Goal: Contribute content

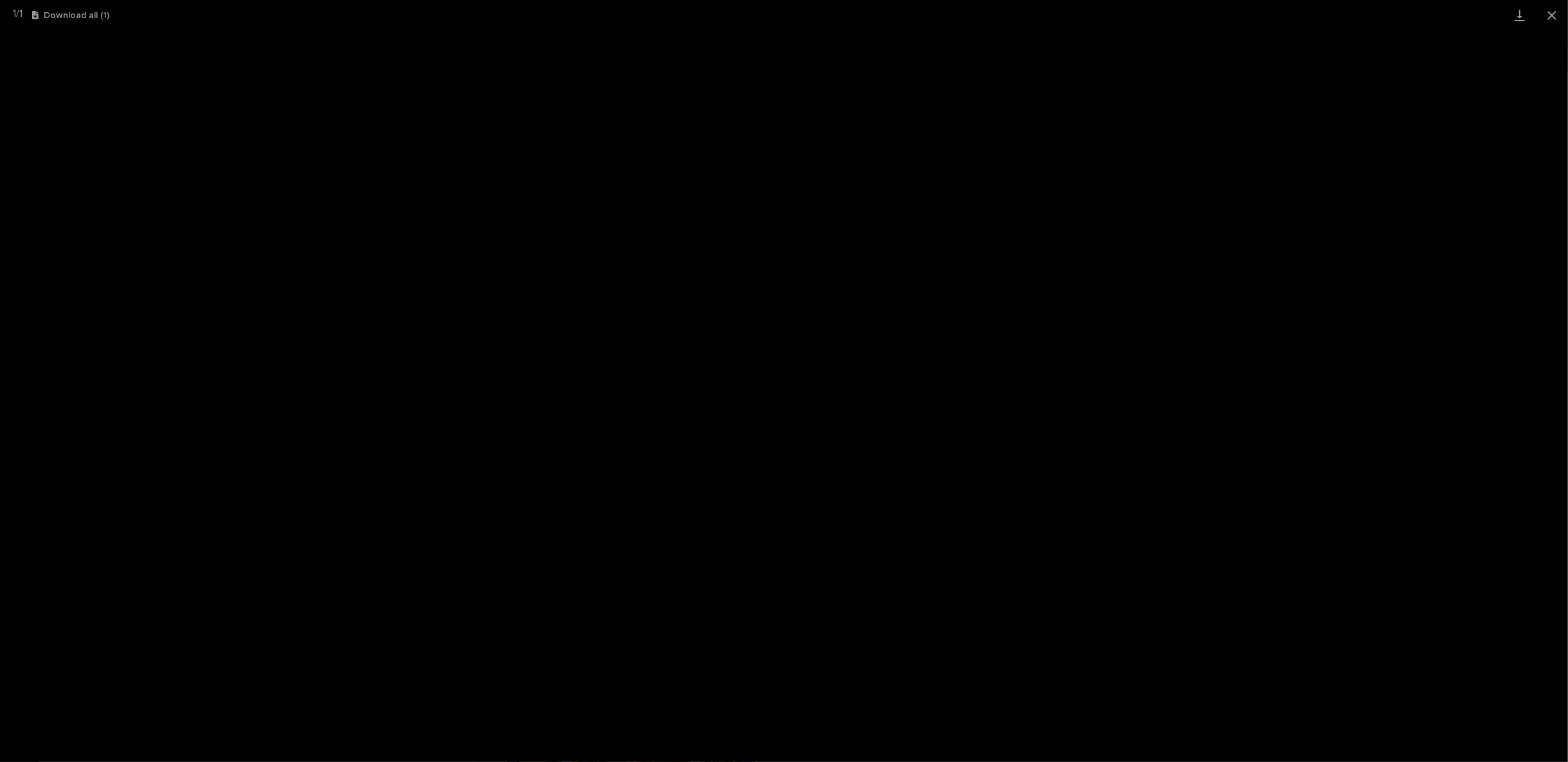
scroll to position [81, 0]
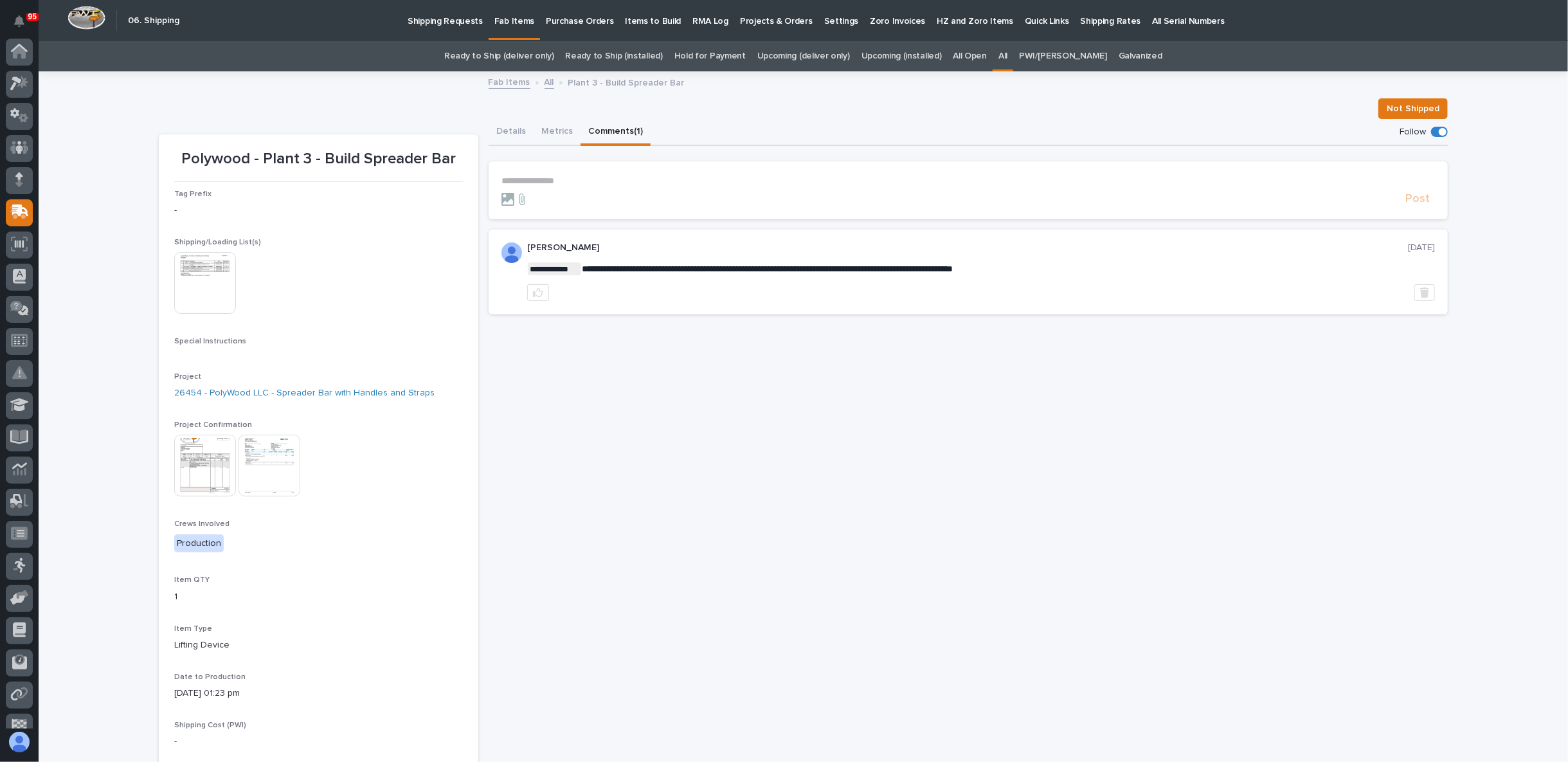
scroll to position [81, 0]
click at [19, 452] on icon at bounding box center [21, 451] width 8 height 7
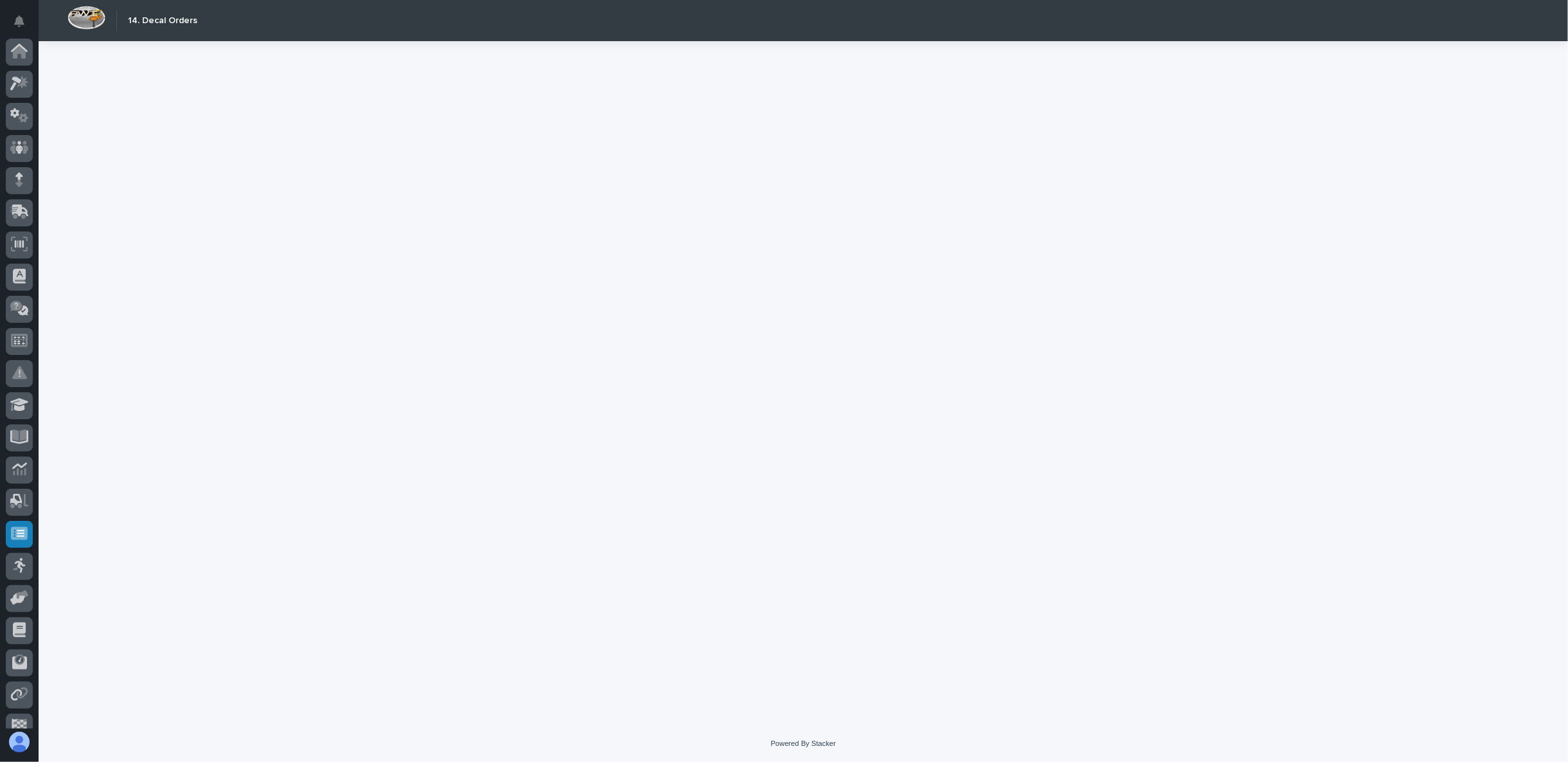
scroll to position [81, 0]
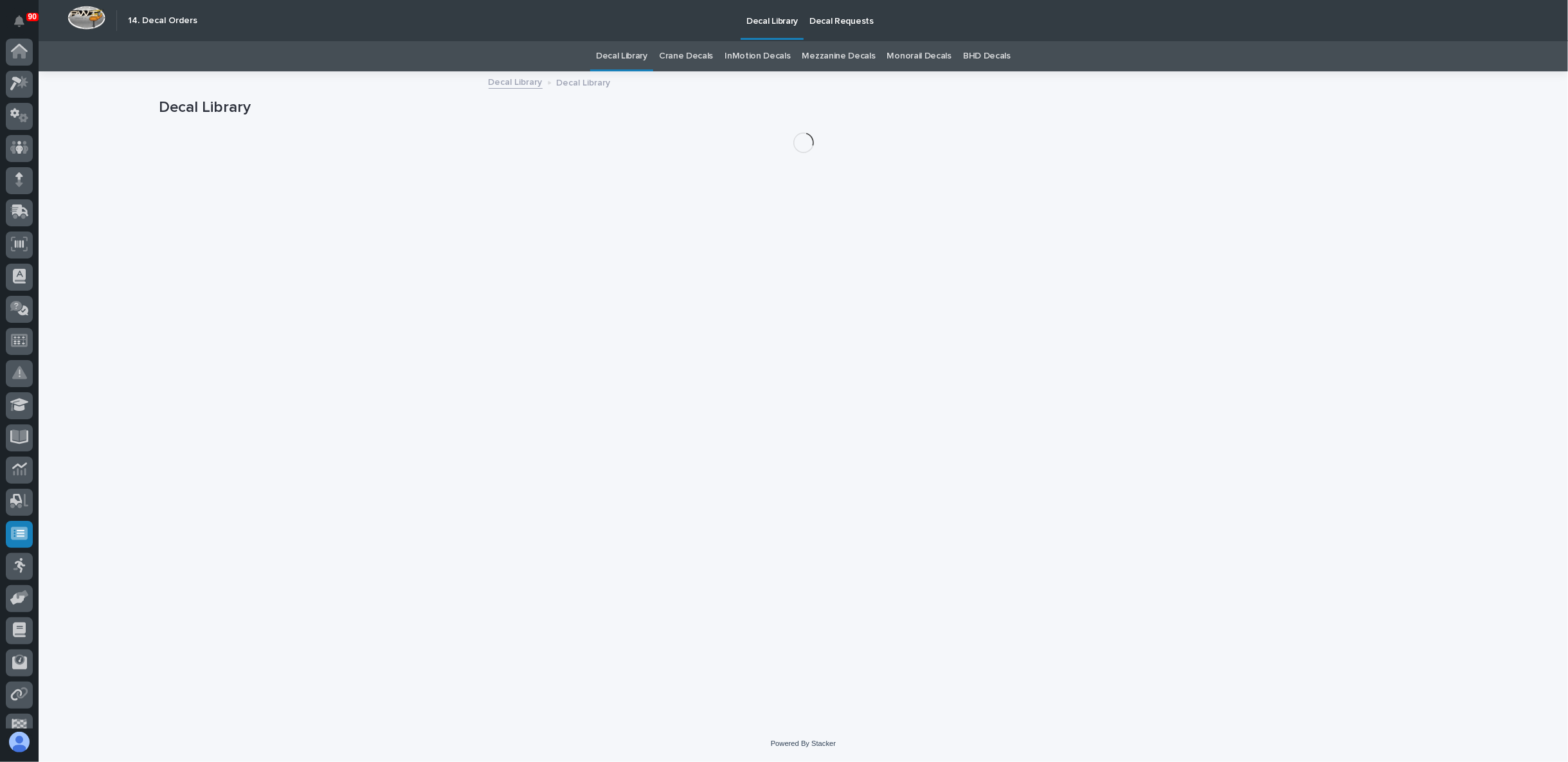
scroll to position [81, 0]
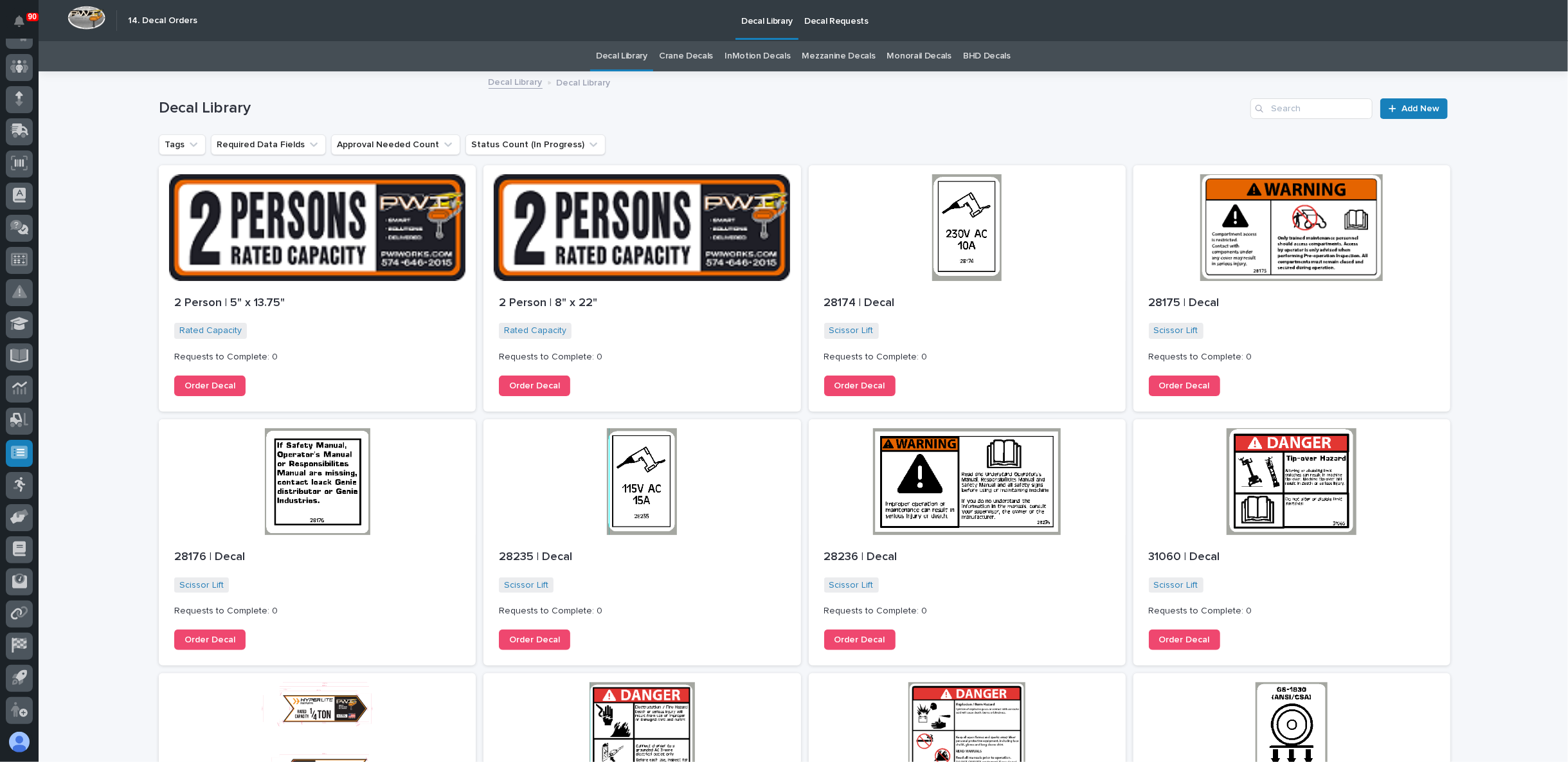
click at [843, 11] on p "Decal Requests" at bounding box center [836, 14] width 64 height 27
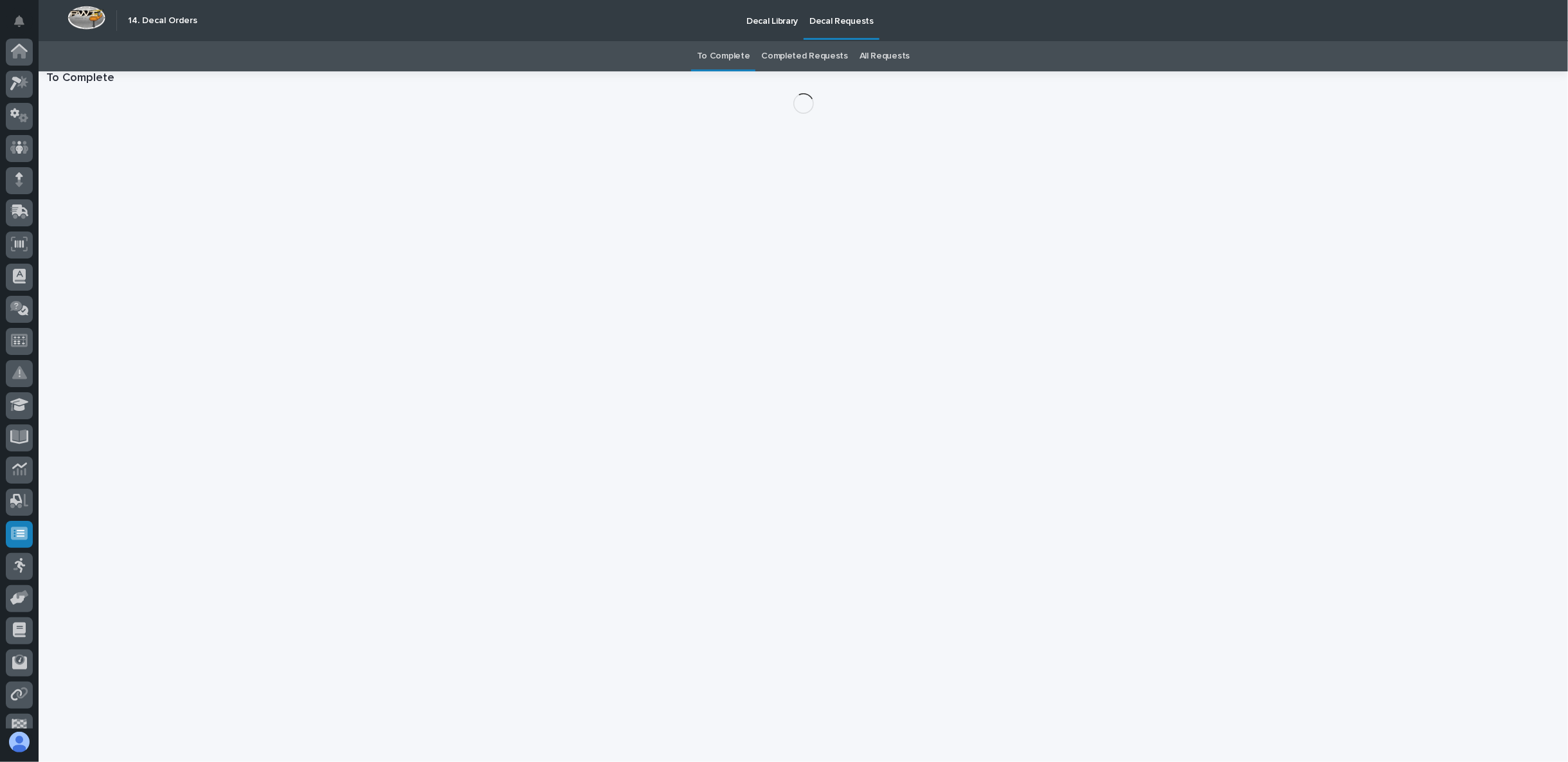
scroll to position [81, 0]
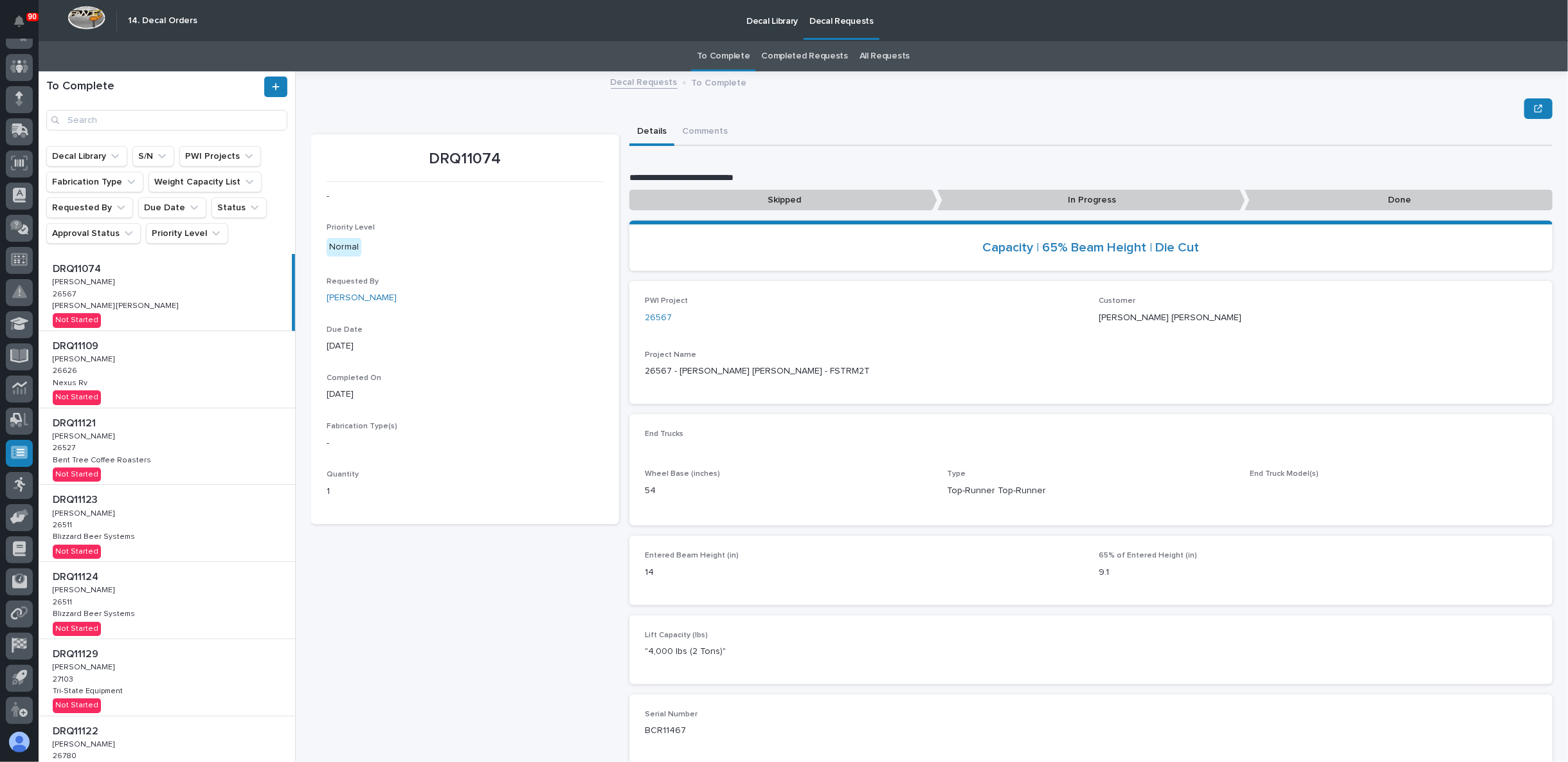
click at [769, 18] on p "Decal Library" at bounding box center [772, 14] width 52 height 27
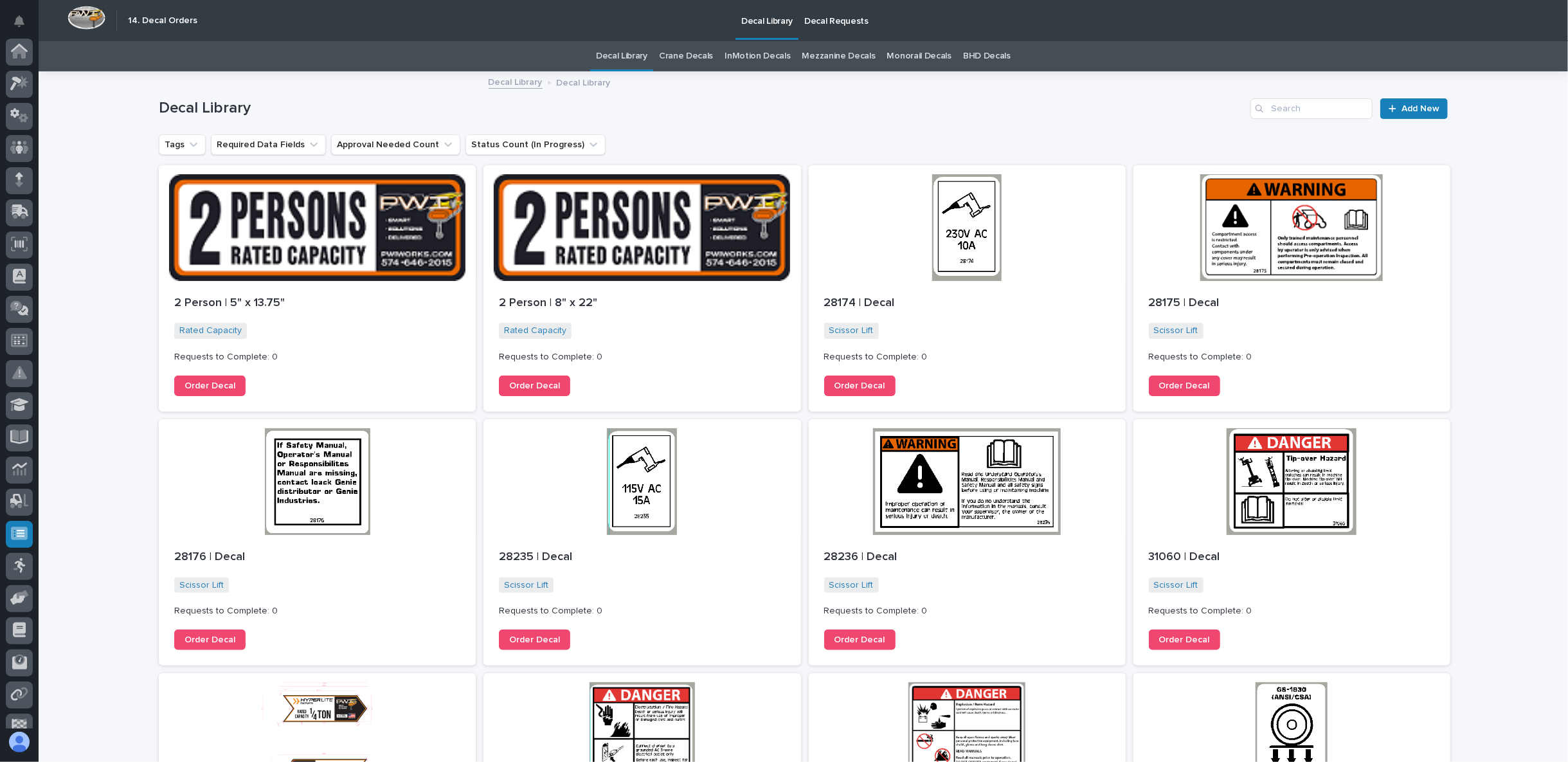
scroll to position [81, 0]
click at [691, 56] on link "Crane Decals" at bounding box center [686, 56] width 54 height 30
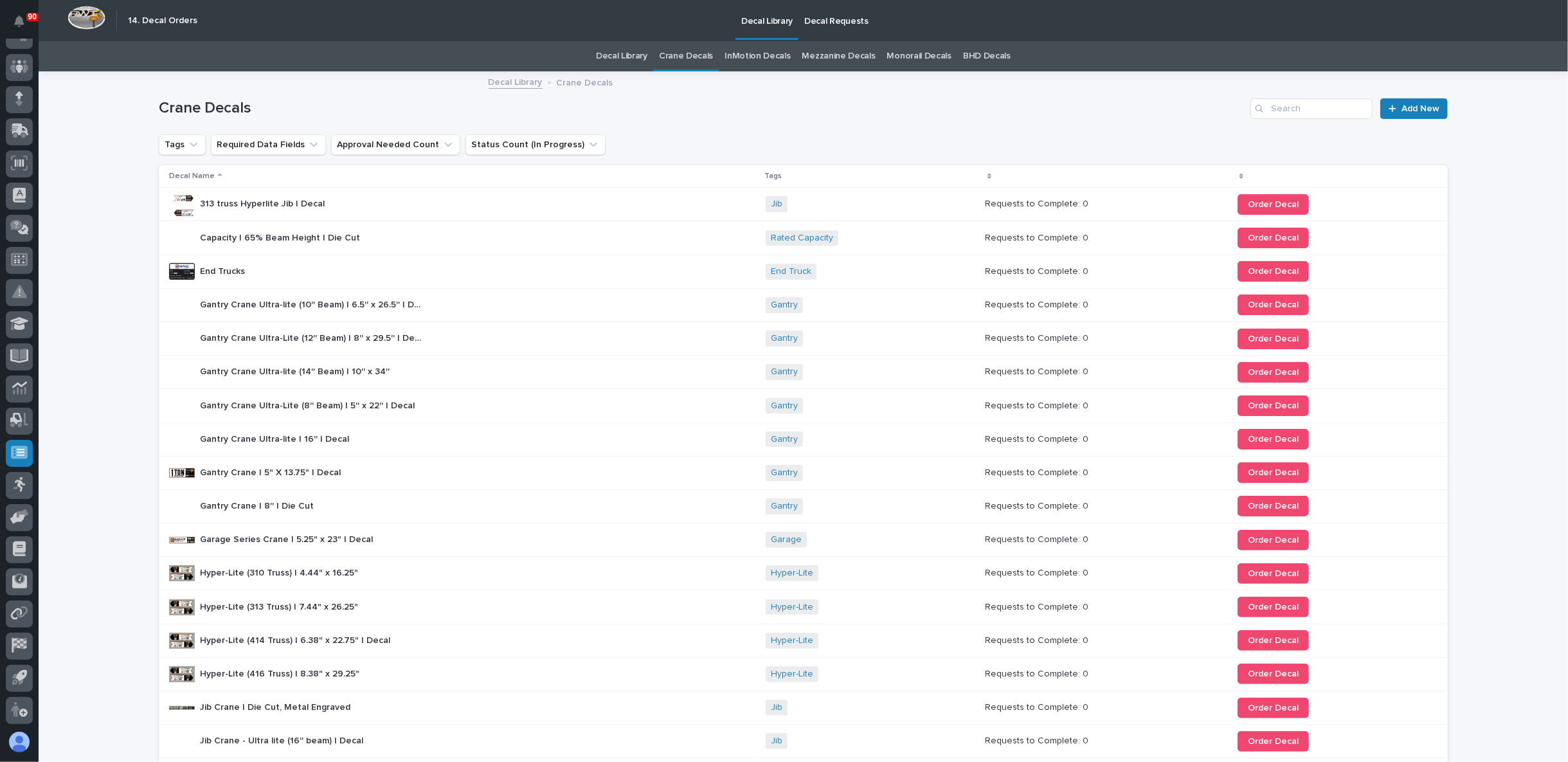
click at [629, 61] on link "Decal Library" at bounding box center [621, 56] width 52 height 30
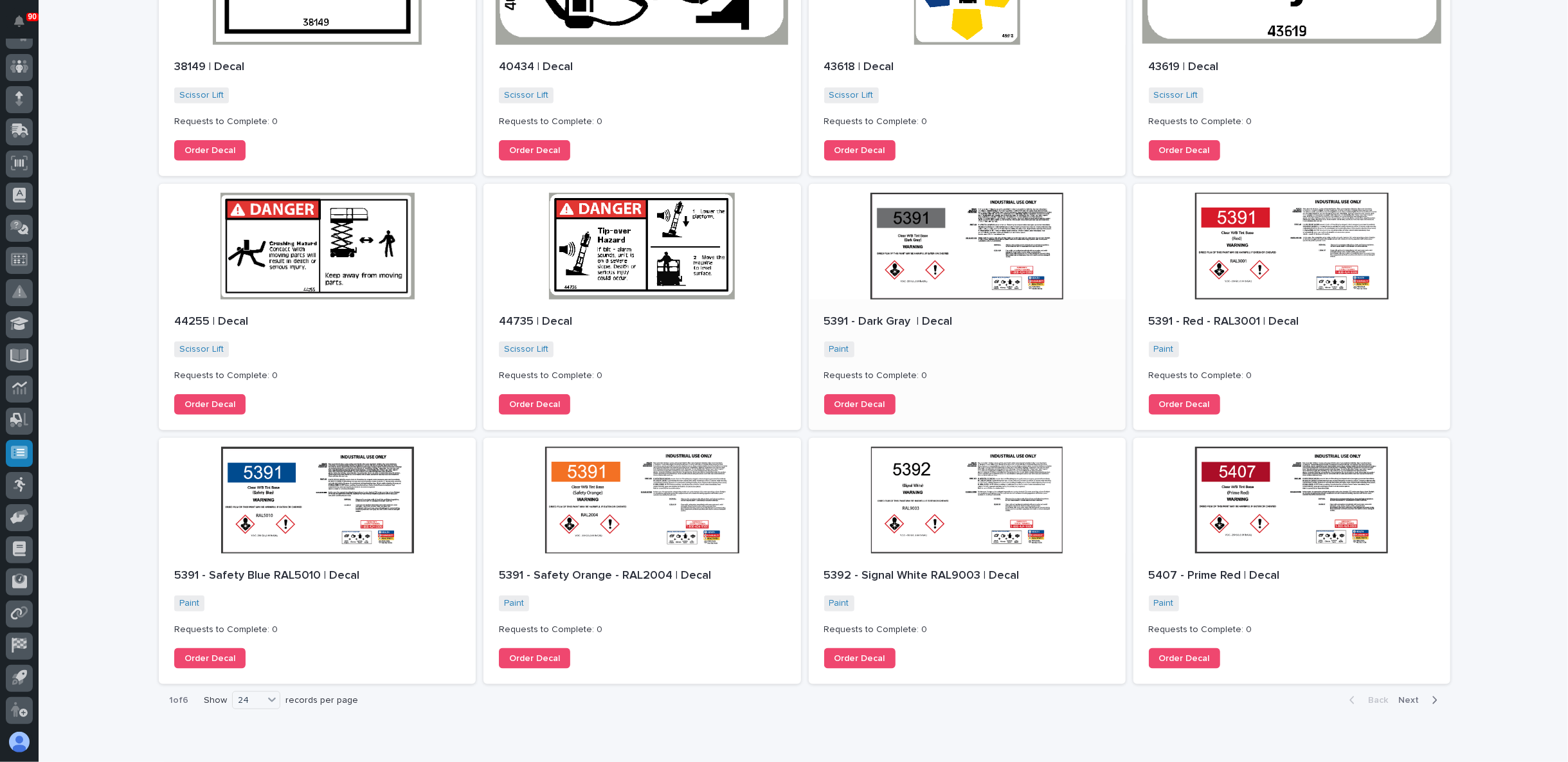
scroll to position [1053, 0]
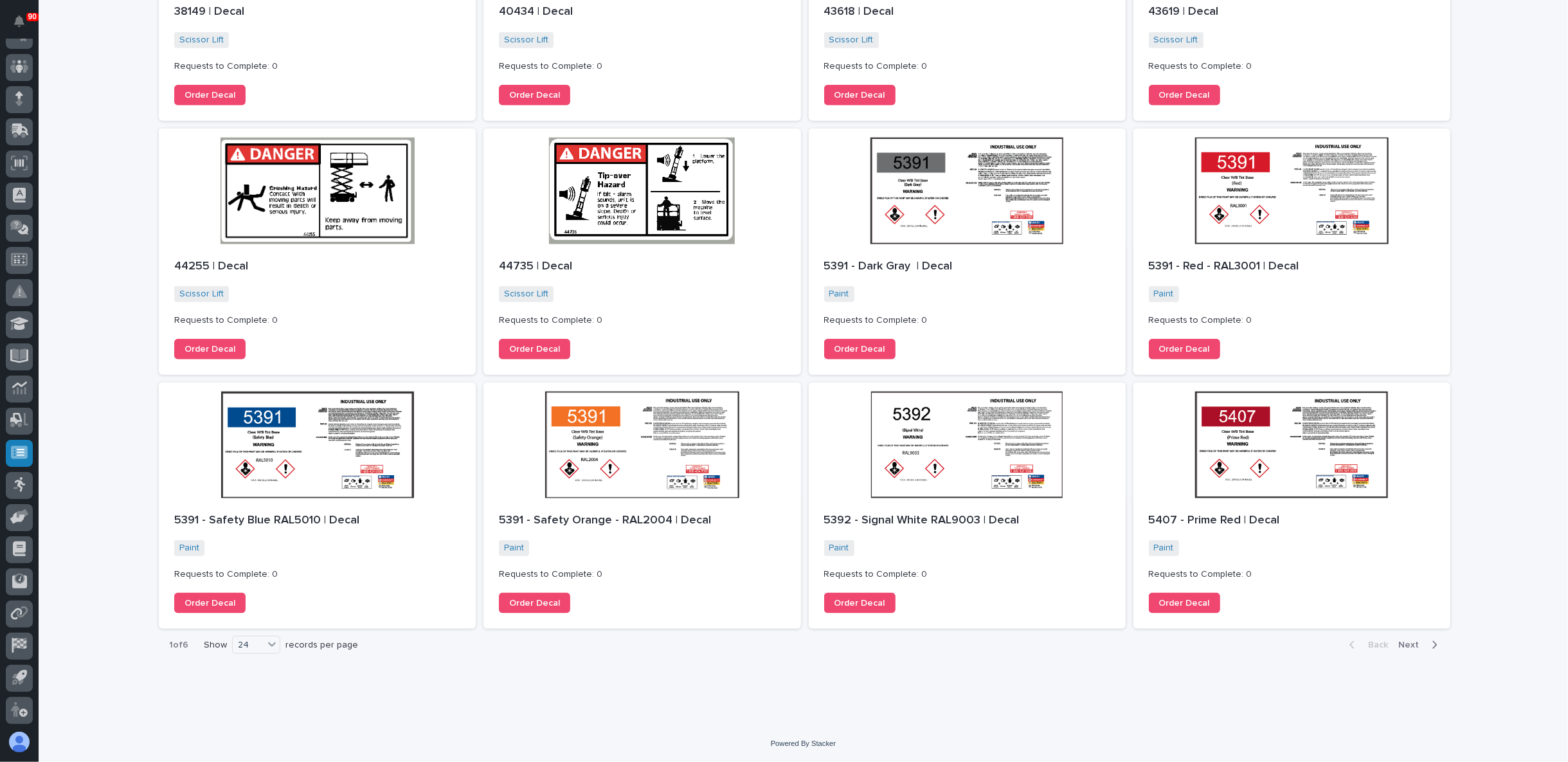
click at [1403, 645] on span "Next" at bounding box center [1412, 645] width 28 height 12
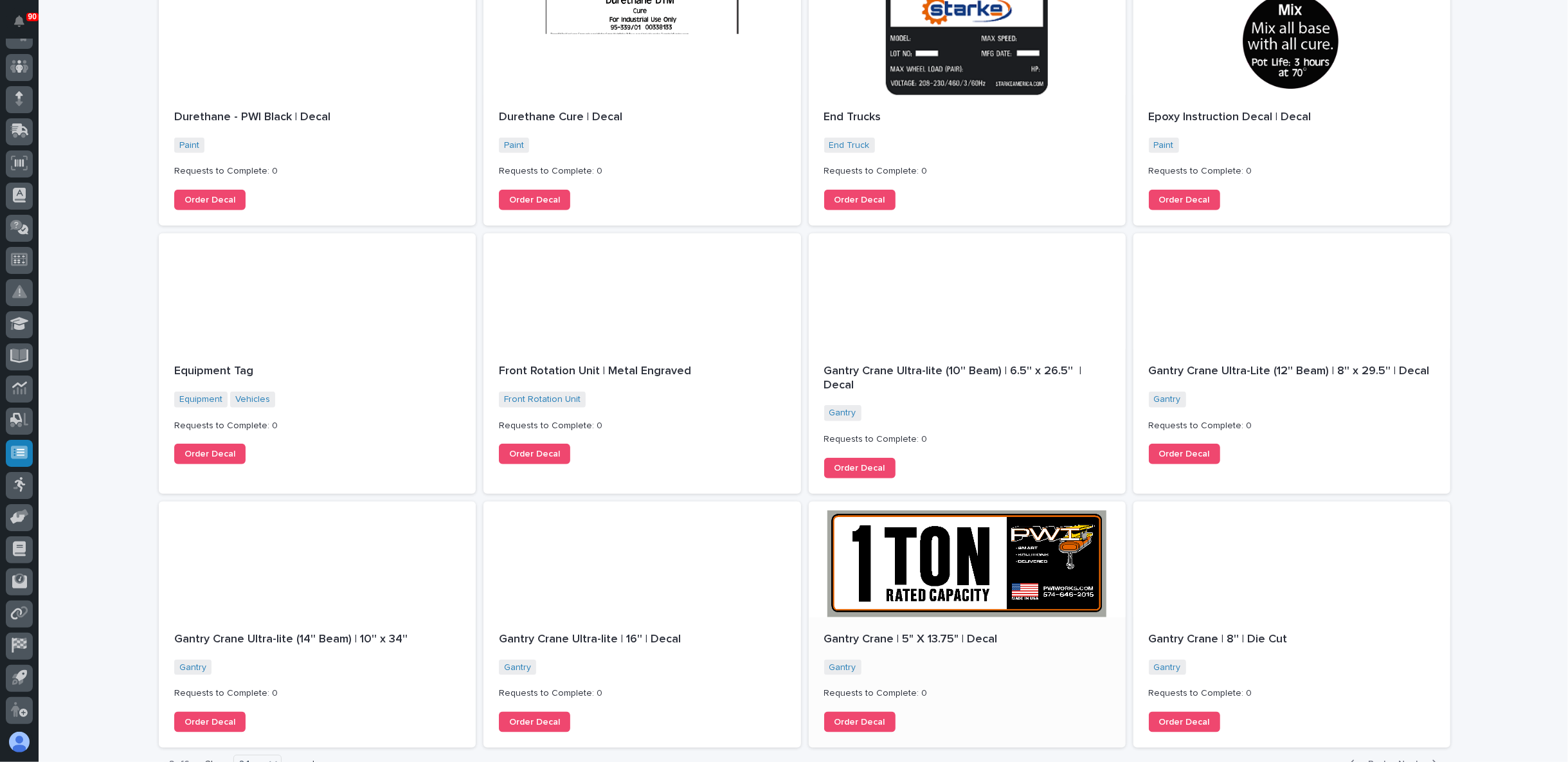
scroll to position [1067, 0]
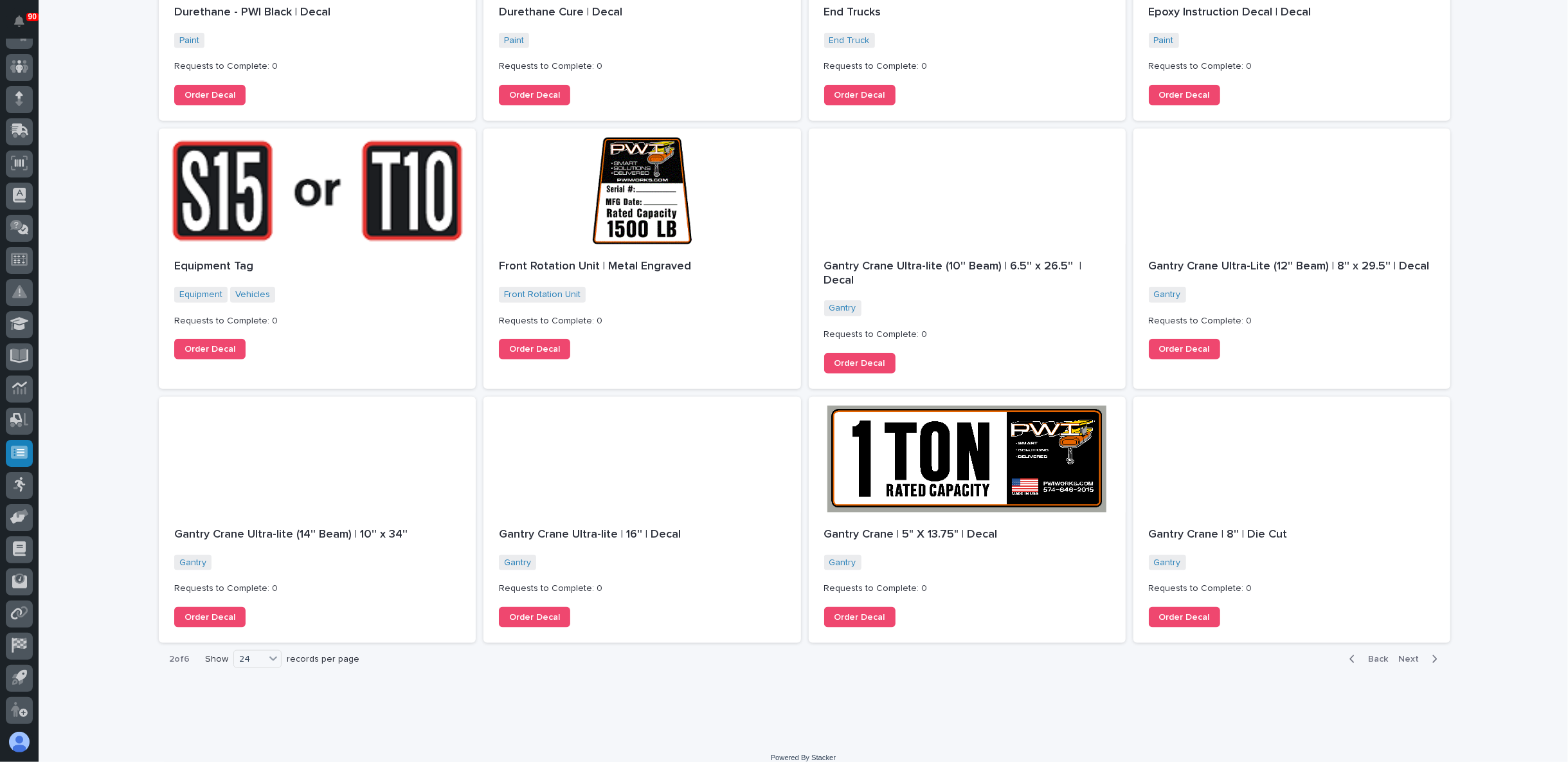
click at [1398, 654] on span "Next" at bounding box center [1412, 659] width 28 height 12
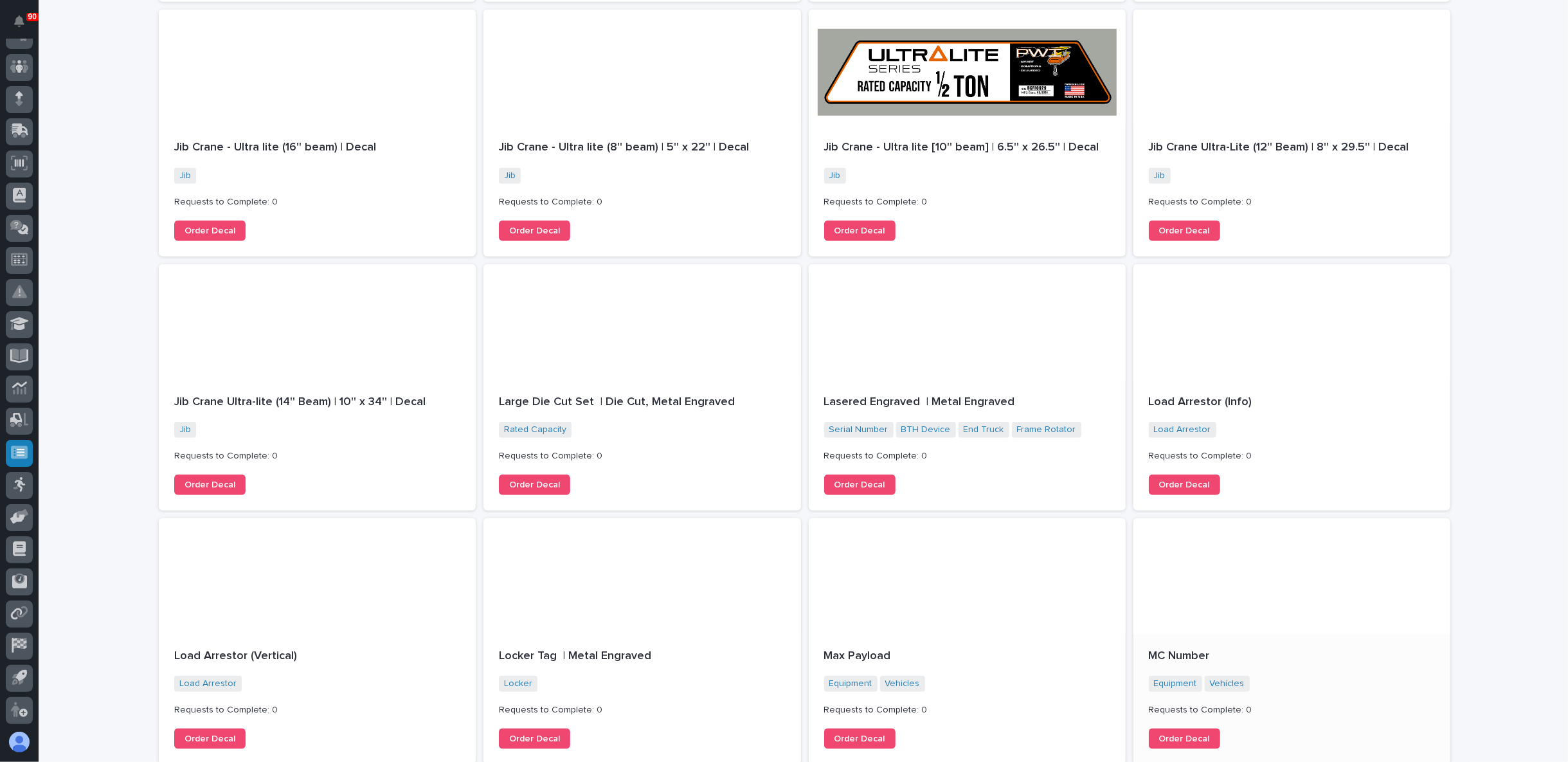
scroll to position [1053, 0]
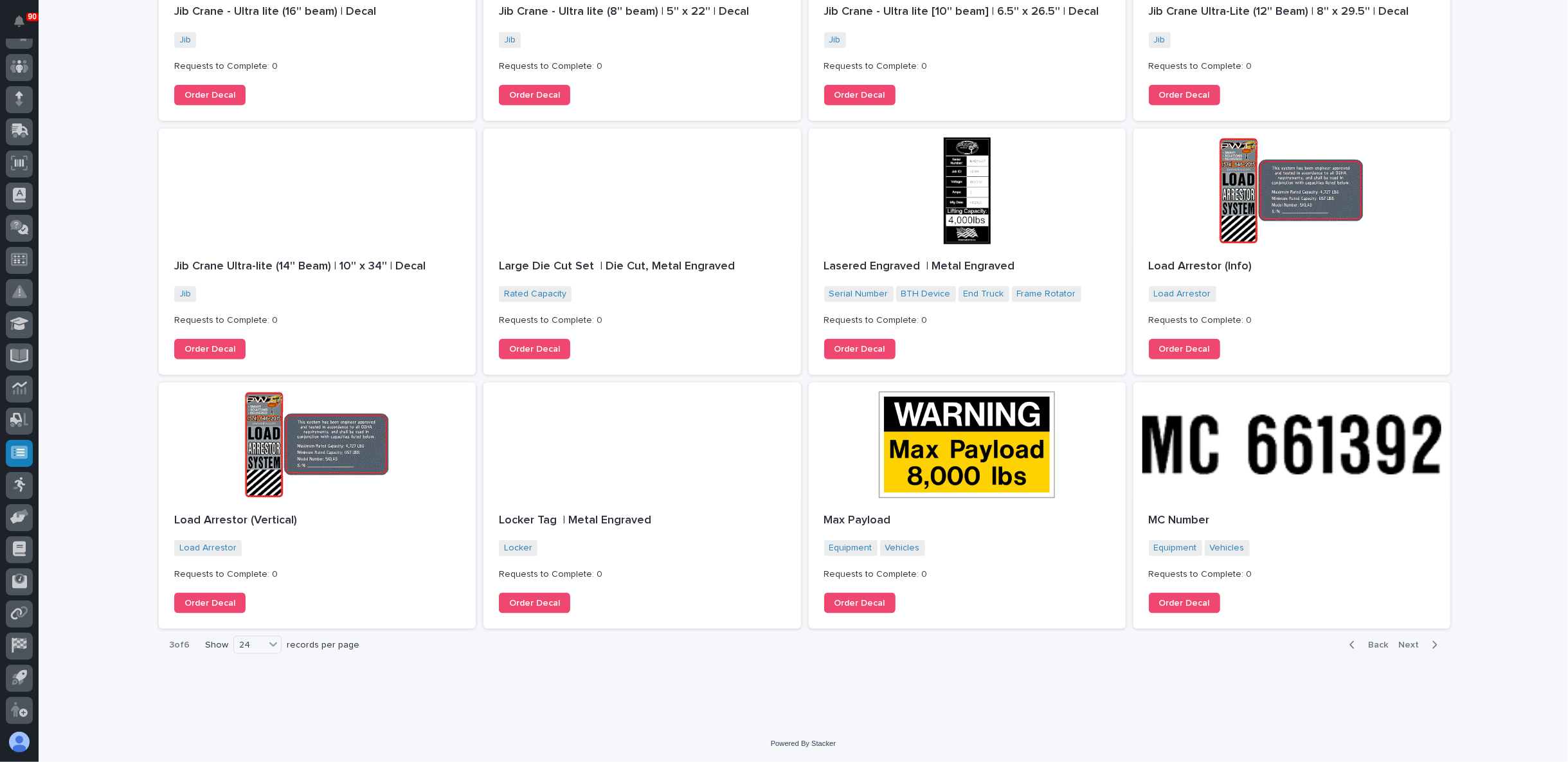
click at [1411, 637] on div "Back Next" at bounding box center [1393, 645] width 108 height 32
click at [1412, 644] on span "Next" at bounding box center [1412, 645] width 28 height 12
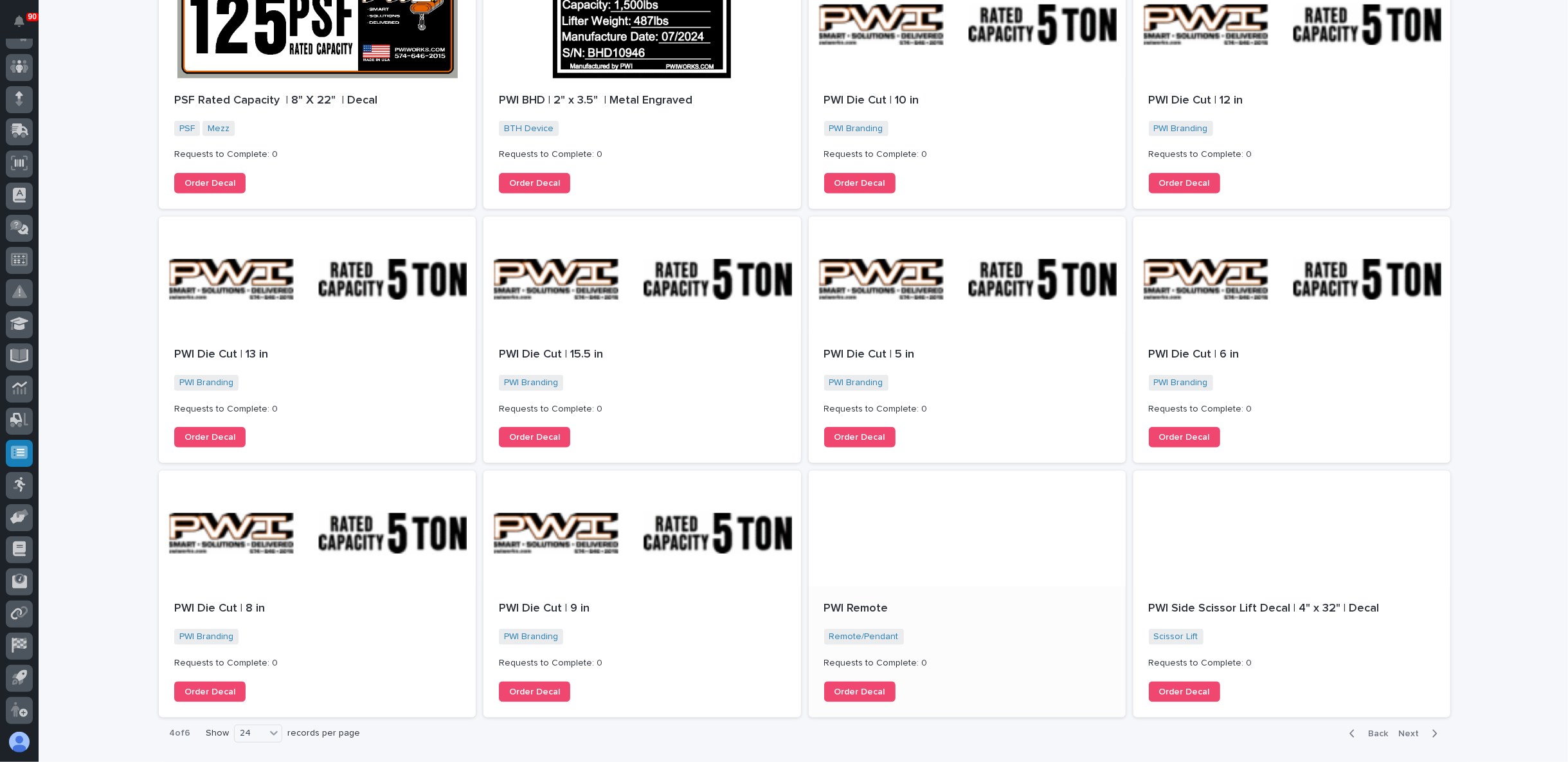
scroll to position [1053, 0]
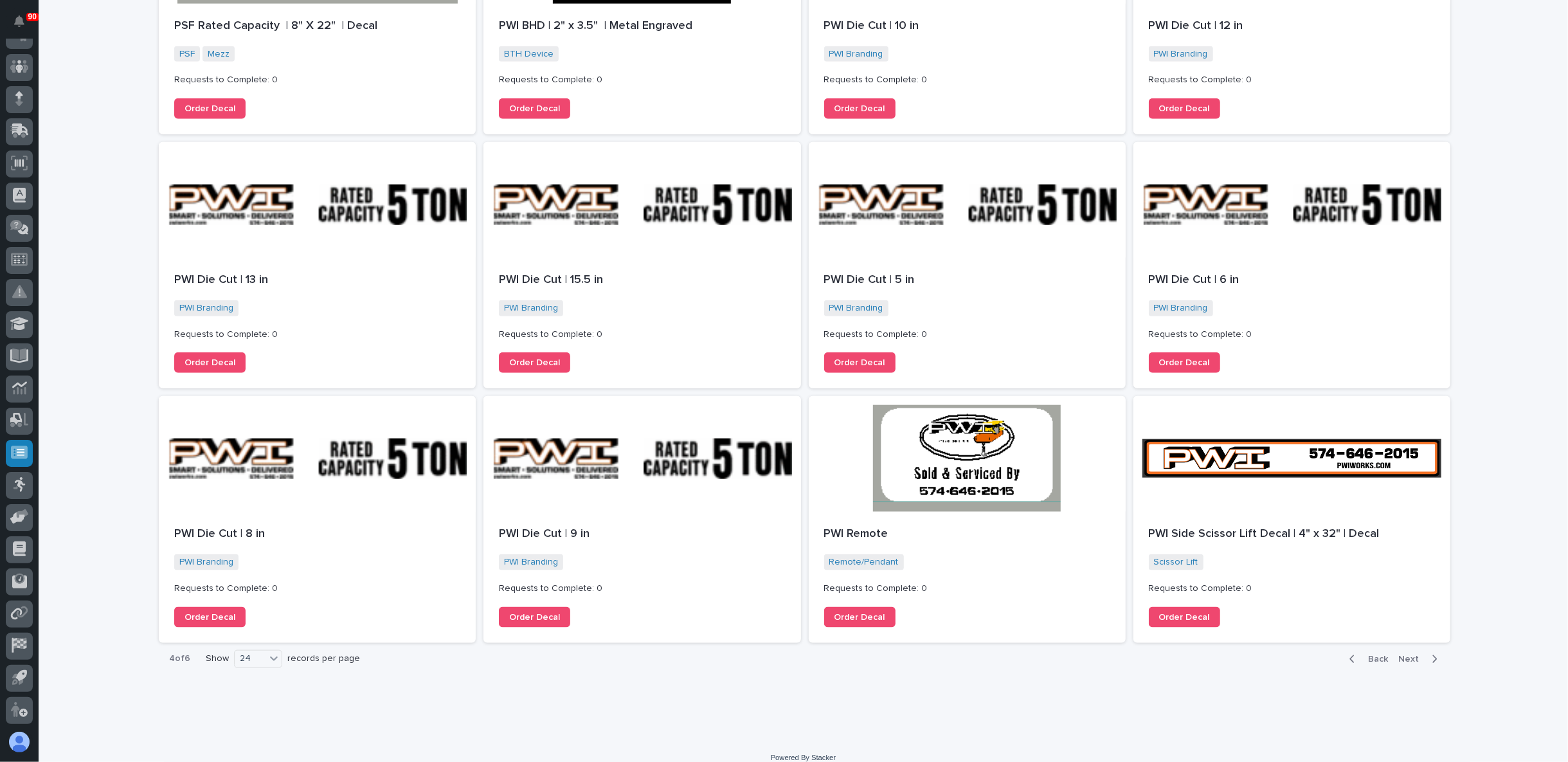
click at [1403, 654] on span "Next" at bounding box center [1412, 659] width 28 height 12
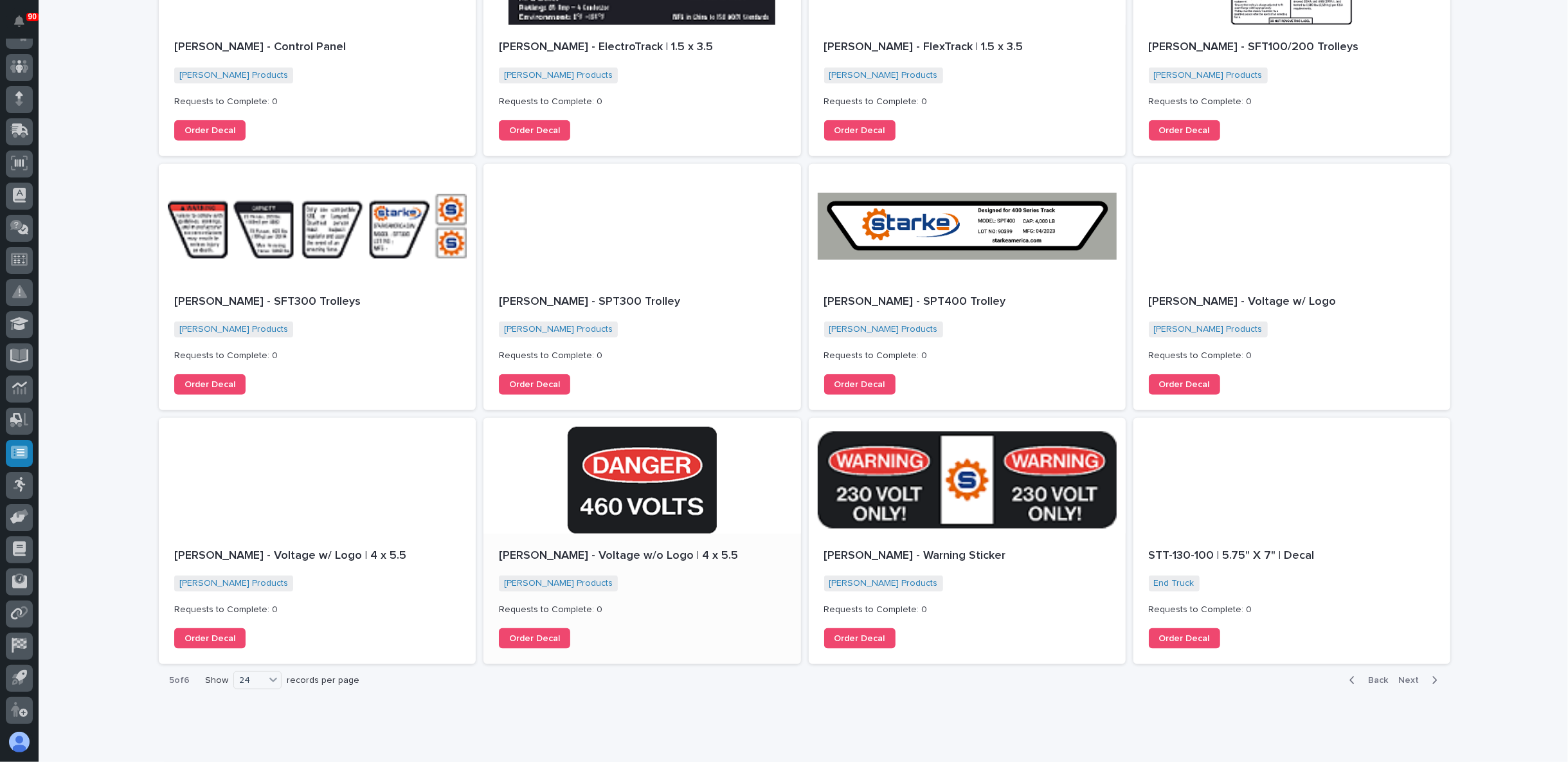
scroll to position [1053, 0]
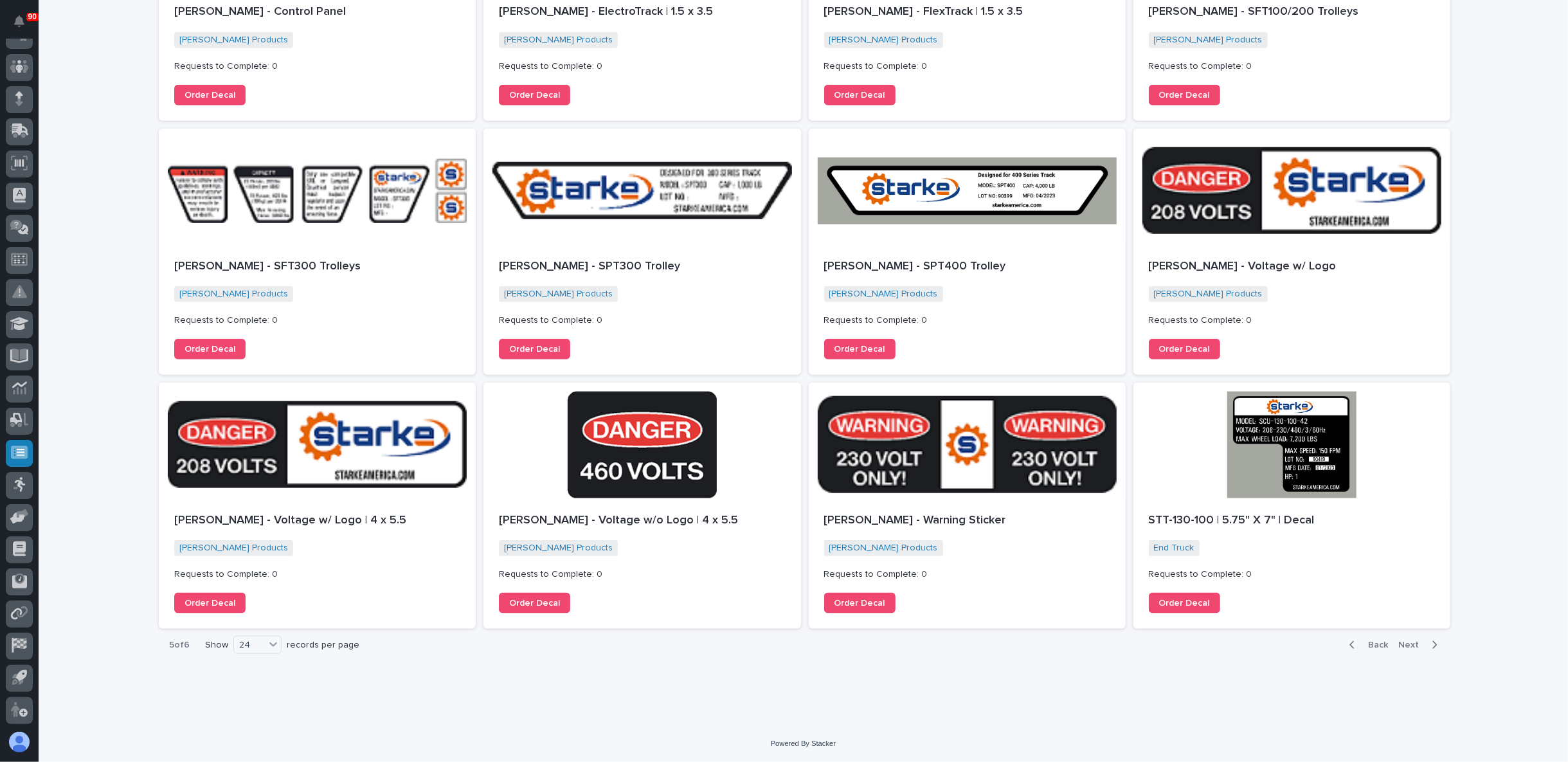
click at [1398, 642] on span "Next" at bounding box center [1412, 645] width 28 height 12
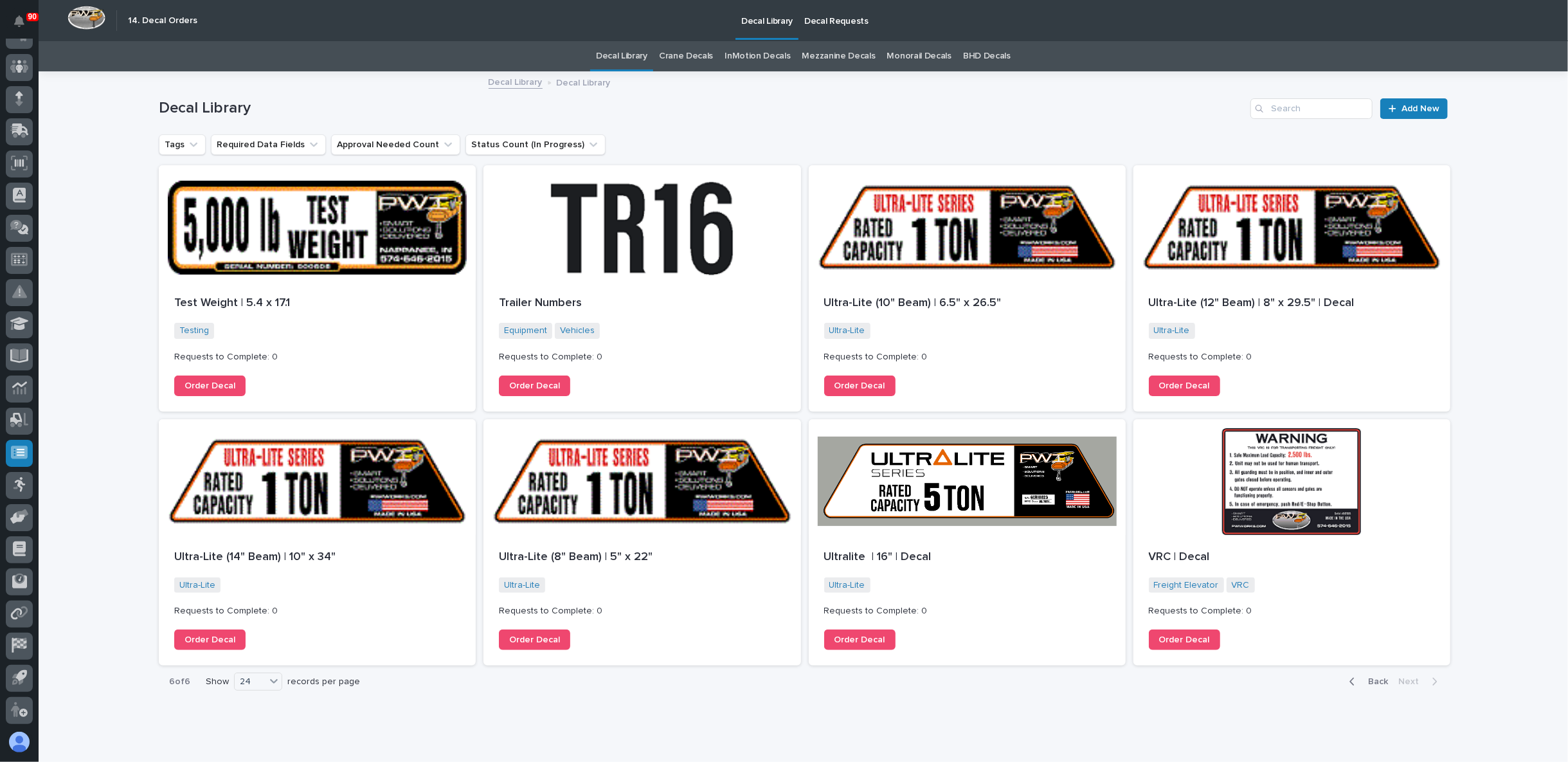
click at [629, 54] on link "Decal Library" at bounding box center [621, 56] width 52 height 30
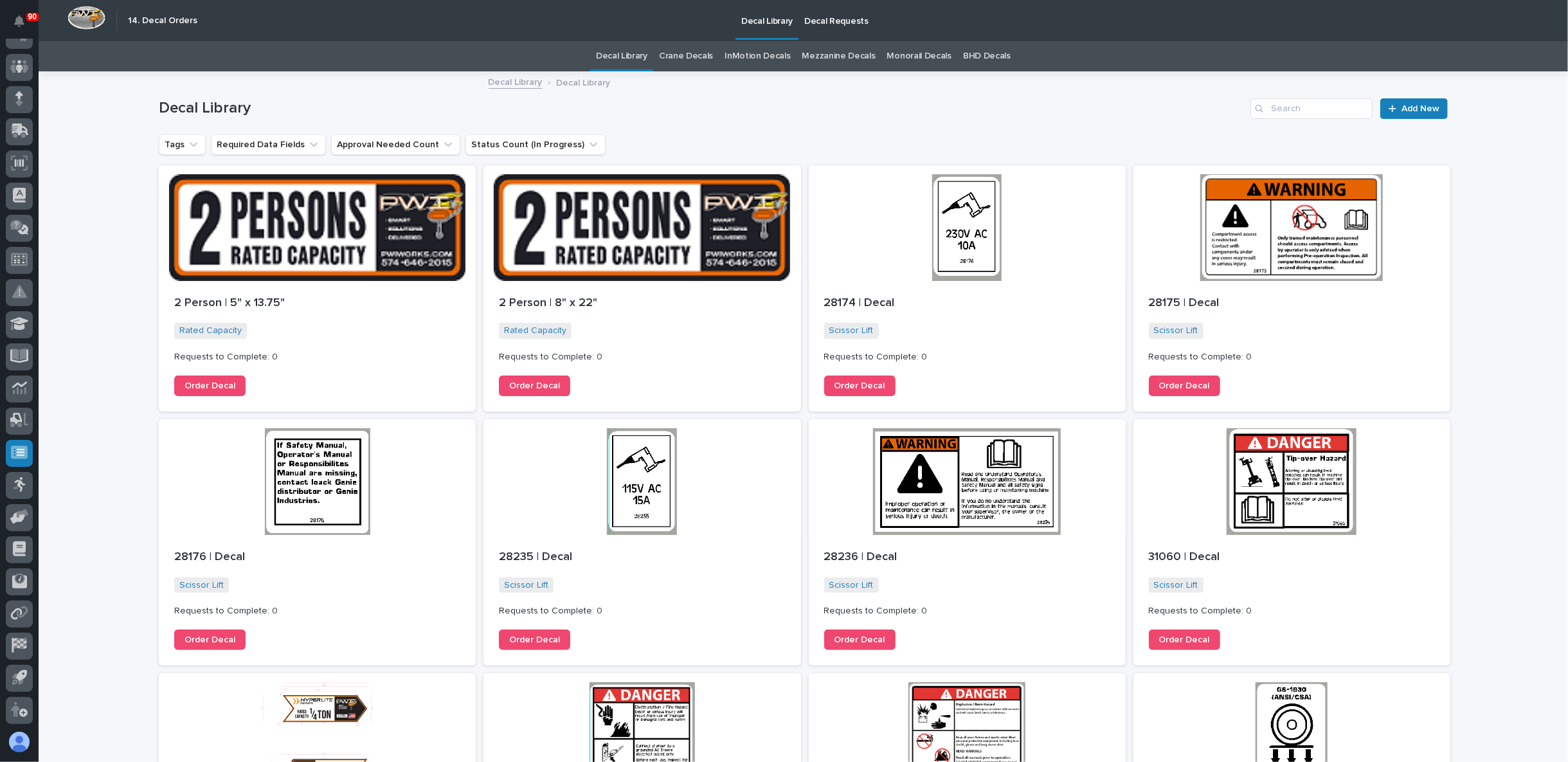
click at [908, 52] on link "Monorail Decals" at bounding box center [919, 56] width 64 height 30
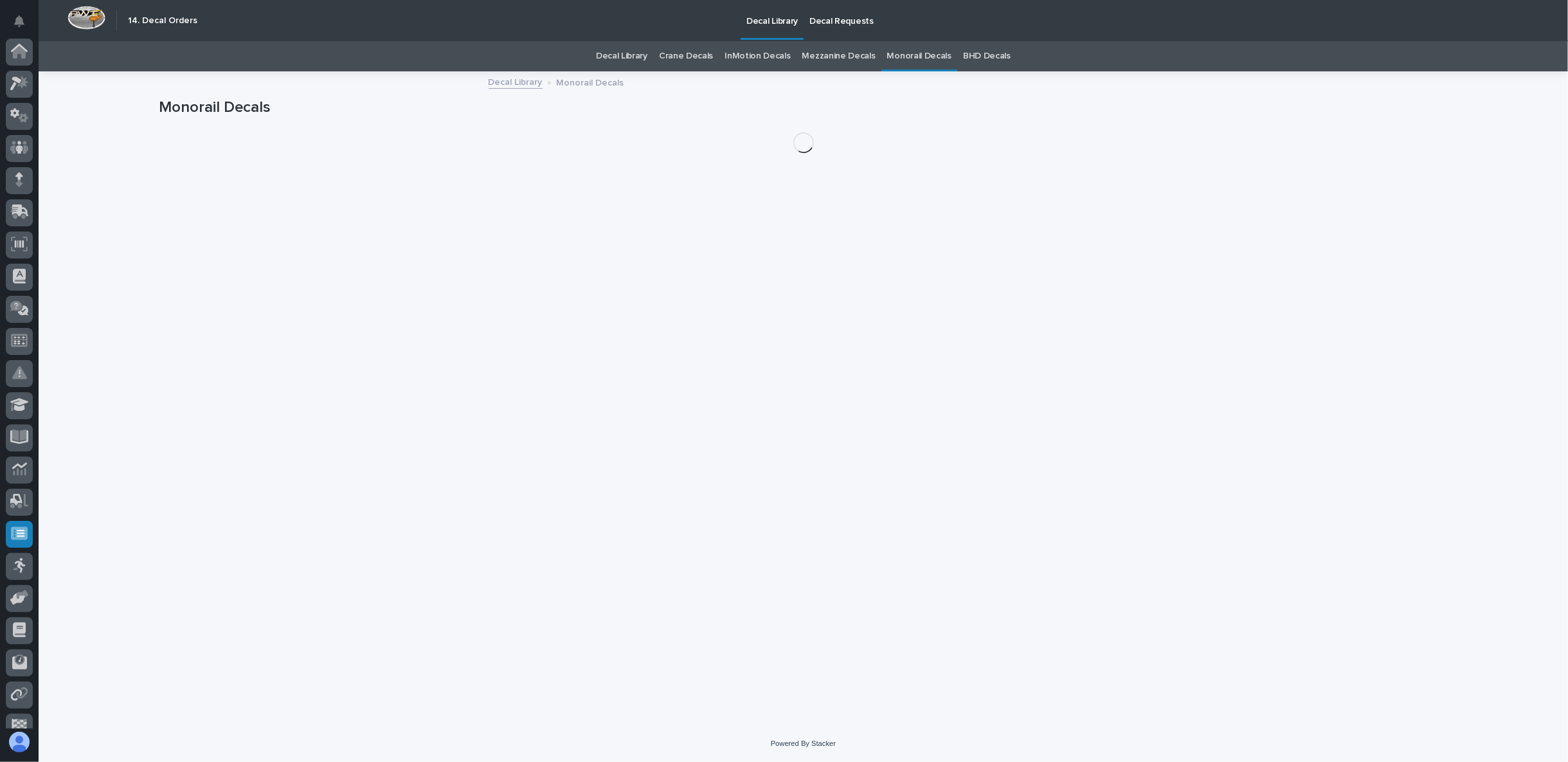
scroll to position [81, 0]
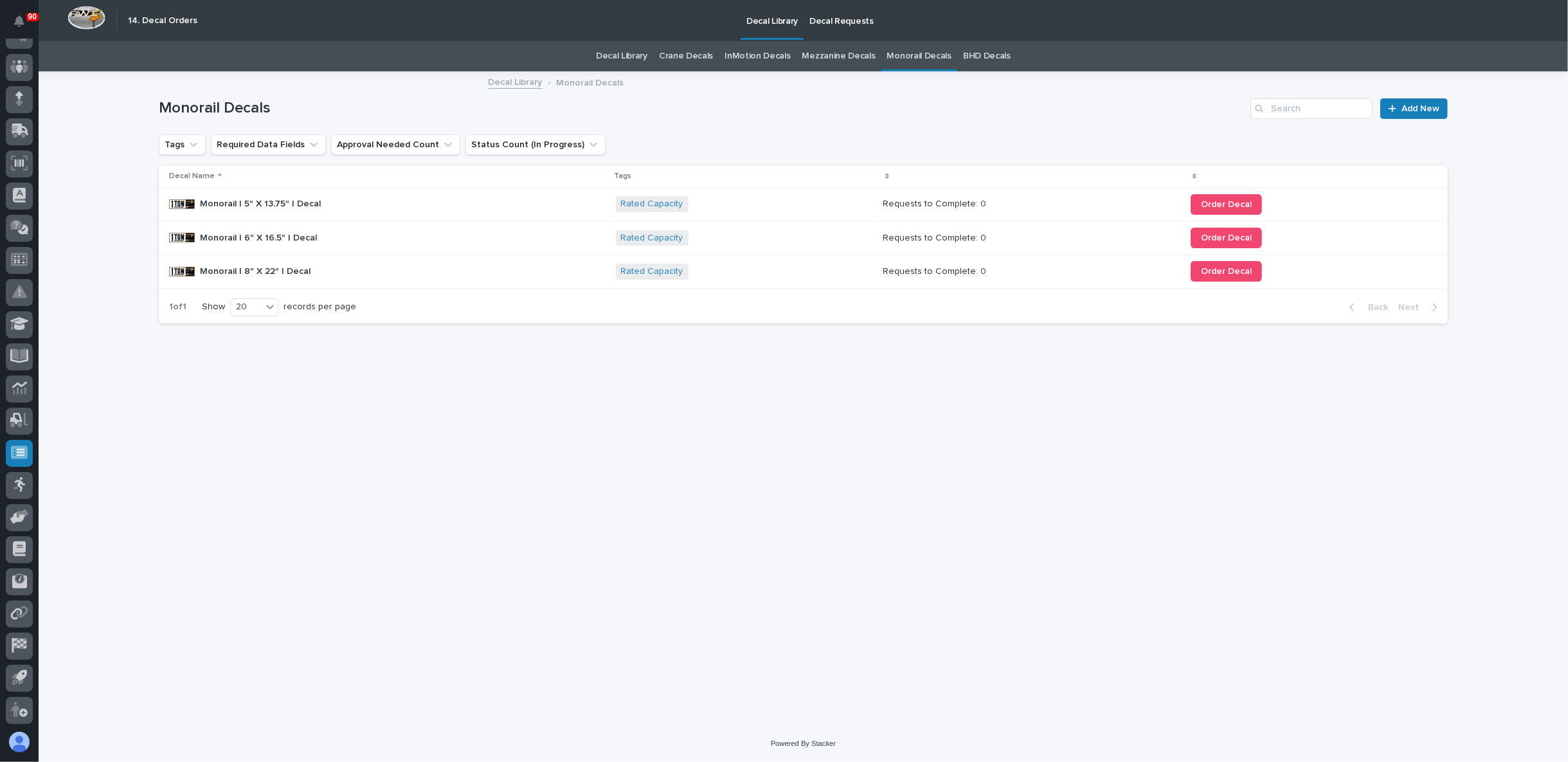
click at [627, 55] on link "Decal Library" at bounding box center [621, 56] width 52 height 30
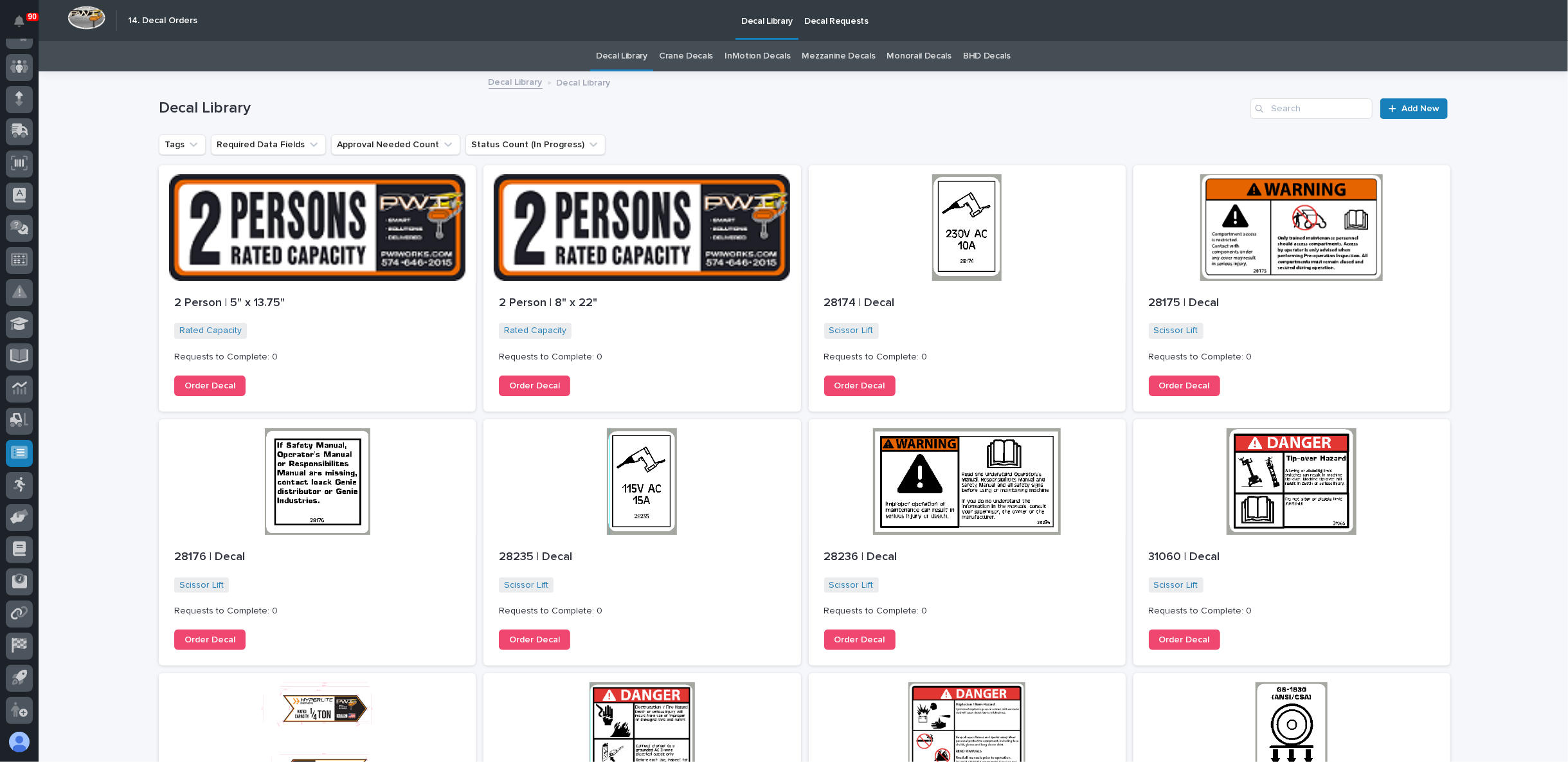
click at [838, 17] on p "Decal Requests" at bounding box center [836, 14] width 64 height 27
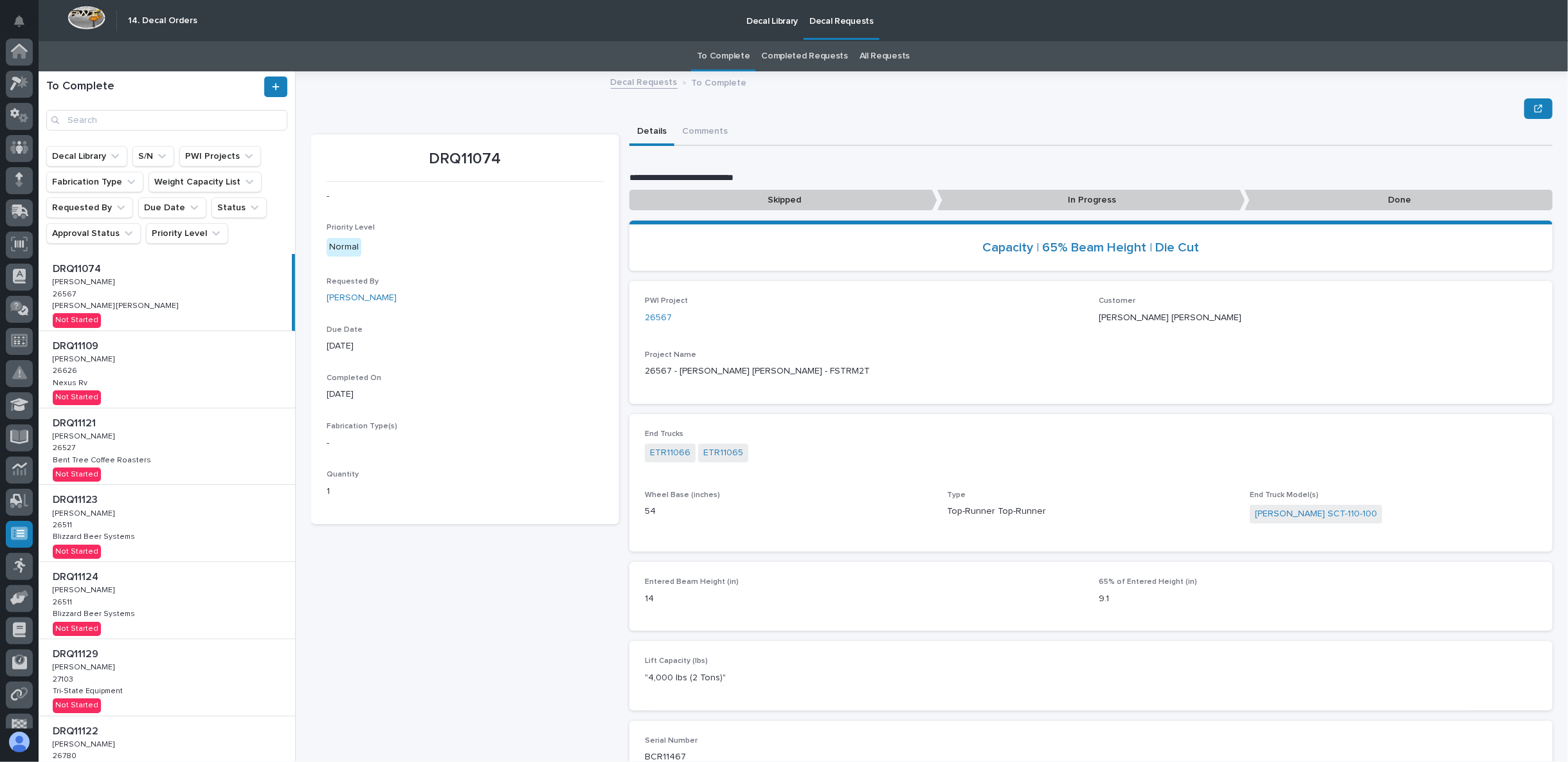
scroll to position [81, 0]
click at [772, 22] on p "Decal Library" at bounding box center [772, 14] width 52 height 27
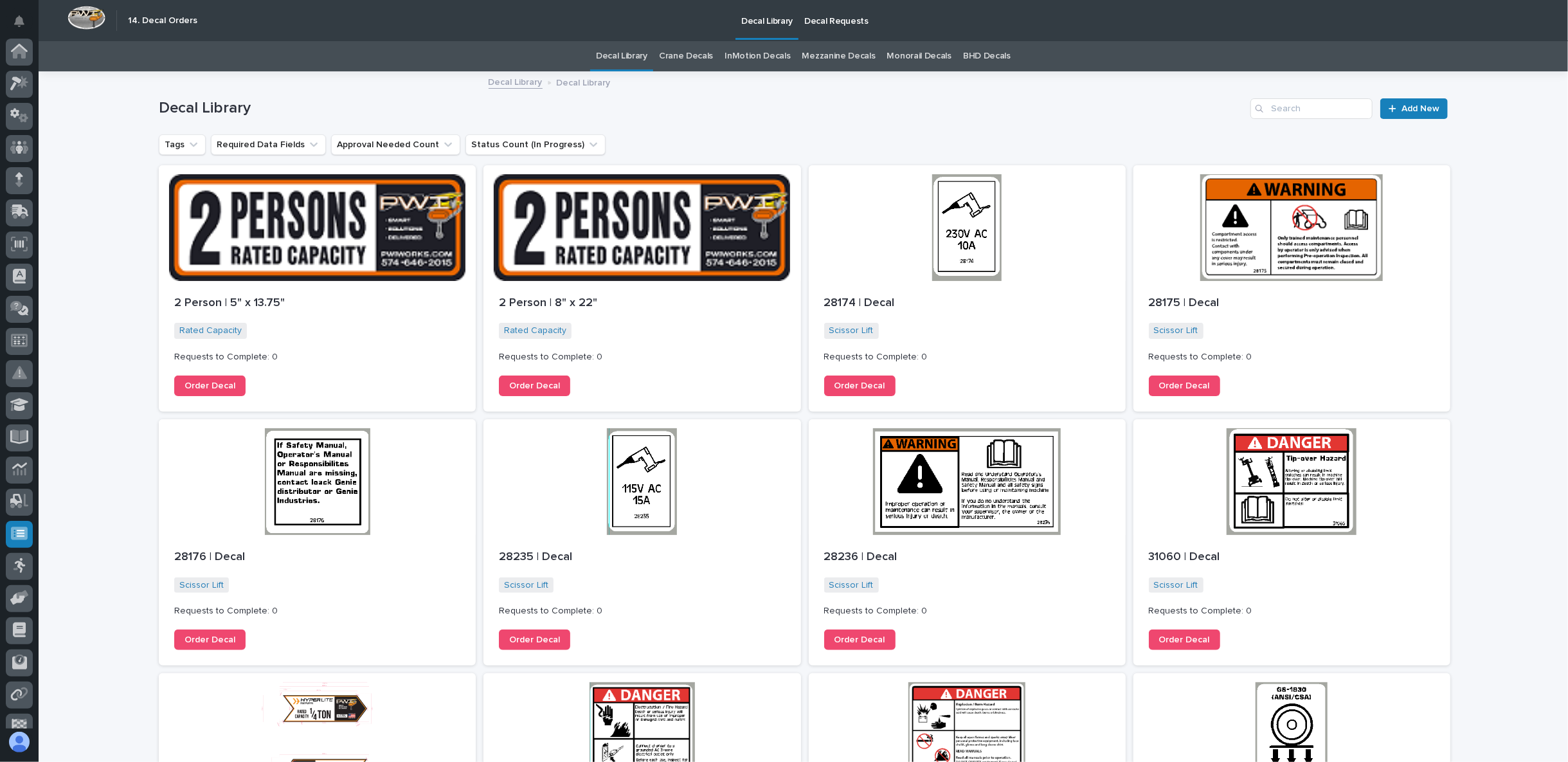
scroll to position [81, 0]
click at [1412, 107] on span "Add New" at bounding box center [1420, 108] width 38 height 9
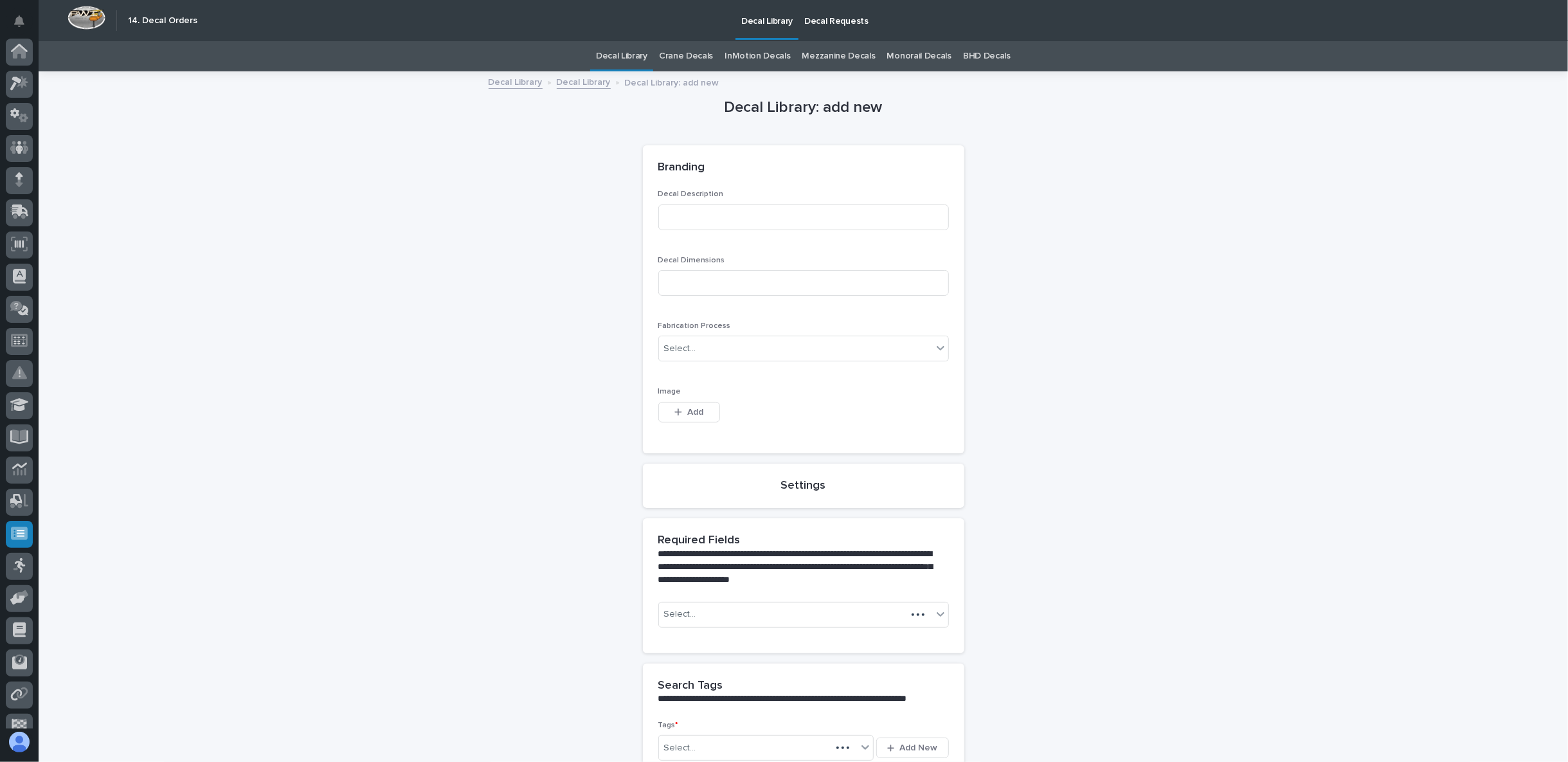
scroll to position [81, 0]
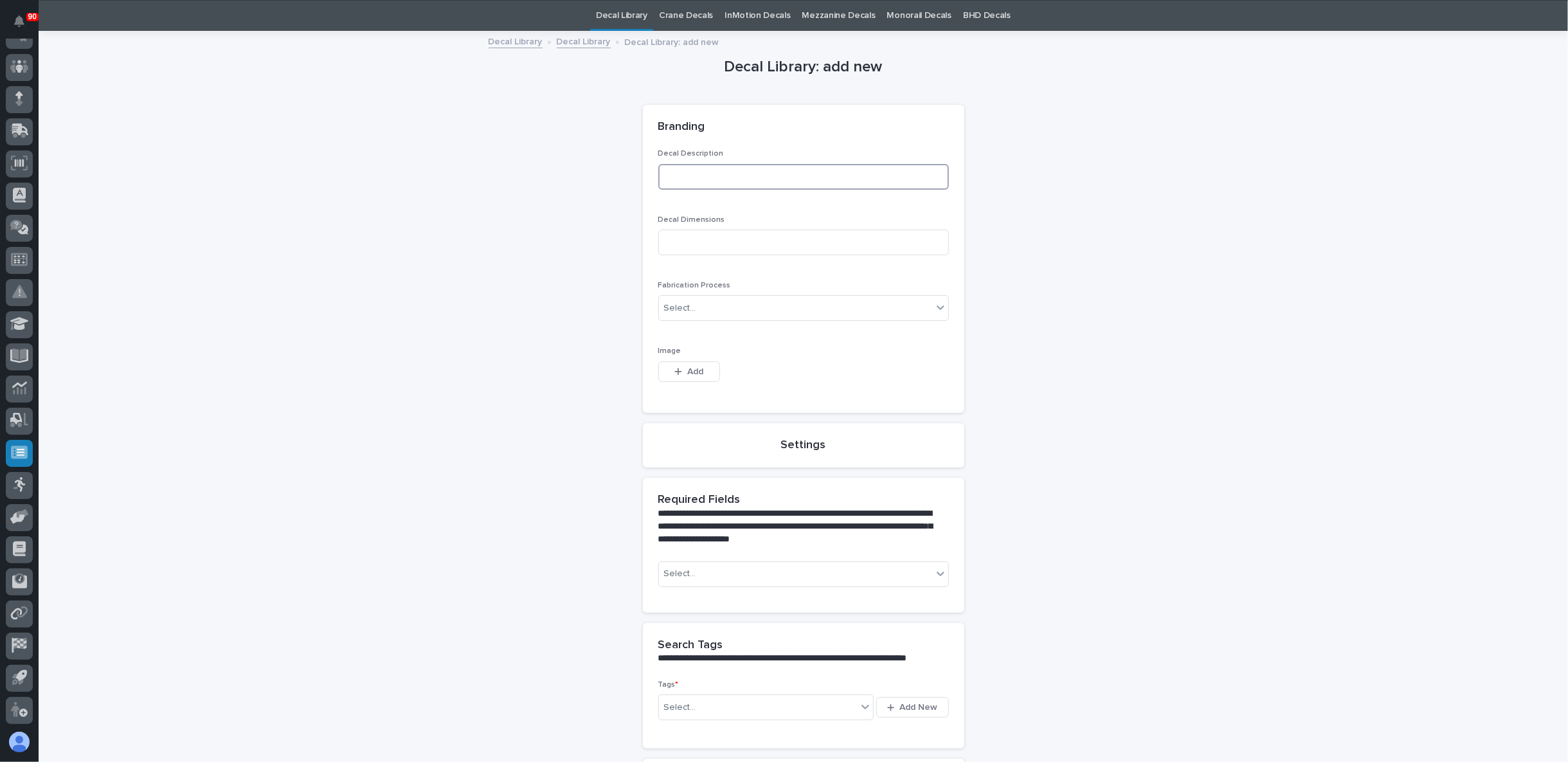
click at [747, 174] on input at bounding box center [803, 177] width 290 height 25
type input "Derated SMW"
click at [761, 310] on div "Select..." at bounding box center [796, 309] width 274 height 21
click at [738, 336] on div "Decal" at bounding box center [798, 331] width 289 height 22
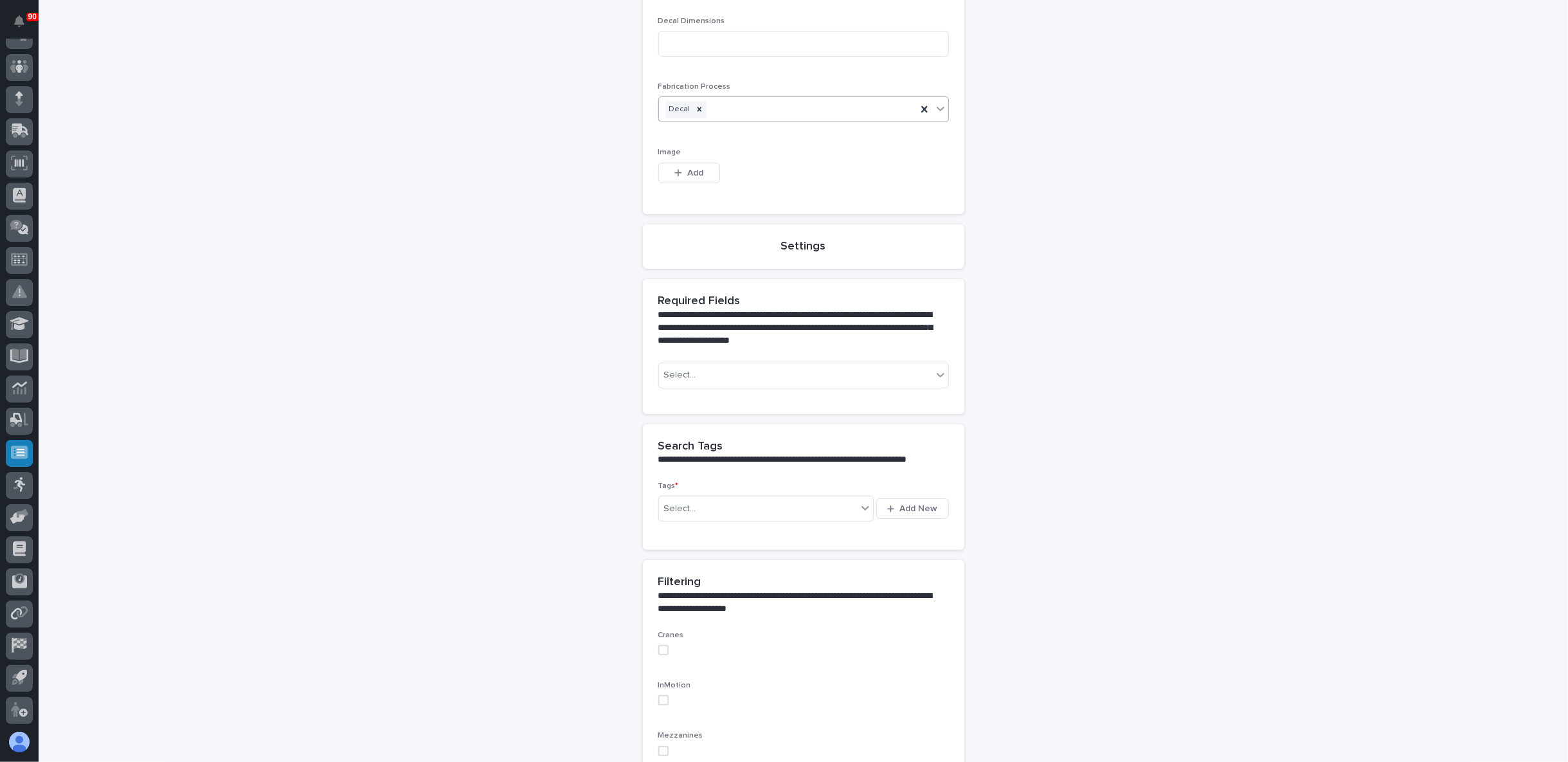
scroll to position [255, 0]
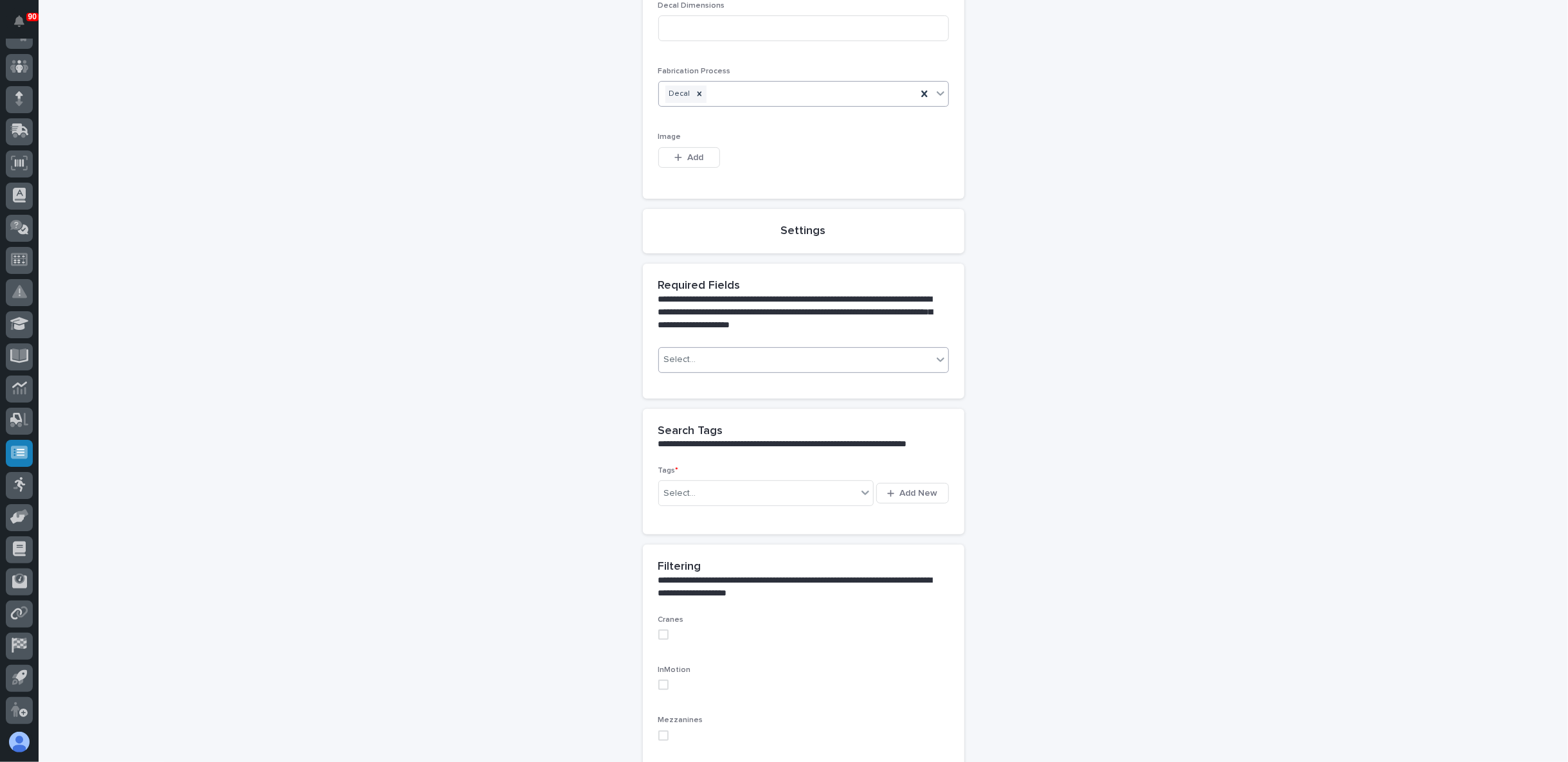
click at [715, 357] on div "Select..." at bounding box center [796, 360] width 274 height 21
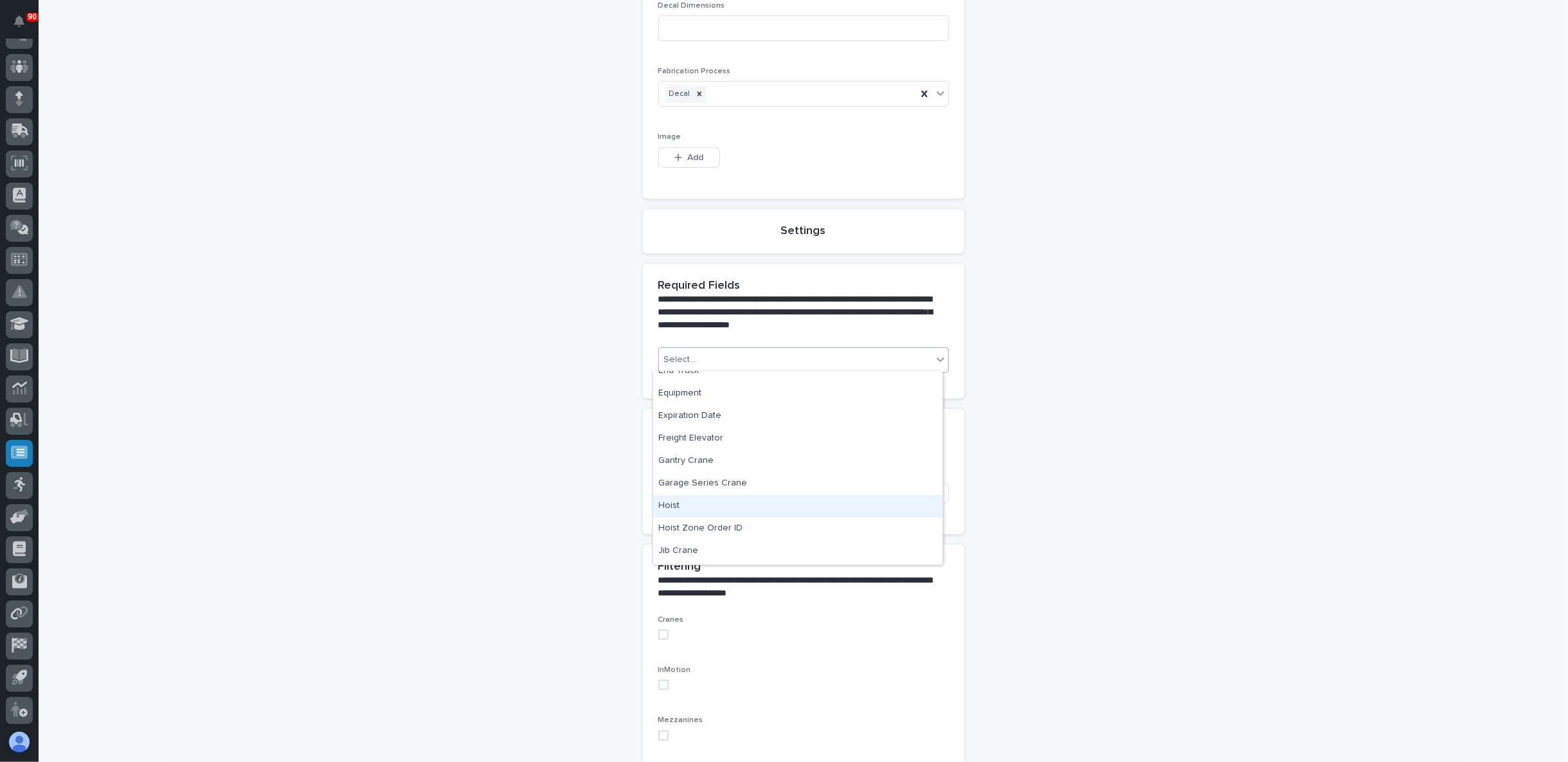
click at [740, 507] on div "Hoist" at bounding box center [798, 506] width 289 height 22
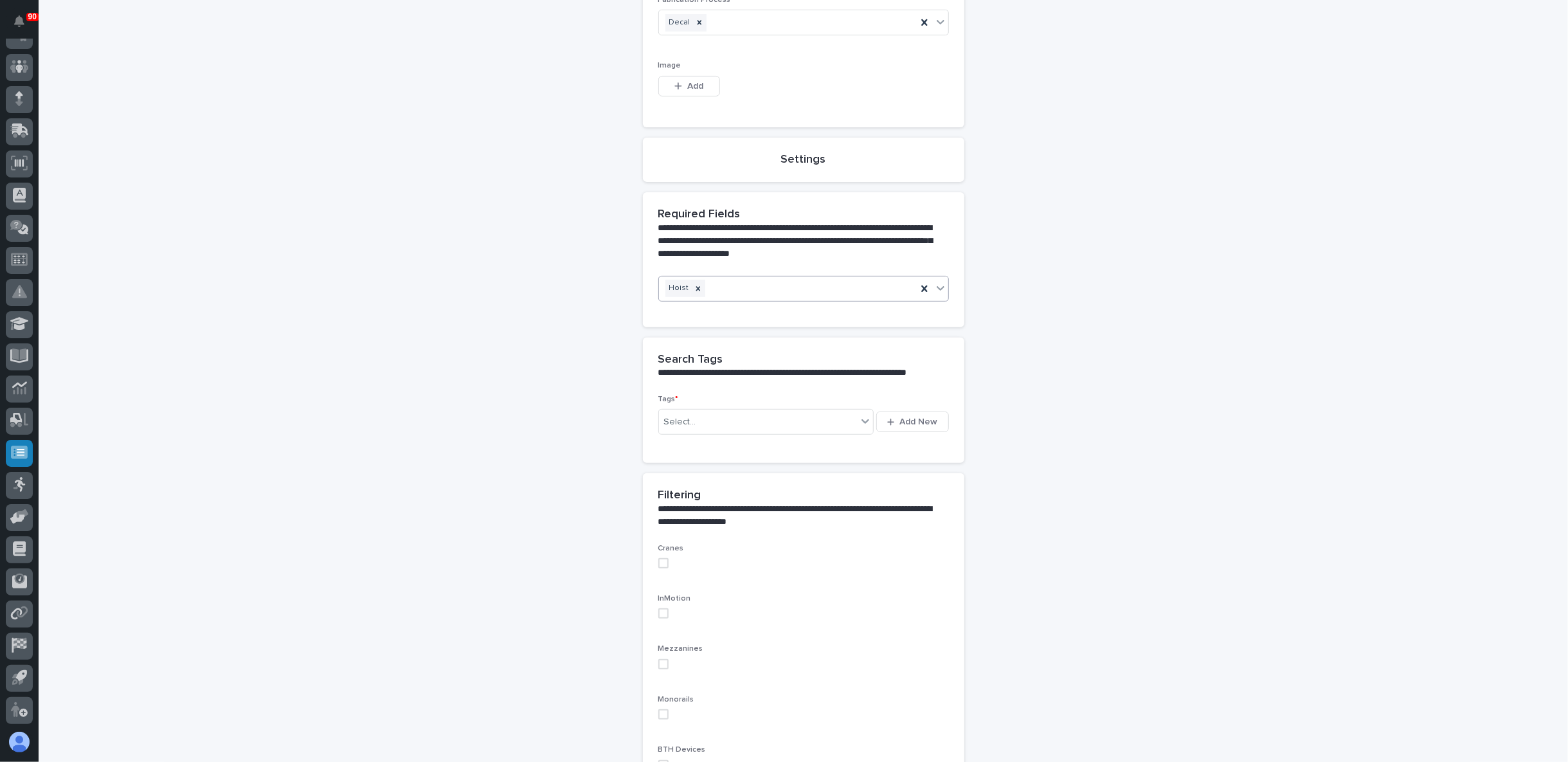
scroll to position [398, 0]
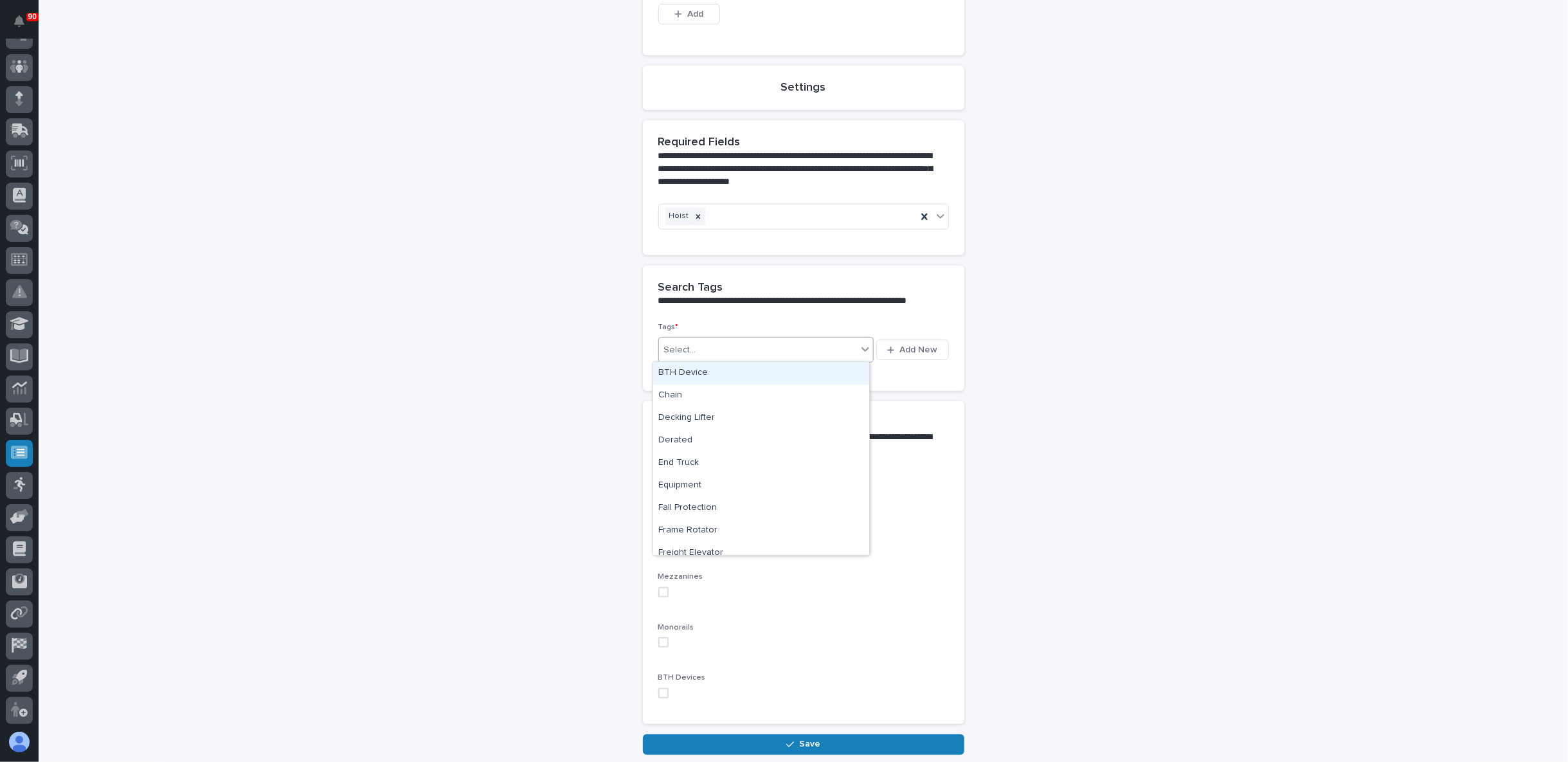
click at [753, 345] on div "Select..." at bounding box center [758, 350] width 198 height 21
click at [729, 439] on div "Derated" at bounding box center [761, 441] width 216 height 22
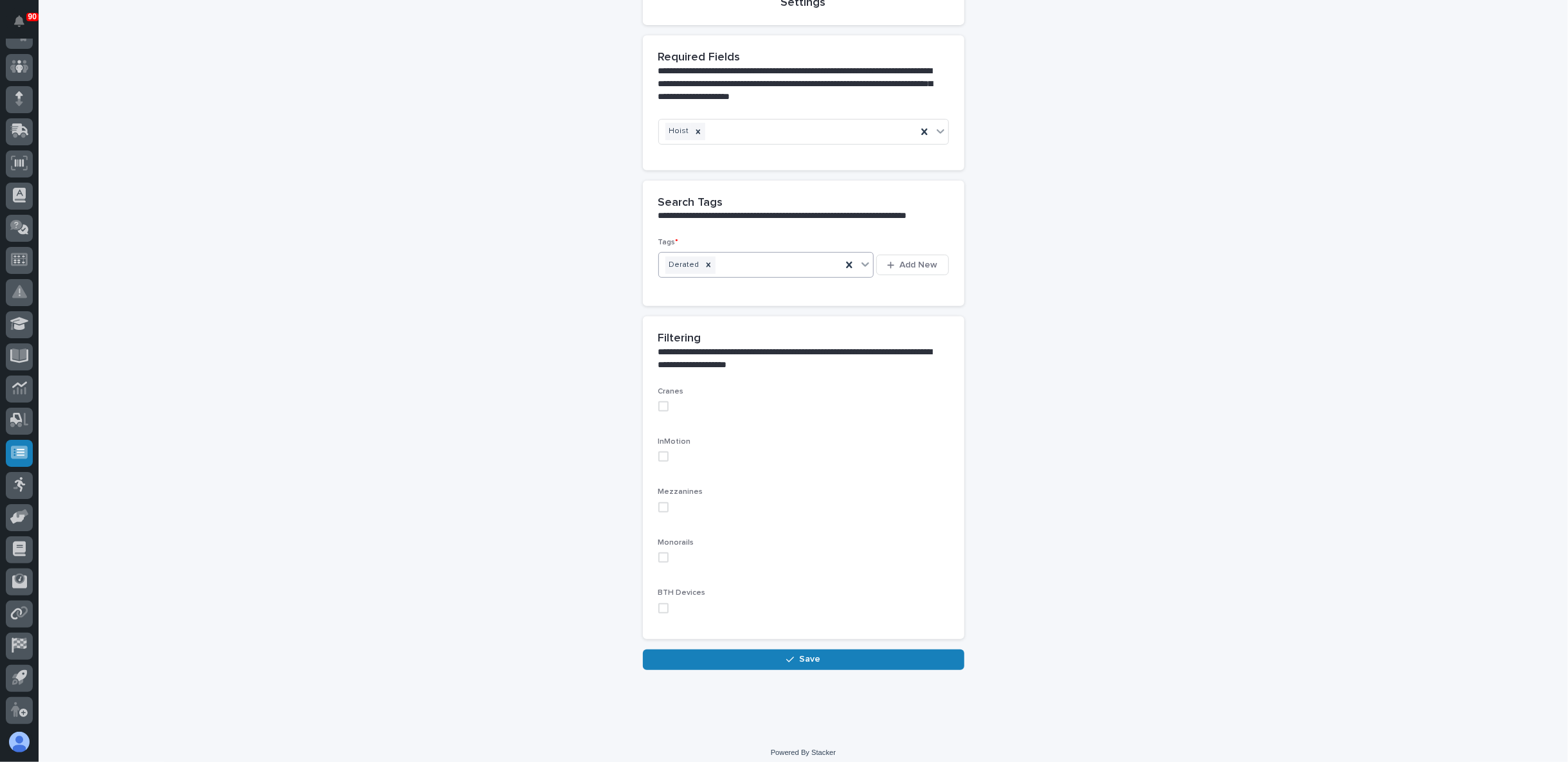
scroll to position [489, 0]
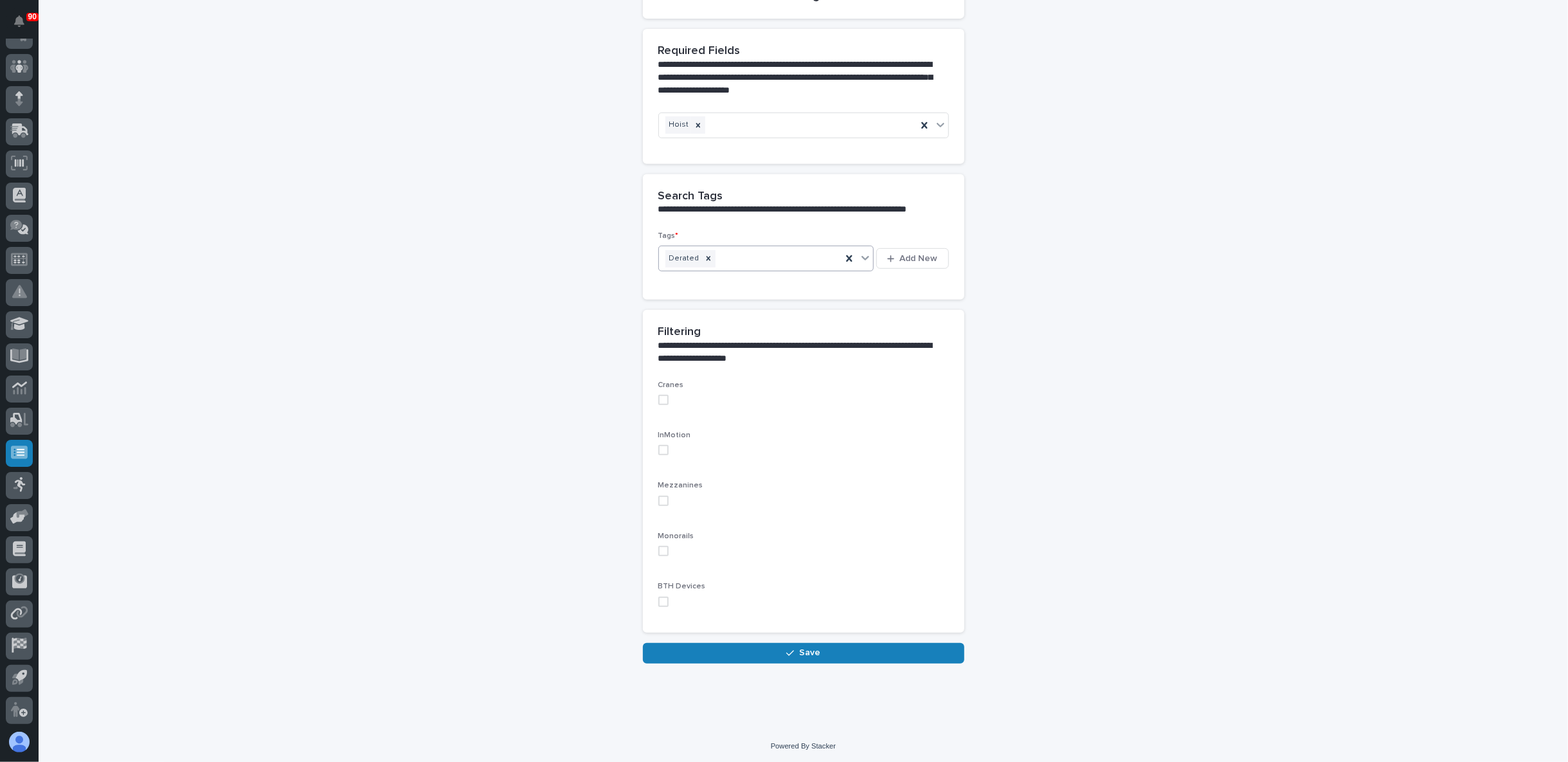
click at [659, 396] on span at bounding box center [663, 400] width 11 height 11
click at [786, 649] on icon "button" at bounding box center [790, 653] width 8 height 9
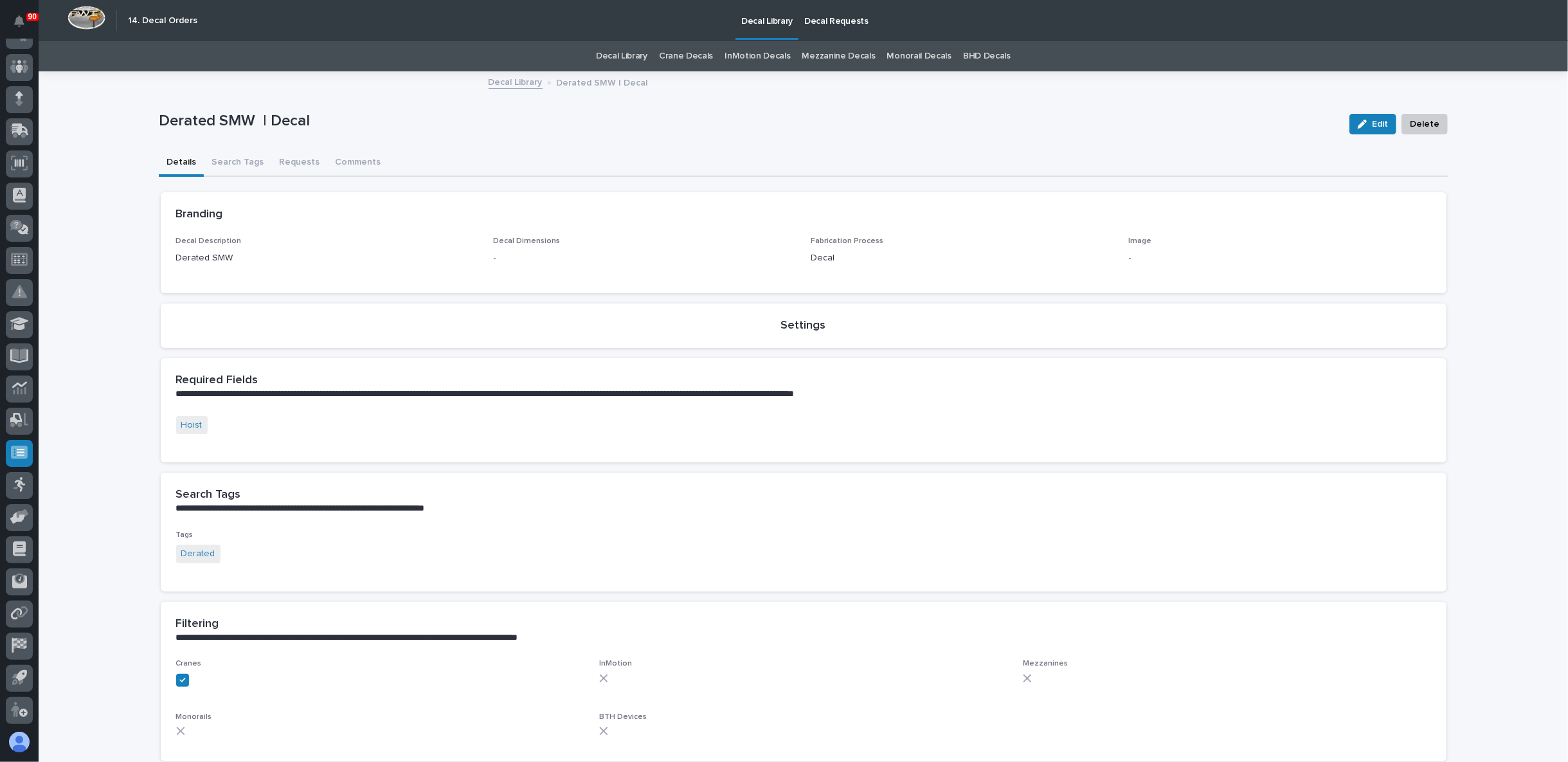
click at [622, 59] on link "Decal Library" at bounding box center [621, 56] width 52 height 30
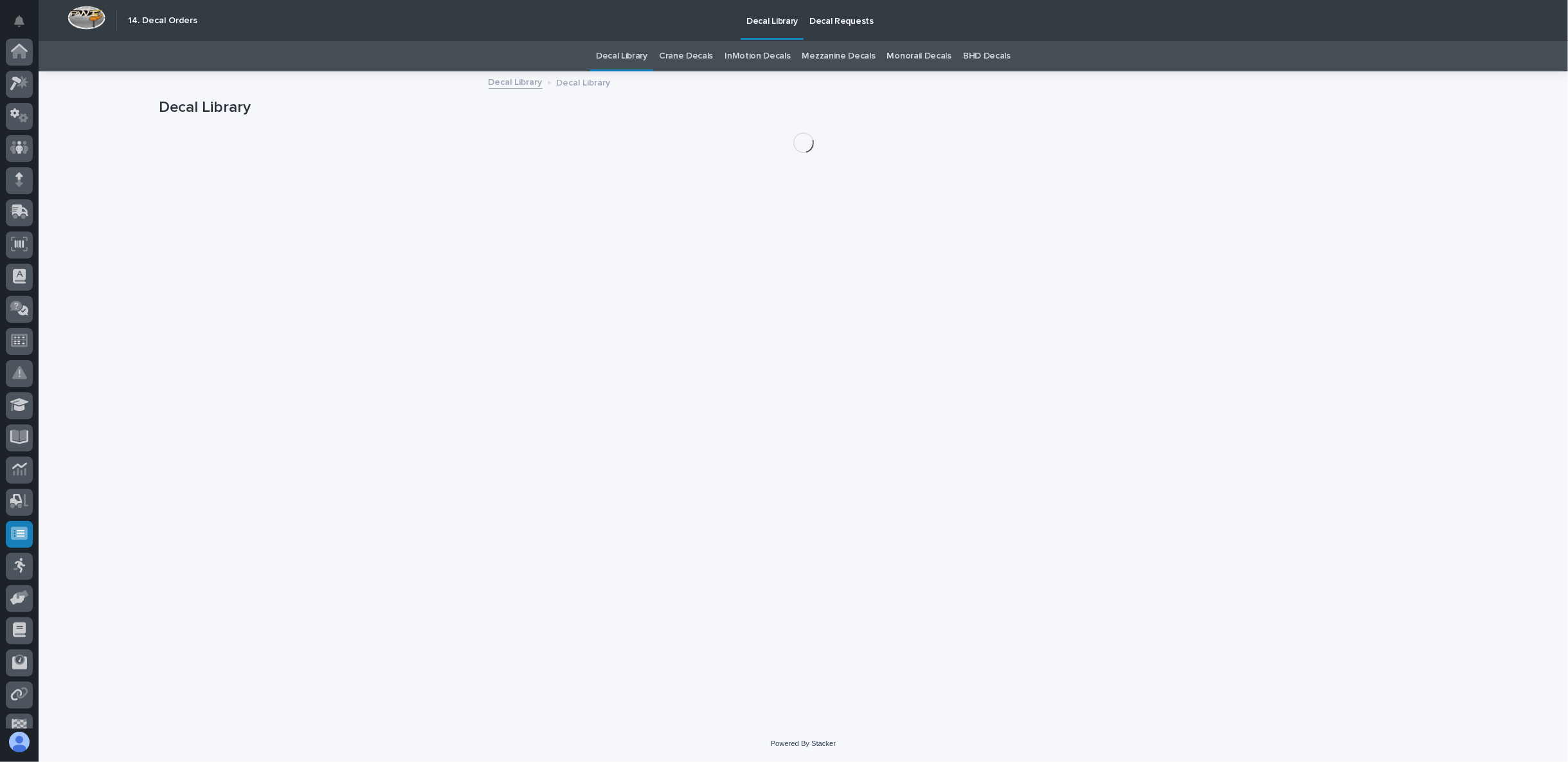
scroll to position [81, 0]
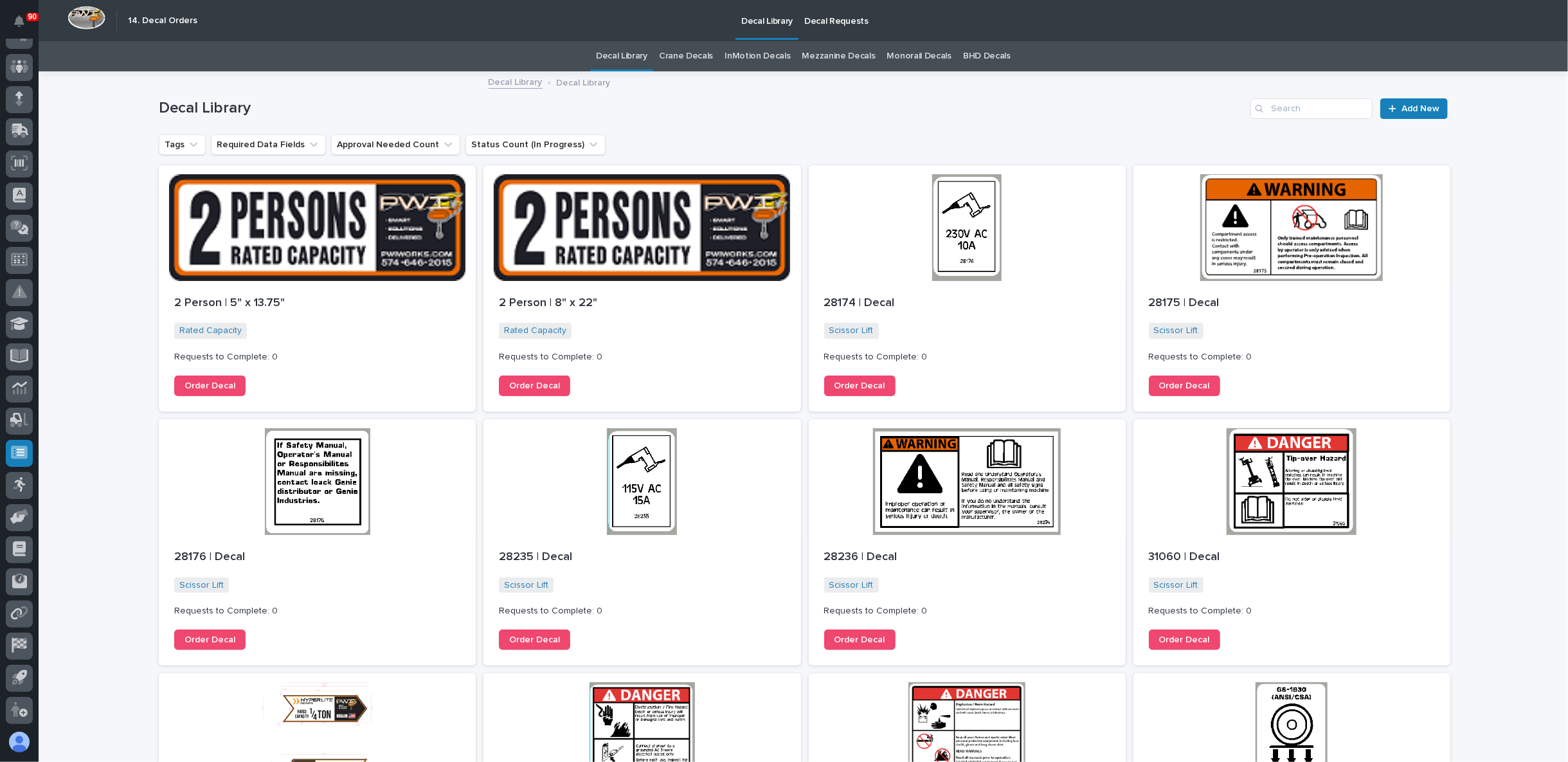
click at [688, 56] on link "Crane Decals" at bounding box center [686, 56] width 54 height 30
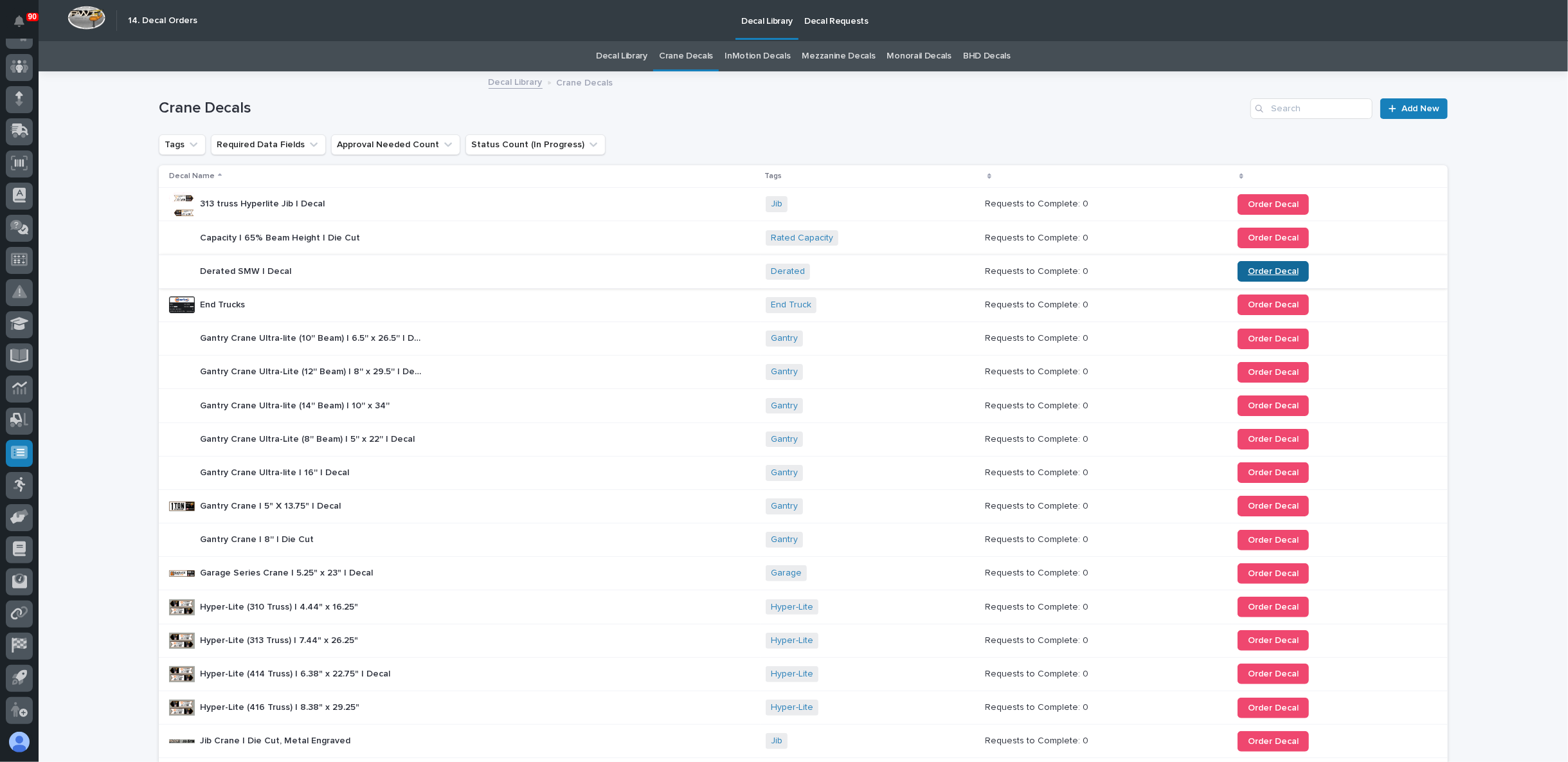
click at [1258, 271] on span "Order Decal" at bounding box center [1273, 271] width 51 height 9
click at [261, 270] on p "Derated SMW | Decal" at bounding box center [247, 271] width 94 height 14
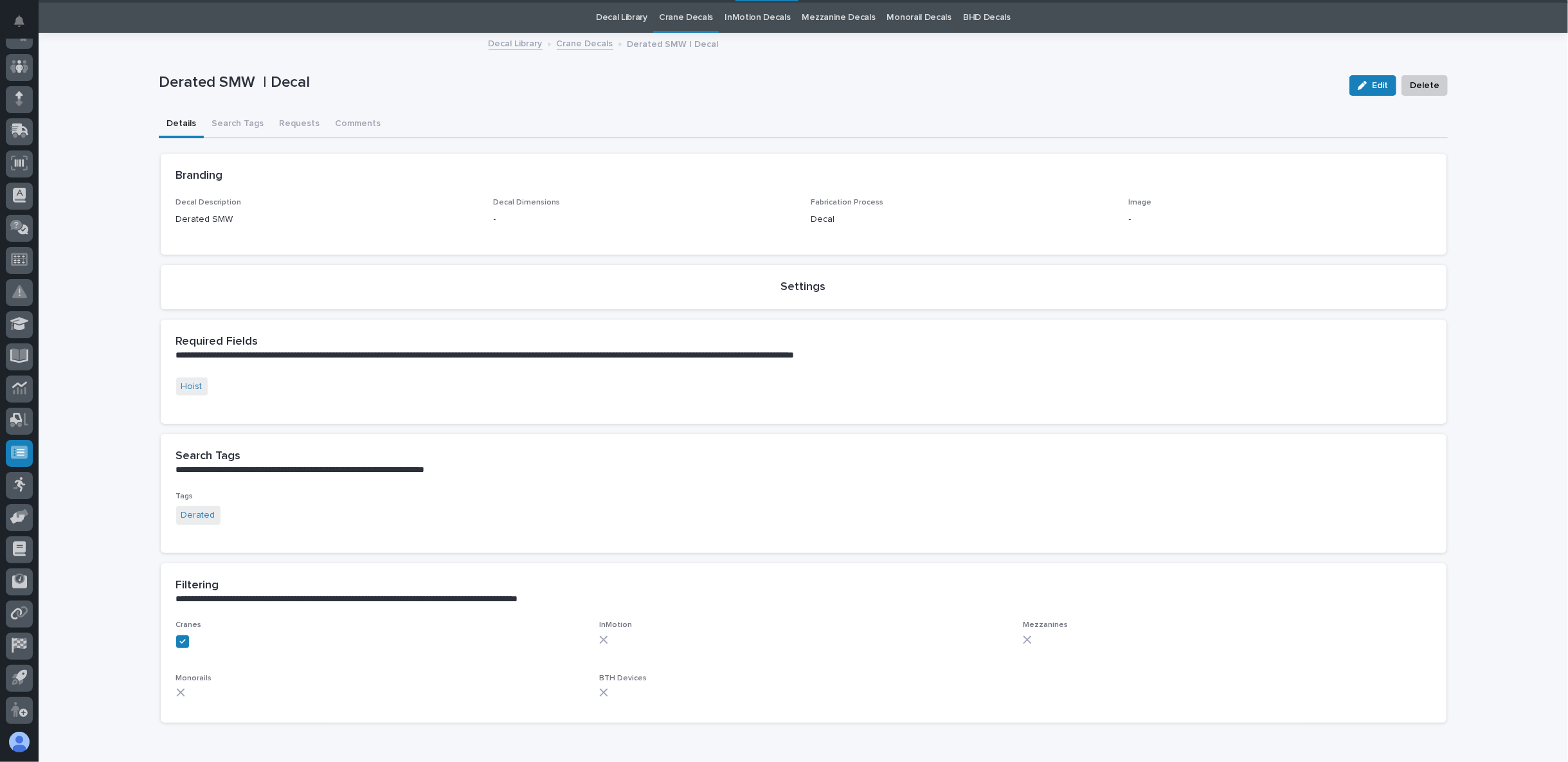
scroll to position [40, 0]
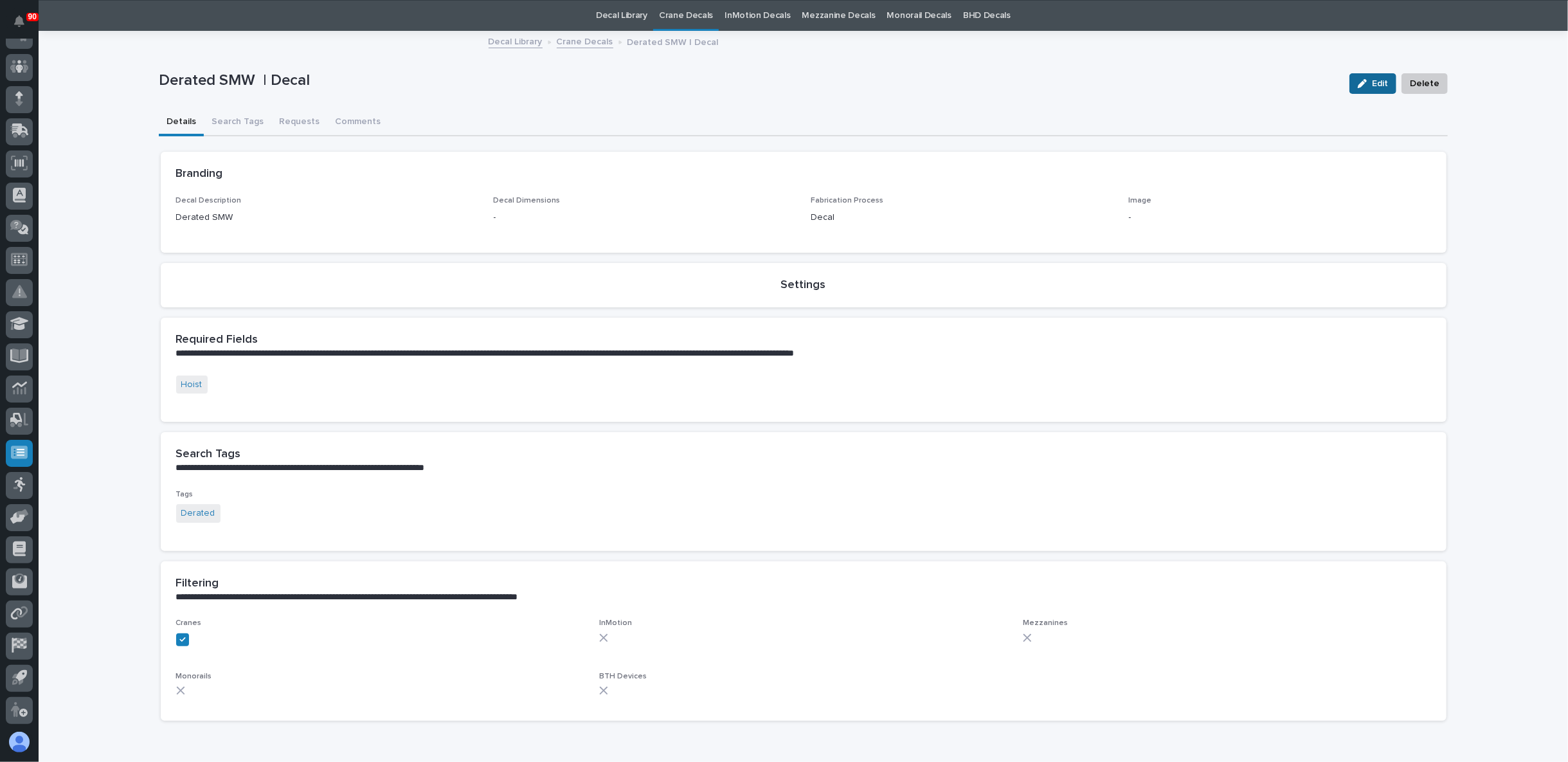
click at [1366, 80] on icon "button" at bounding box center [1362, 83] width 9 height 9
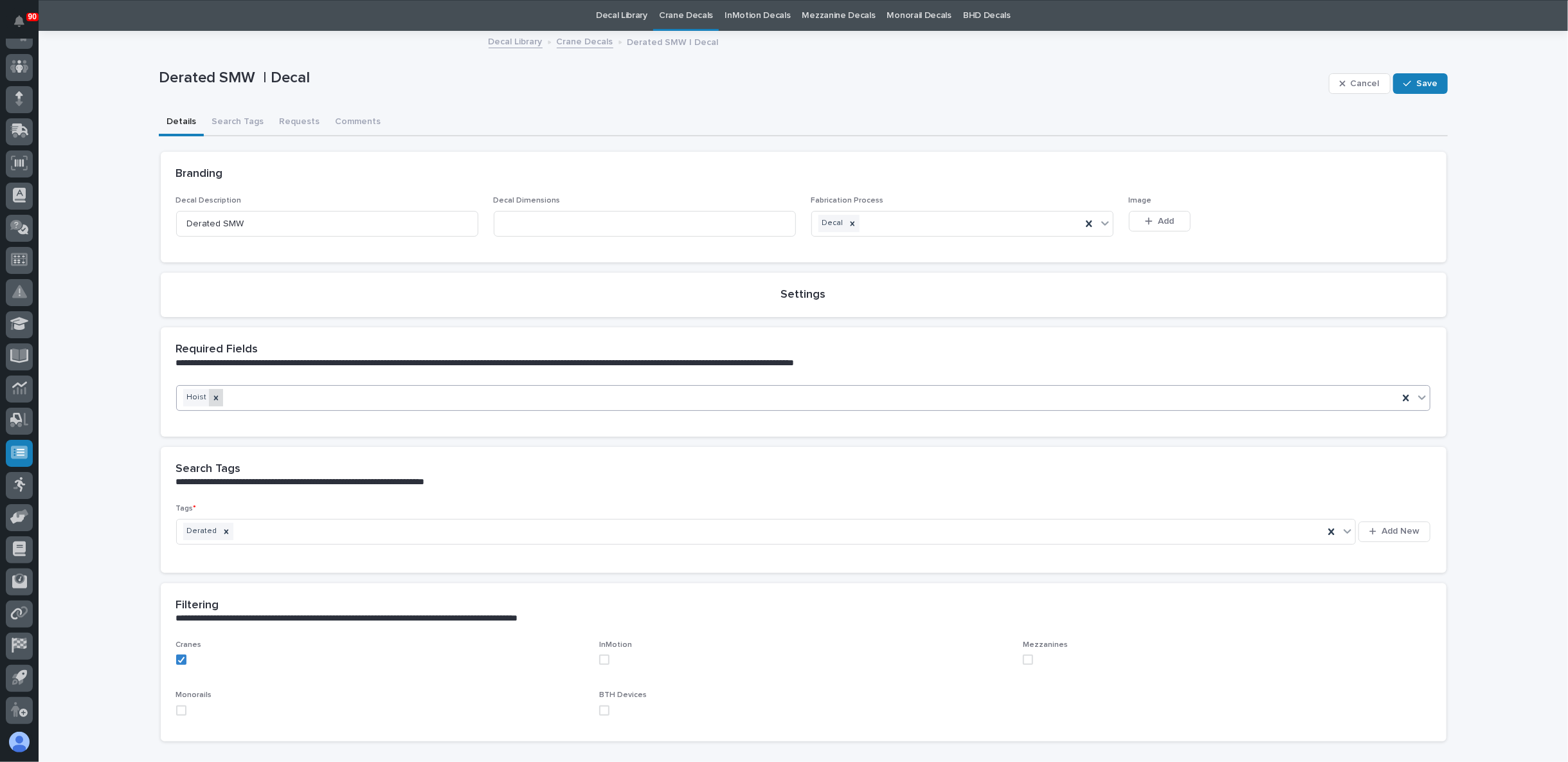
click at [212, 396] on icon at bounding box center [216, 398] width 9 height 9
click at [1417, 82] on span "Save" at bounding box center [1427, 84] width 21 height 12
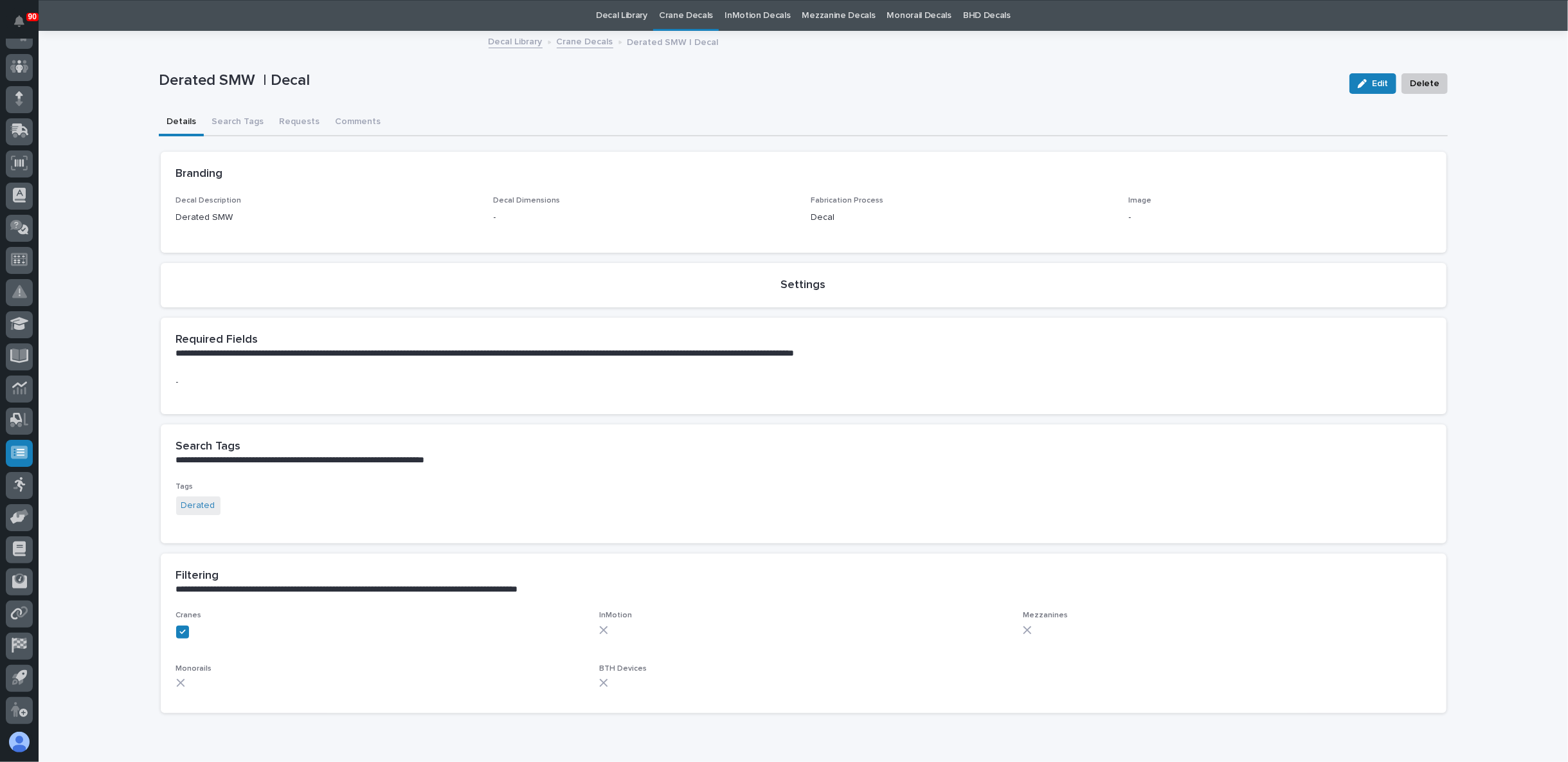
click at [583, 39] on link "Crane Decals" at bounding box center [585, 40] width 57 height 15
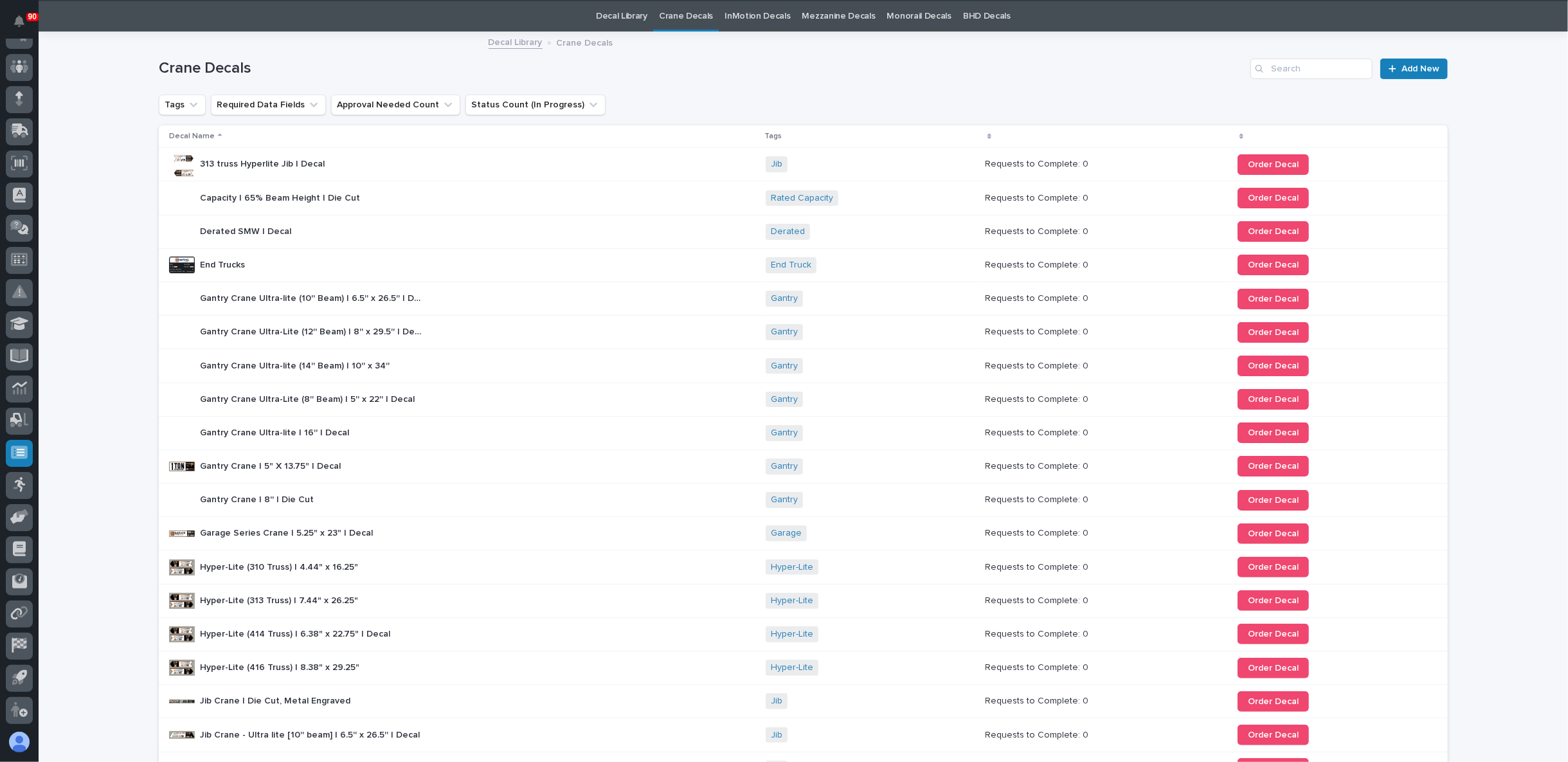
scroll to position [40, 0]
click at [1273, 231] on span "Order Decal" at bounding box center [1273, 231] width 51 height 9
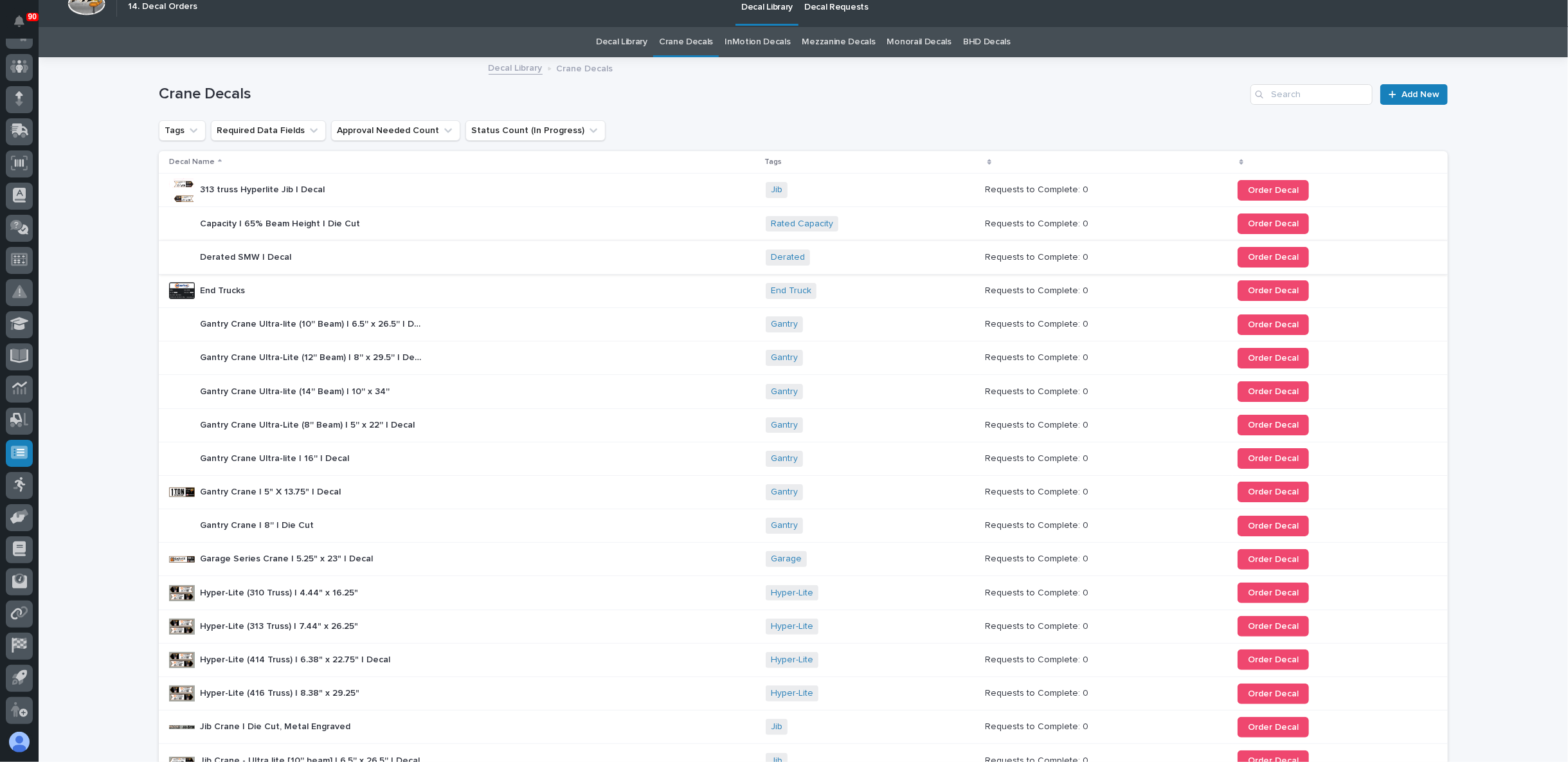
scroll to position [0, 0]
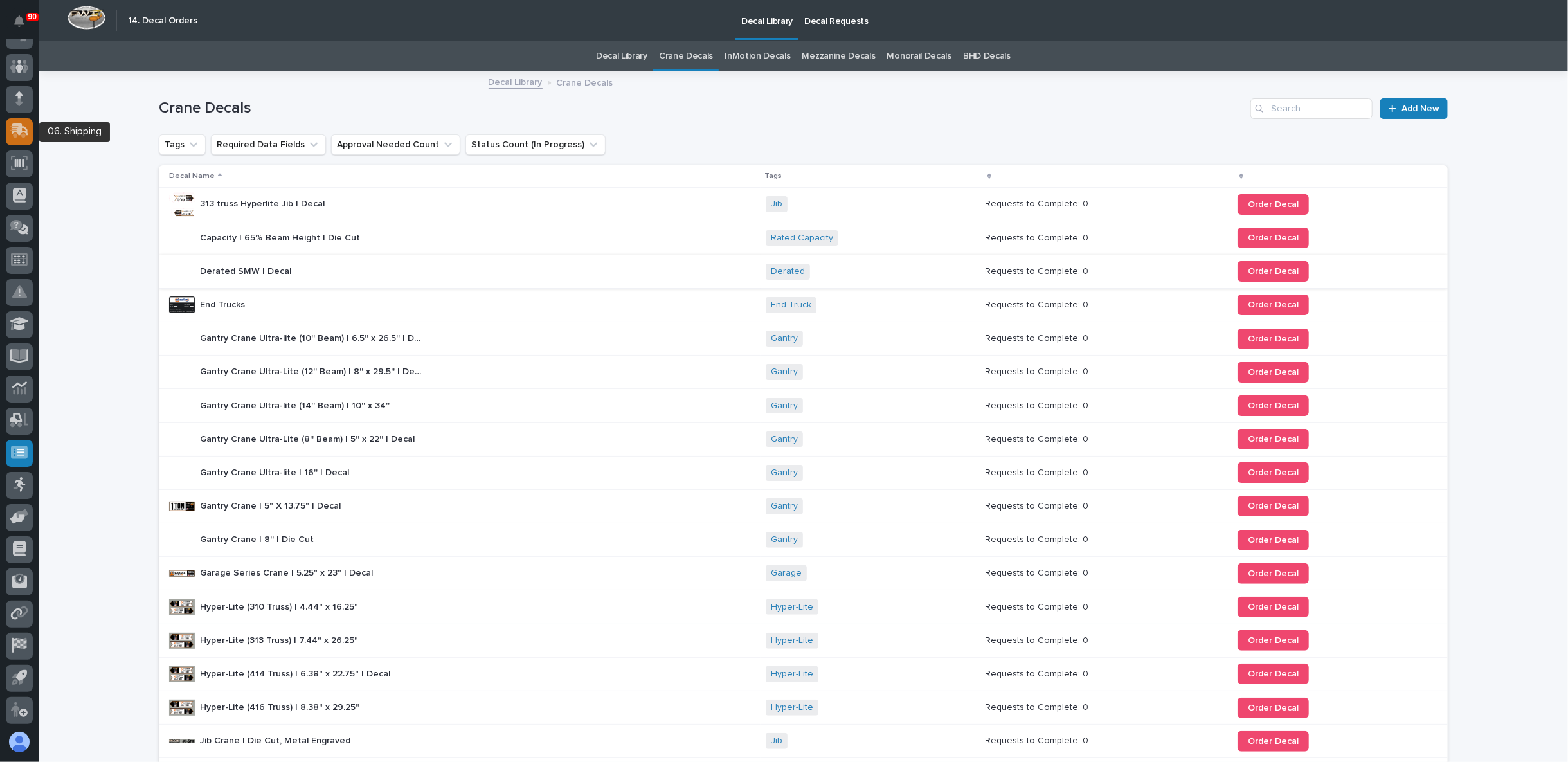
click at [21, 129] on icon at bounding box center [20, 130] width 19 height 15
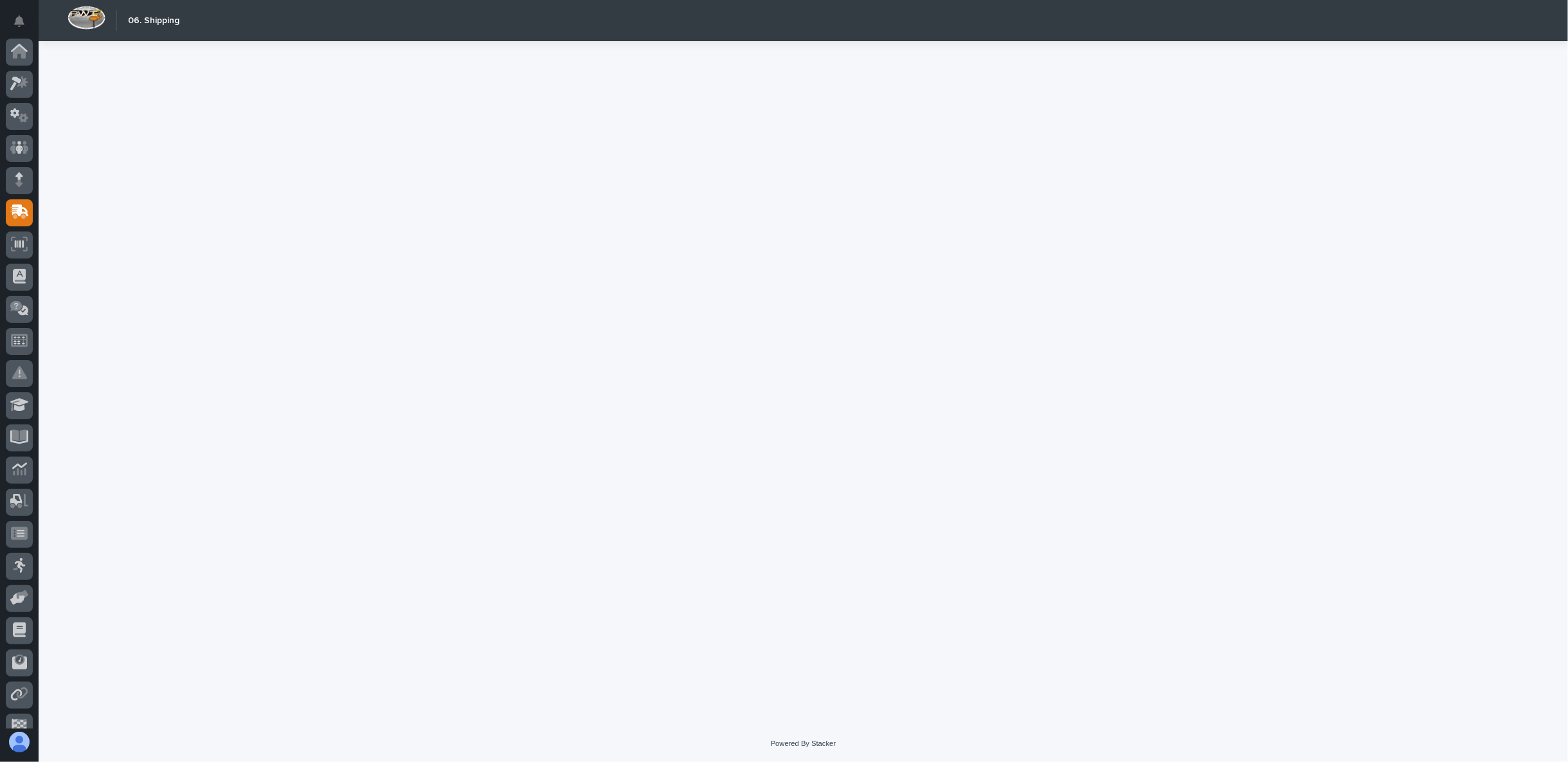
scroll to position [81, 0]
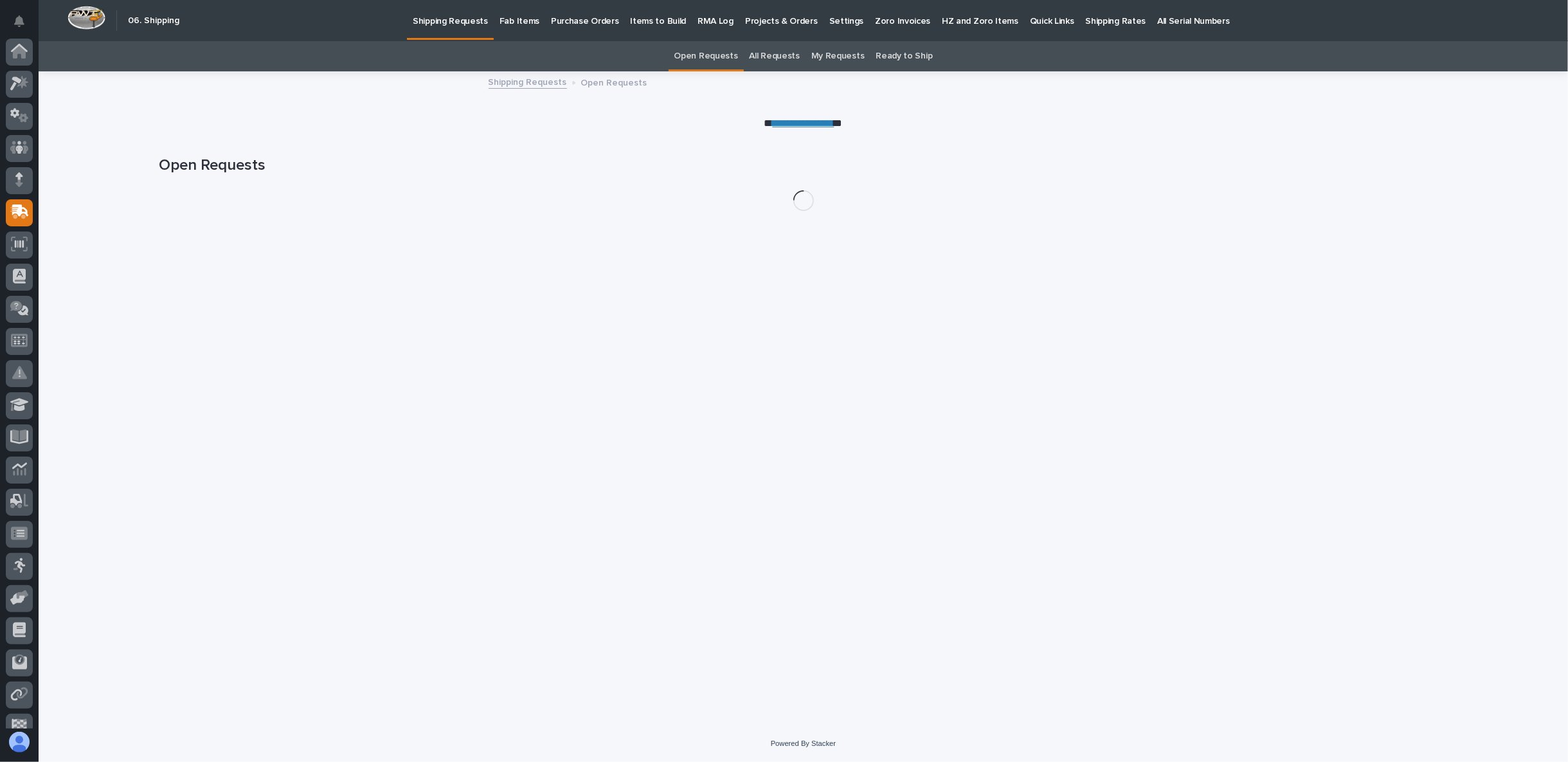
scroll to position [81, 0]
click at [509, 22] on p "Fab Items" at bounding box center [519, 14] width 40 height 27
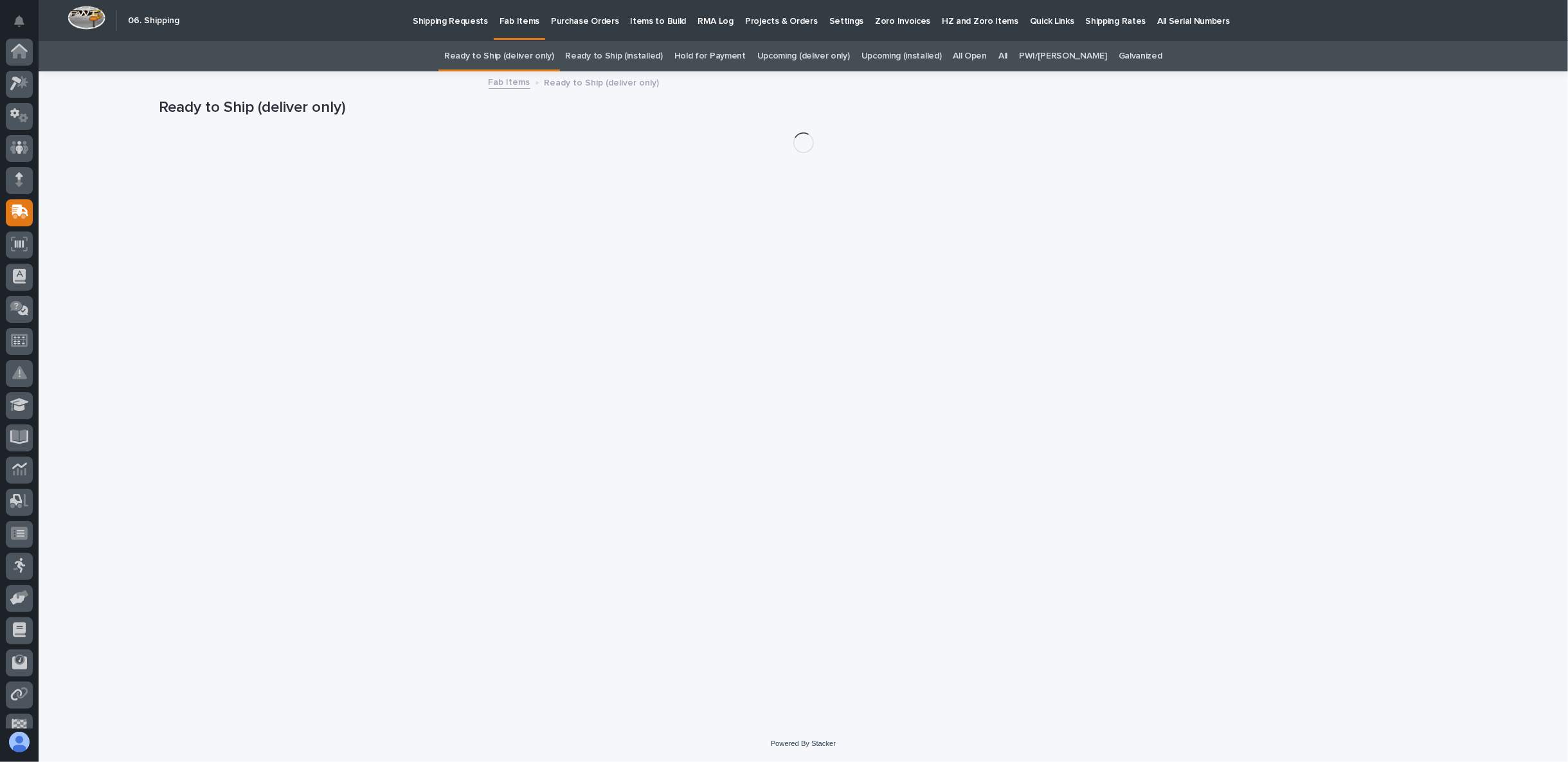
scroll to position [81, 0]
click at [1007, 55] on link "All" at bounding box center [1002, 56] width 9 height 30
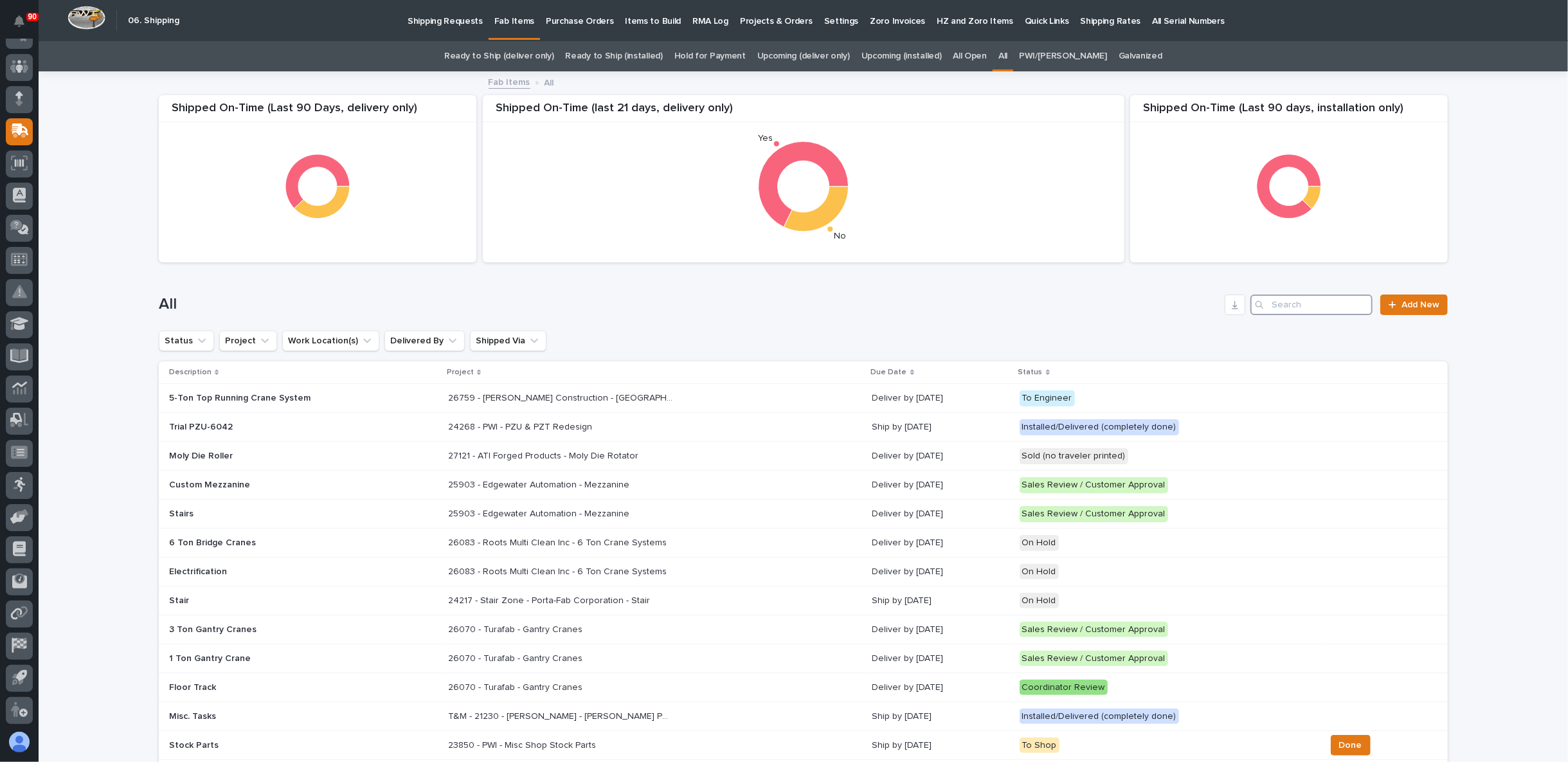
click at [1285, 304] on input "Search" at bounding box center [1311, 304] width 122 height 21
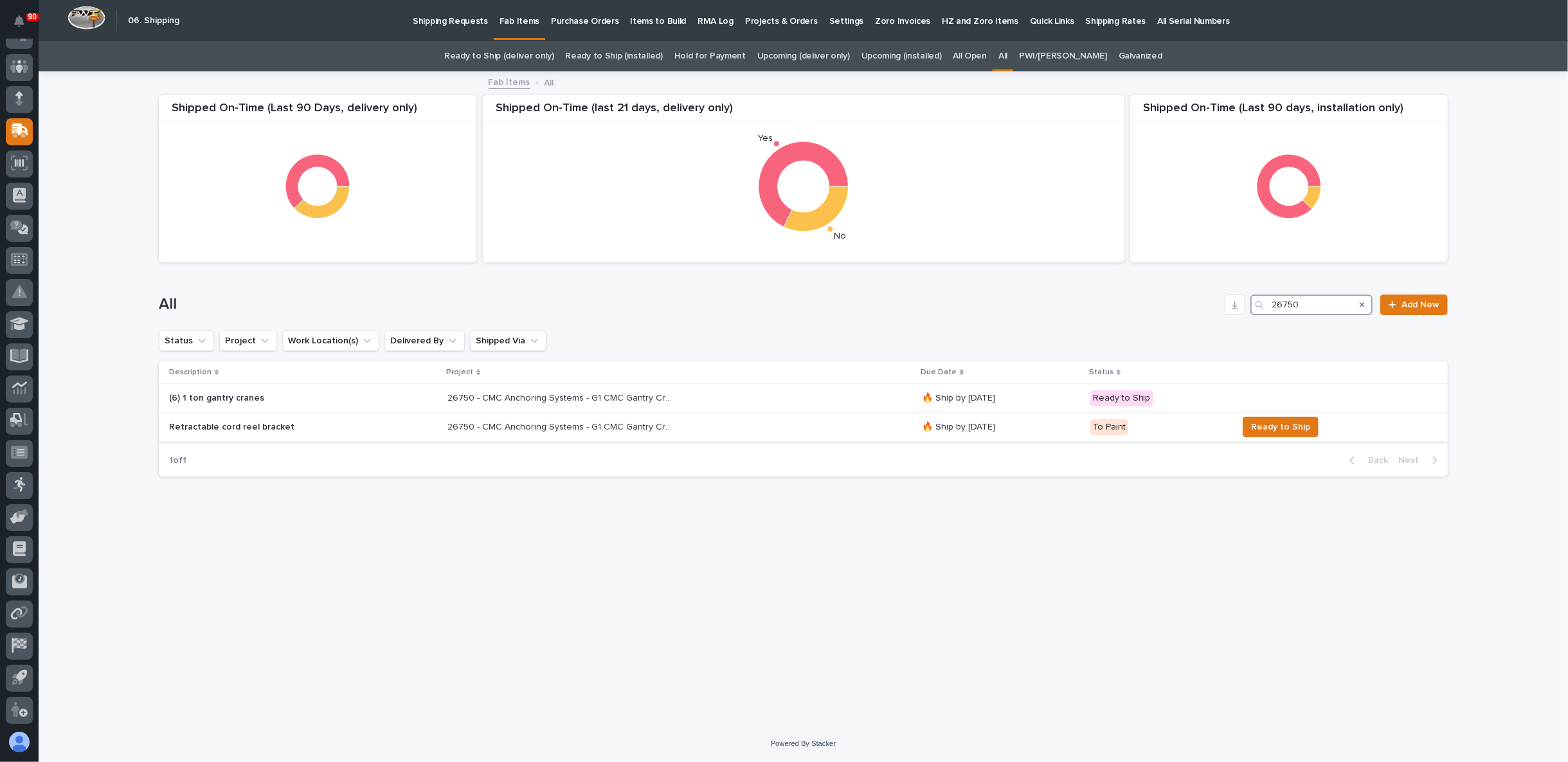
type input "26750"
click at [273, 426] on p "Retractable cord reel bracket" at bounding box center [281, 427] width 225 height 11
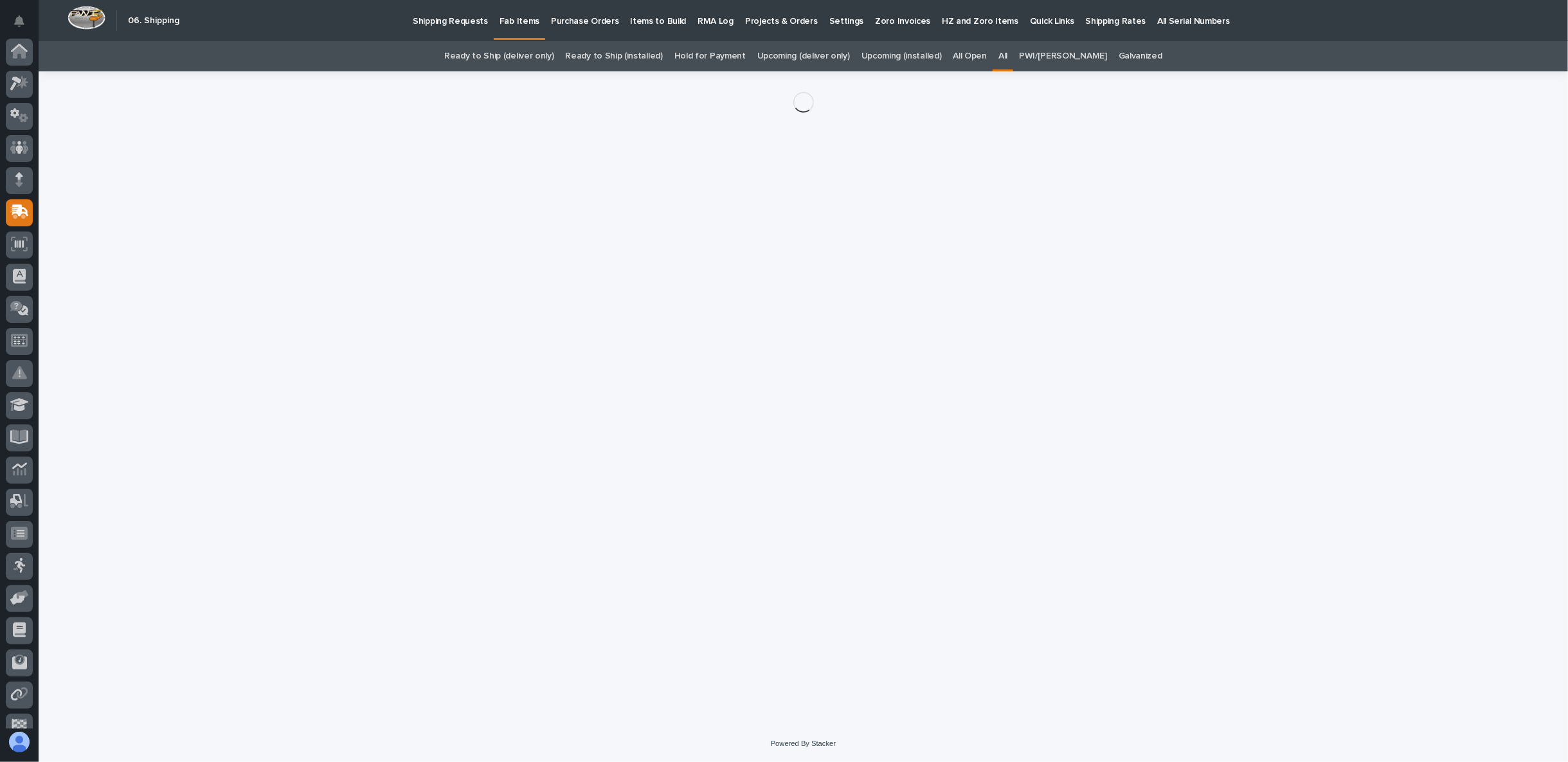
scroll to position [81, 0]
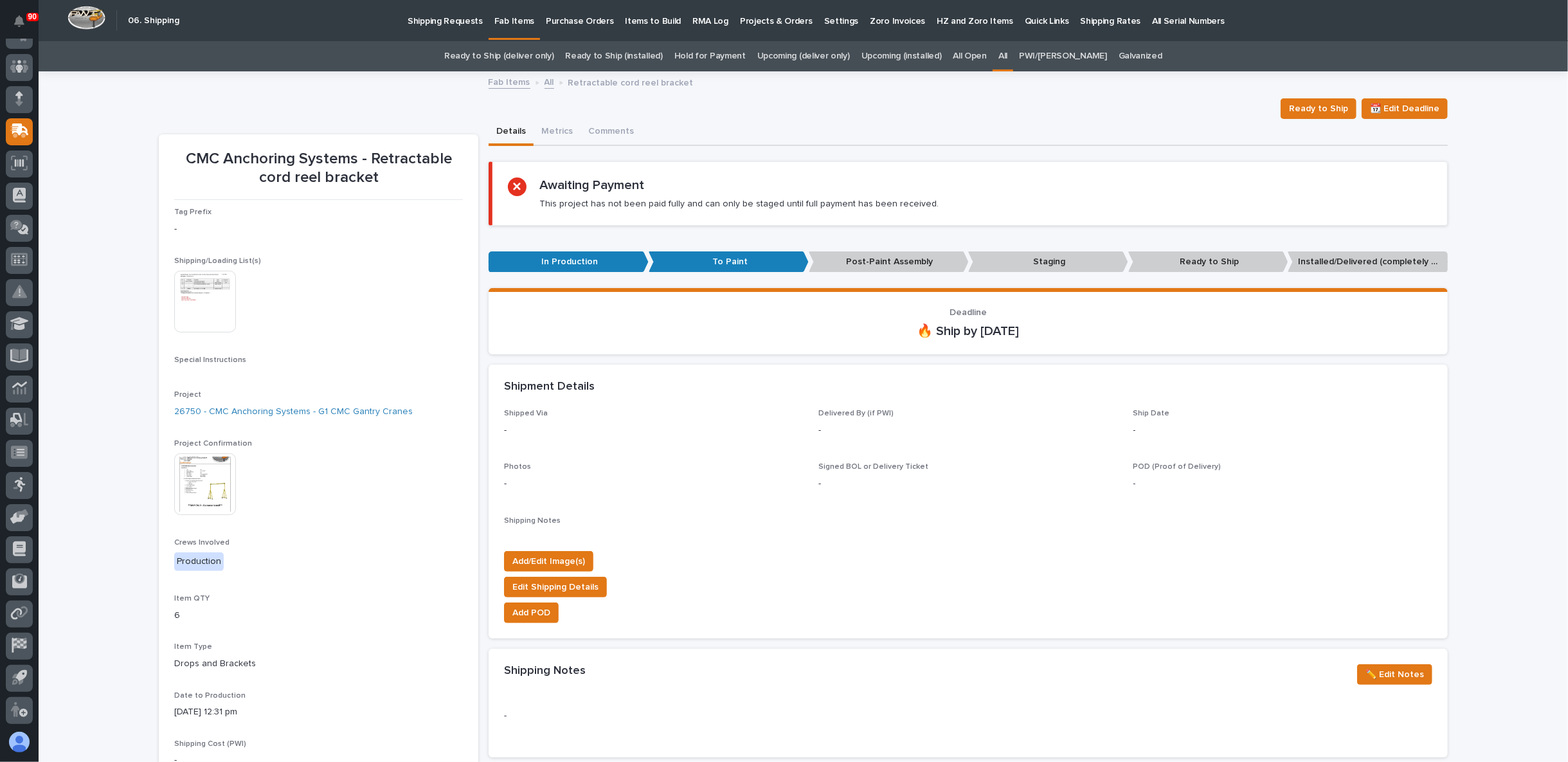
click at [210, 302] on img at bounding box center [204, 301] width 62 height 62
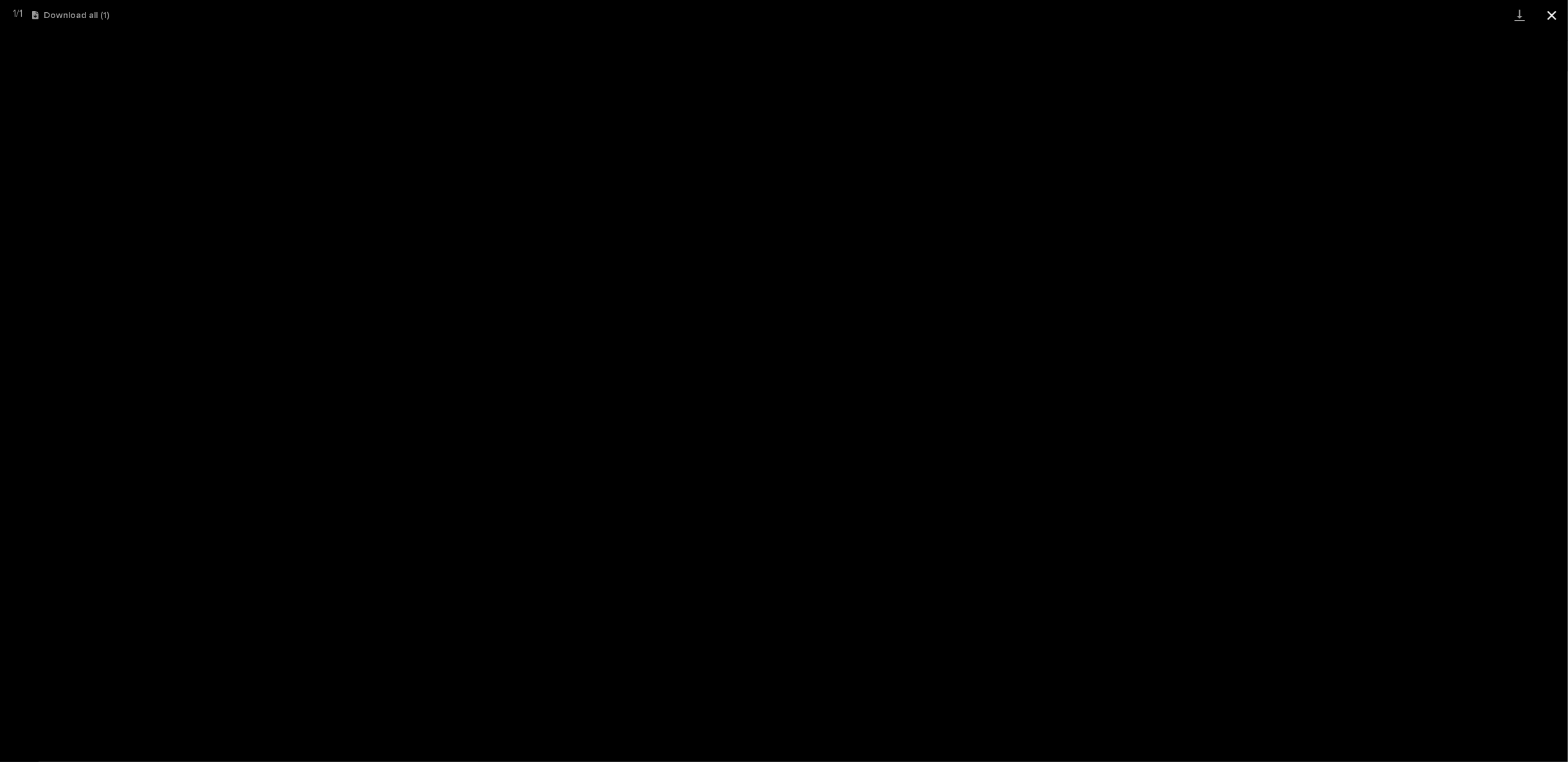
click at [1552, 13] on button "Close gallery" at bounding box center [1551, 15] width 32 height 30
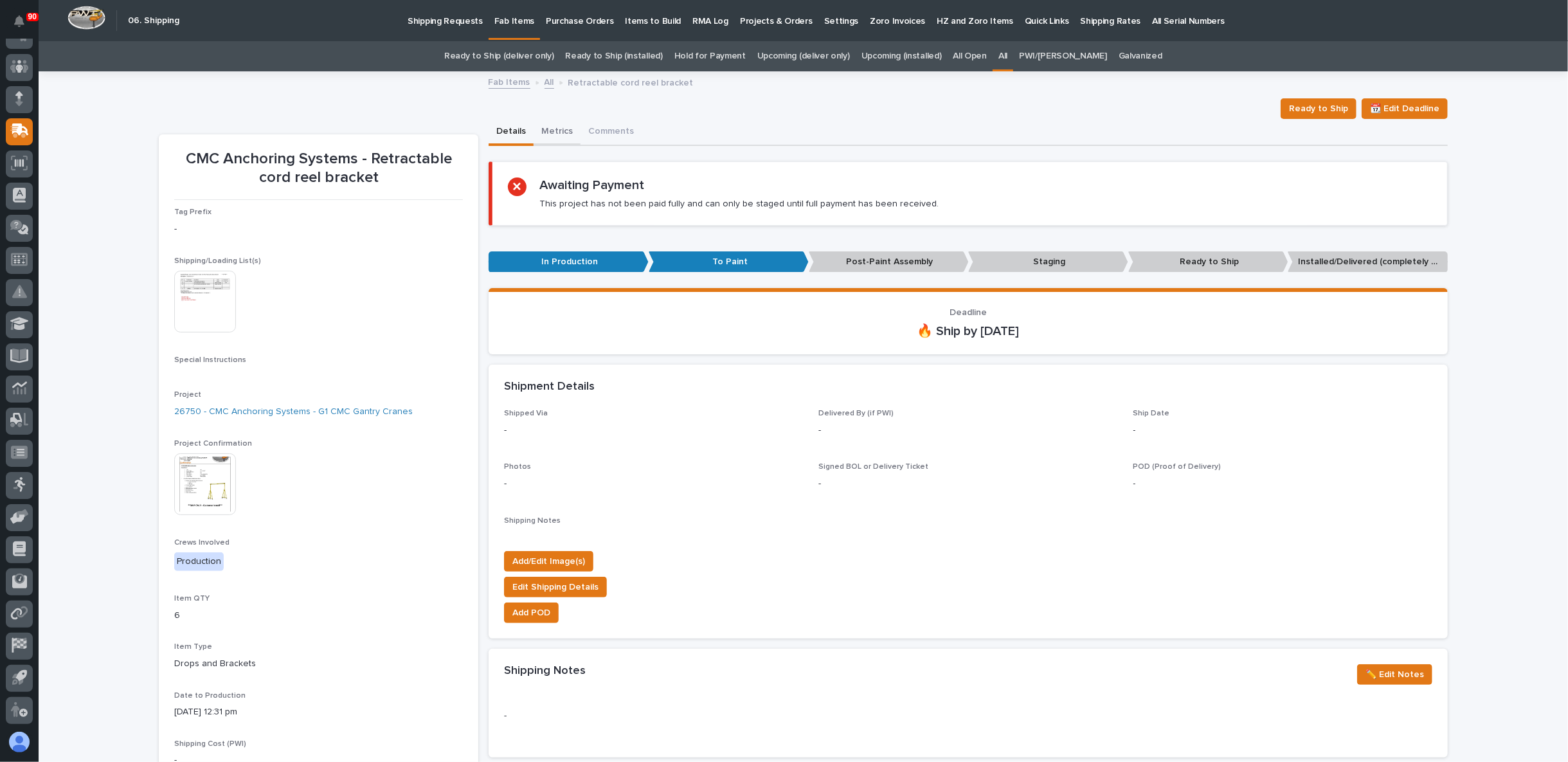
click at [552, 135] on button "Metrics" at bounding box center [557, 133] width 47 height 27
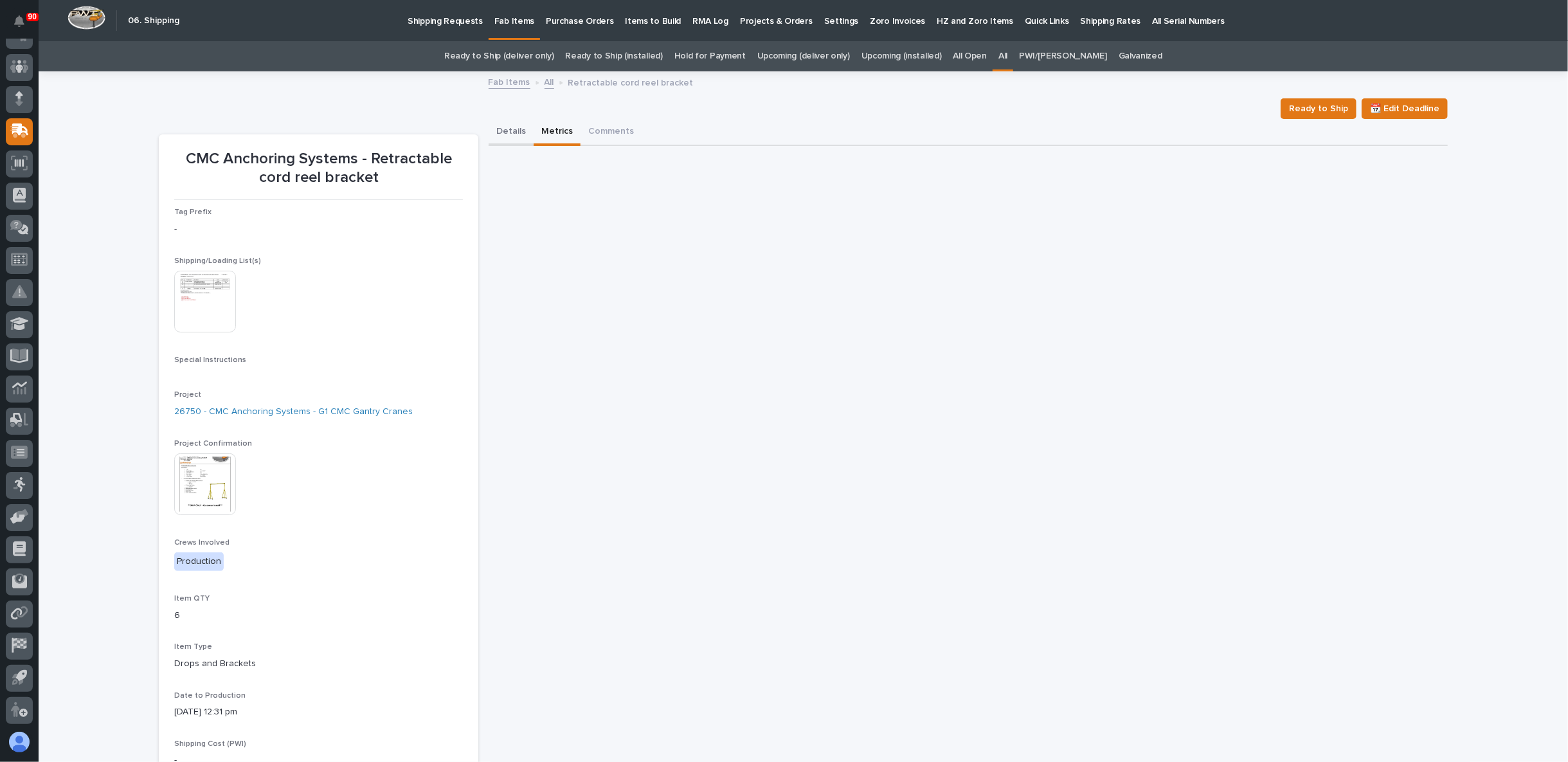
click at [511, 127] on button "Details" at bounding box center [511, 133] width 45 height 27
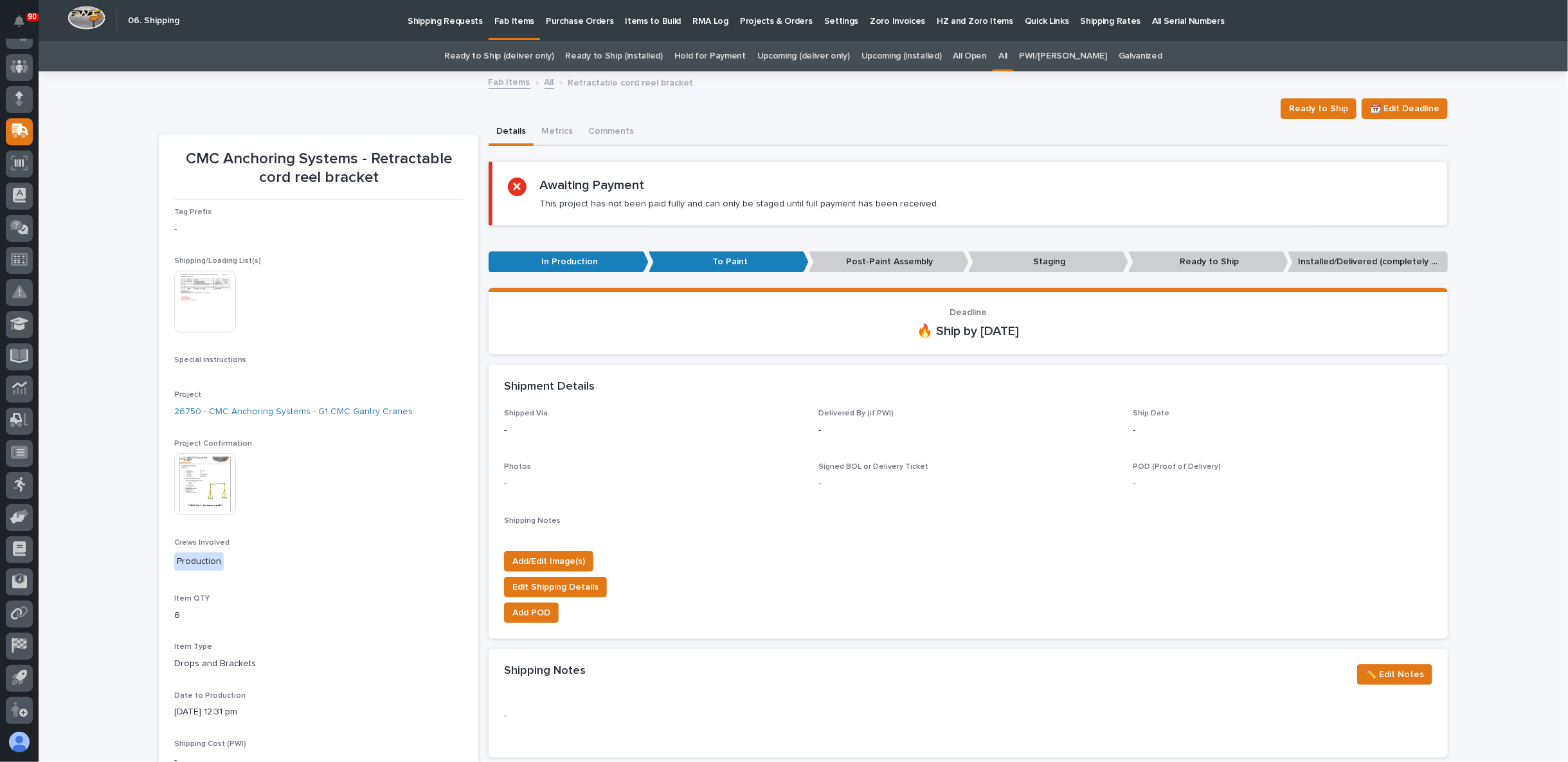
click at [544, 81] on link "All" at bounding box center [549, 81] width 10 height 15
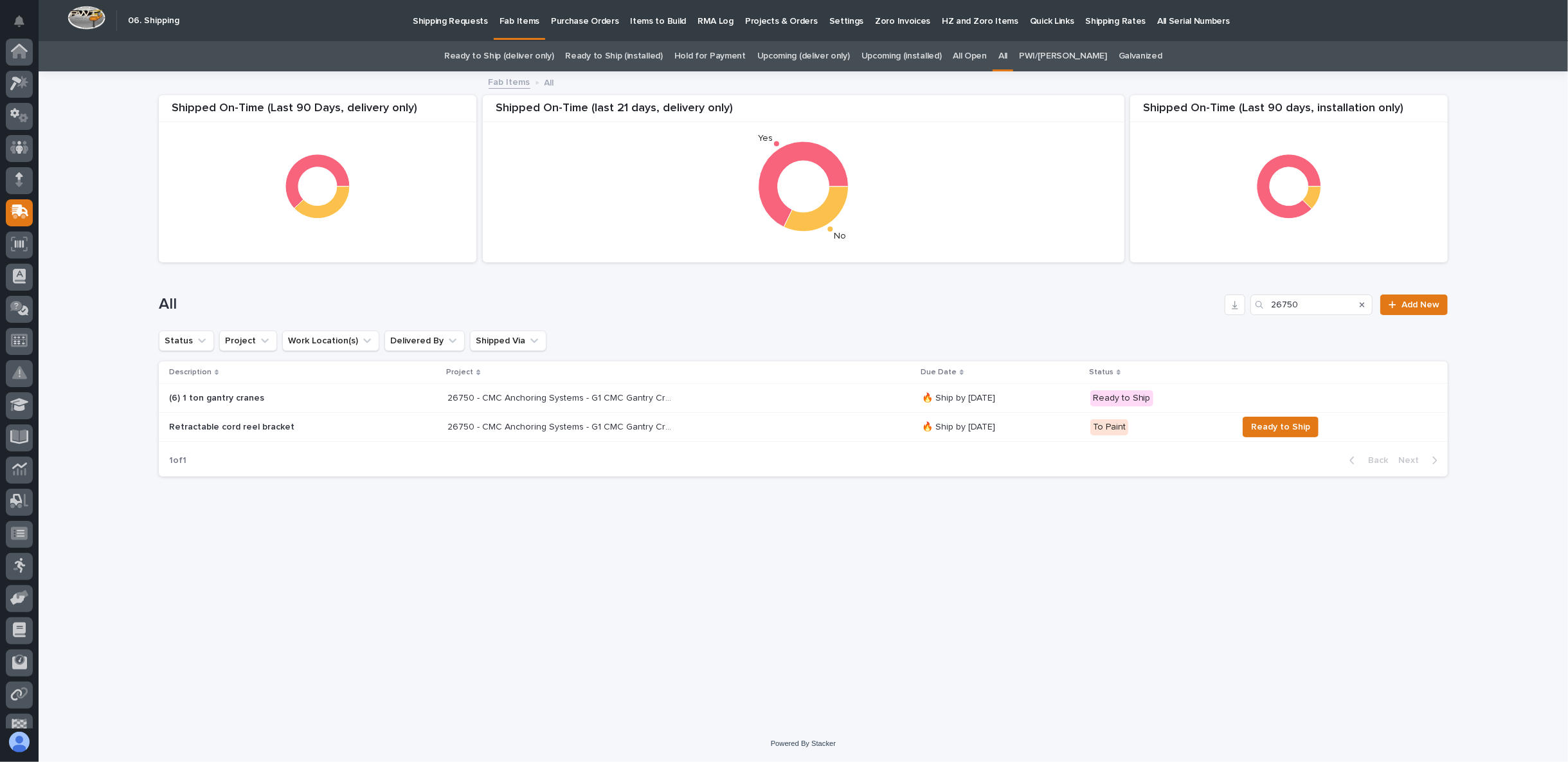
scroll to position [81, 0]
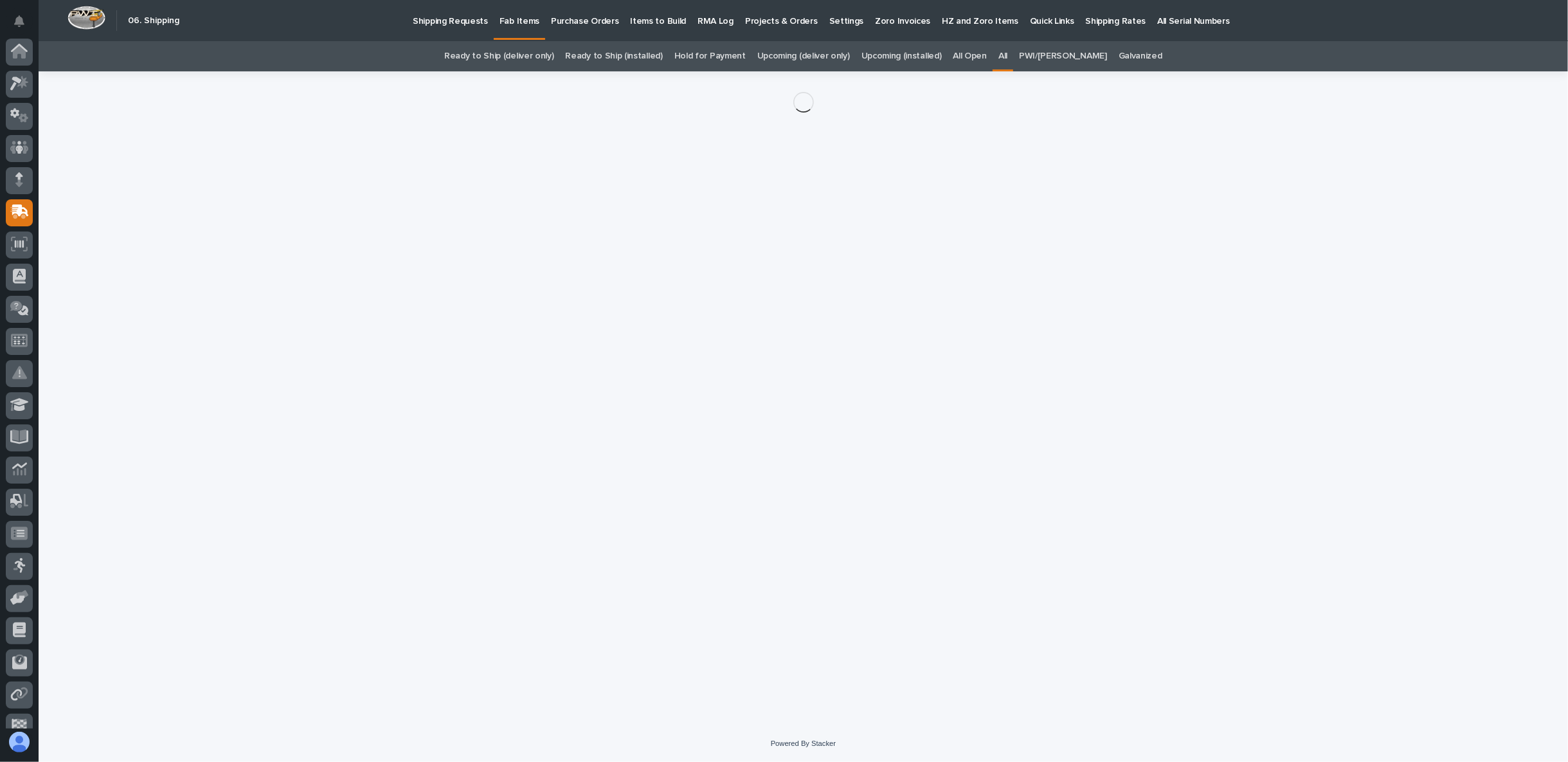
scroll to position [81, 0]
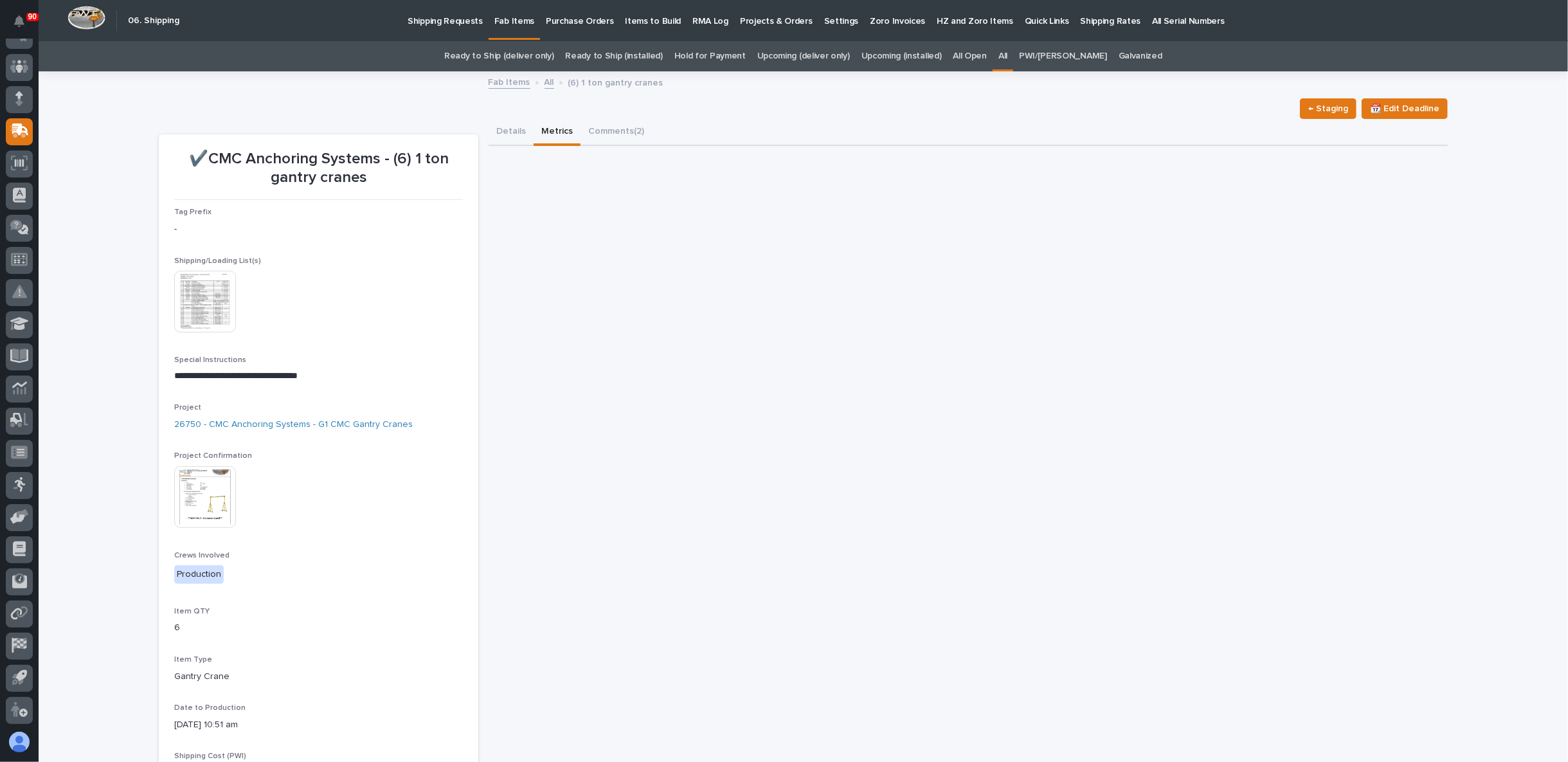
click at [556, 129] on button "Metrics" at bounding box center [557, 133] width 47 height 27
click at [544, 83] on link "All" at bounding box center [549, 81] width 10 height 15
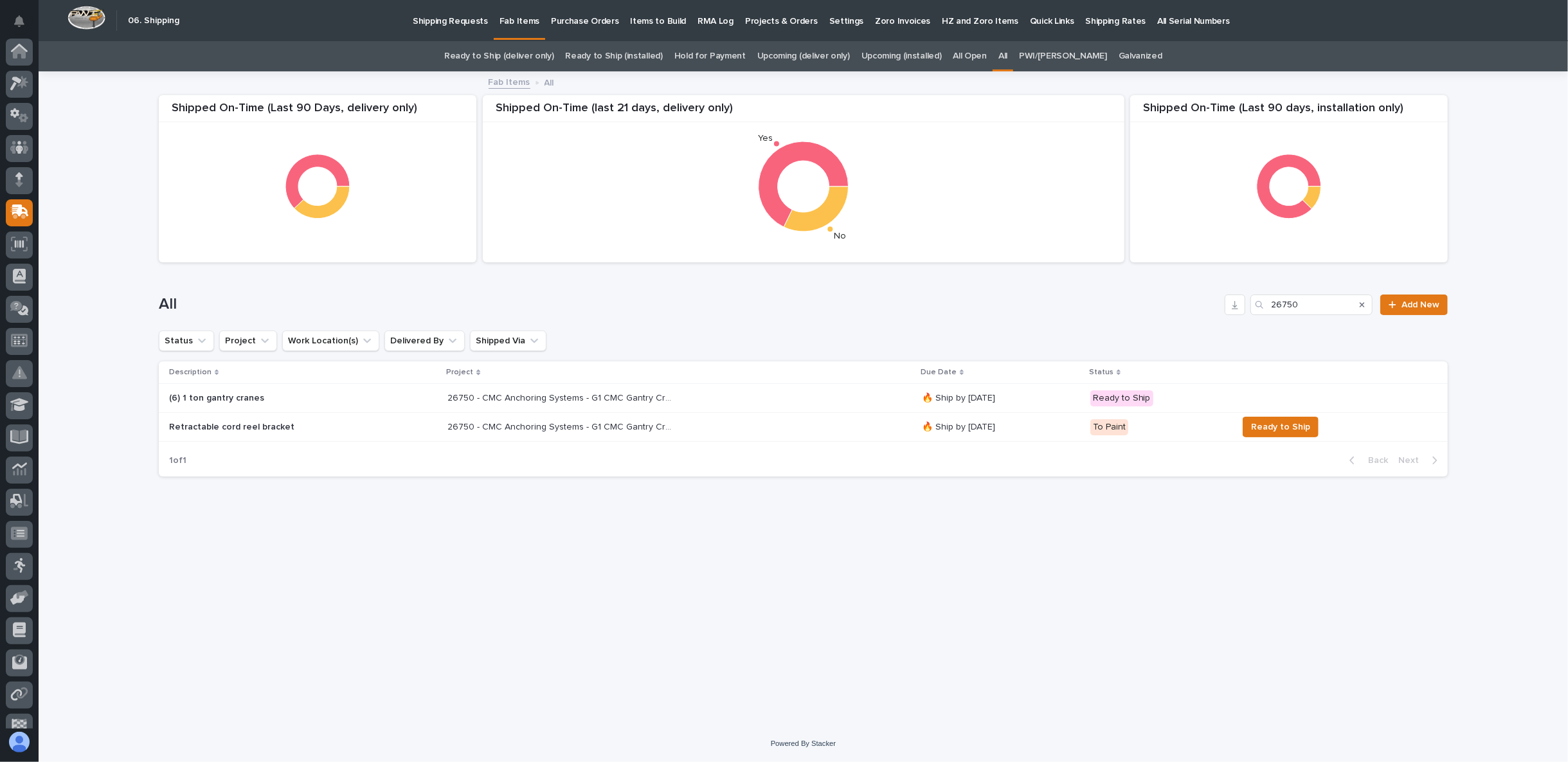
scroll to position [81, 0]
click at [557, 419] on p "26750 - CMC Anchoring Systems - G1 CMC Gantry Cranes" at bounding box center [561, 426] width 228 height 14
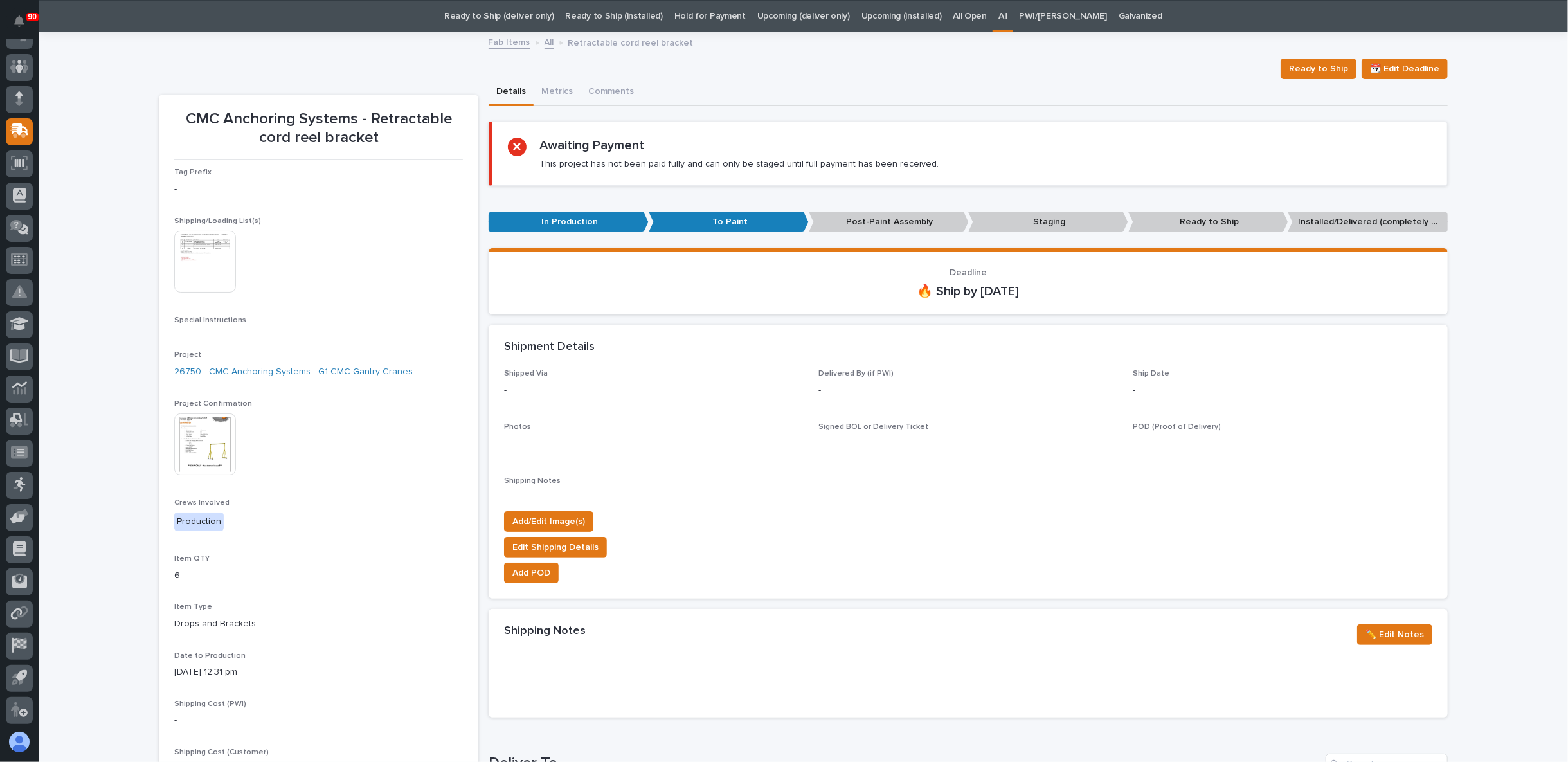
scroll to position [40, 0]
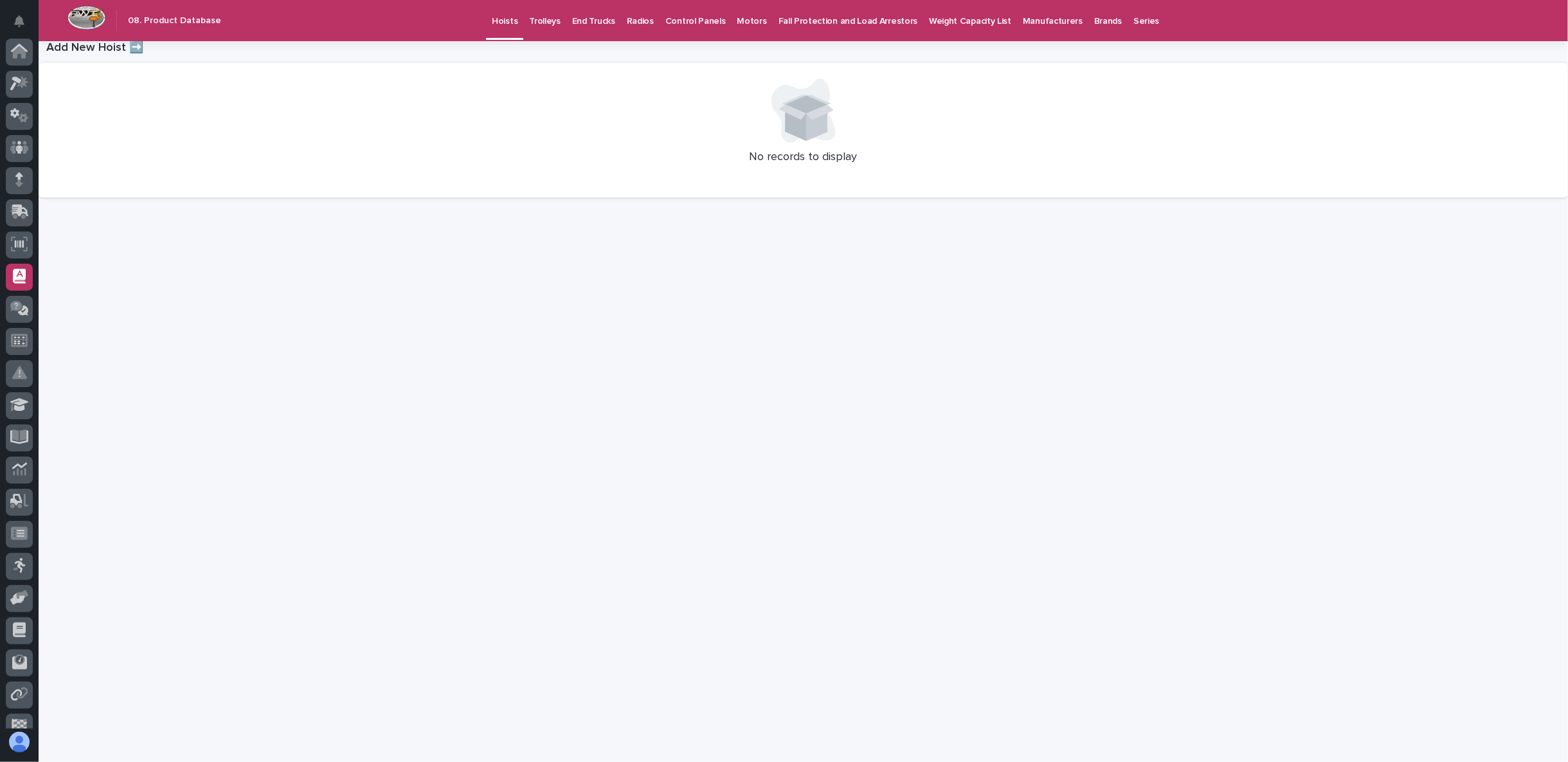
scroll to position [81, 0]
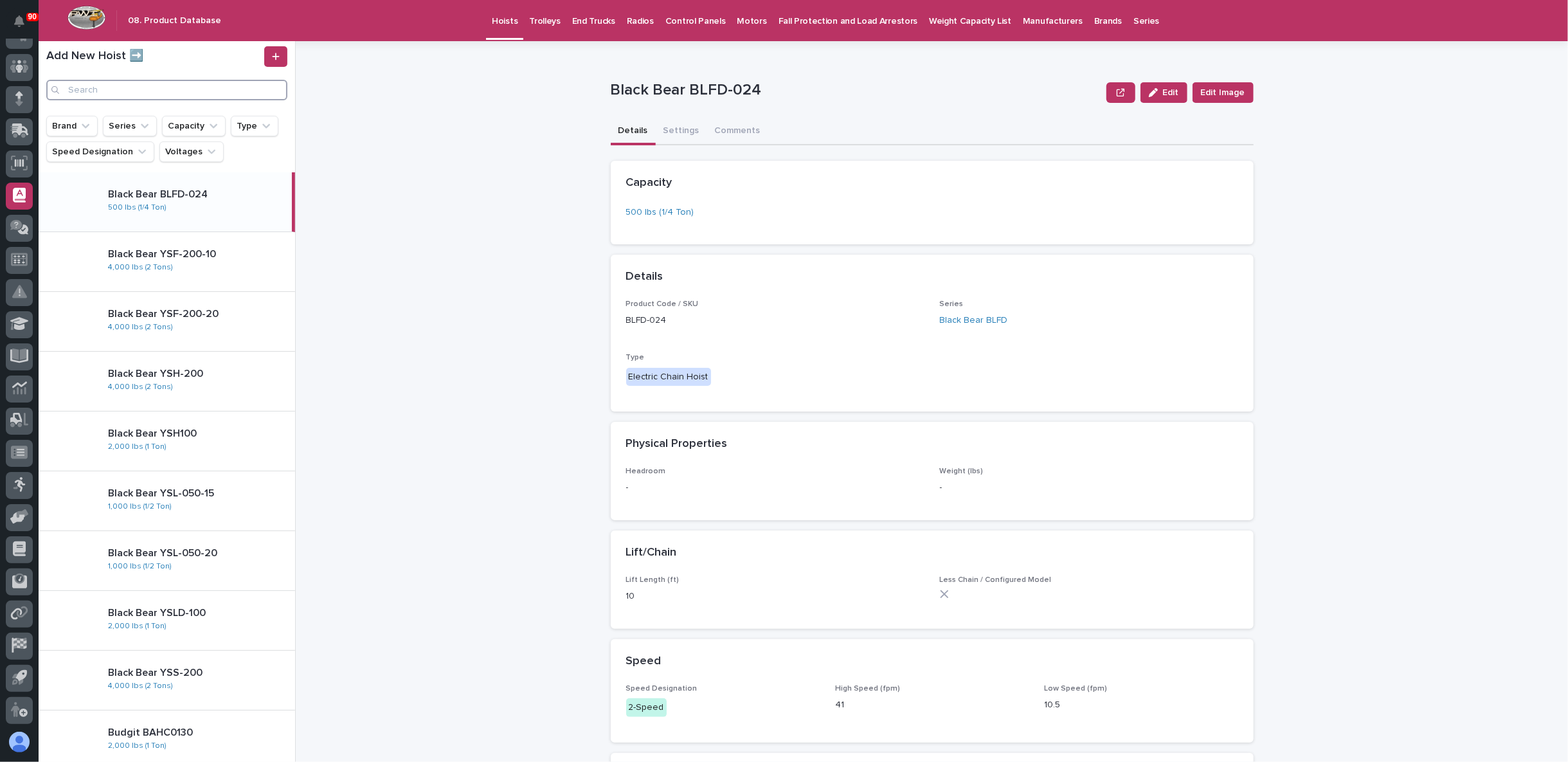
click at [129, 92] on input "Search" at bounding box center [166, 90] width 241 height 21
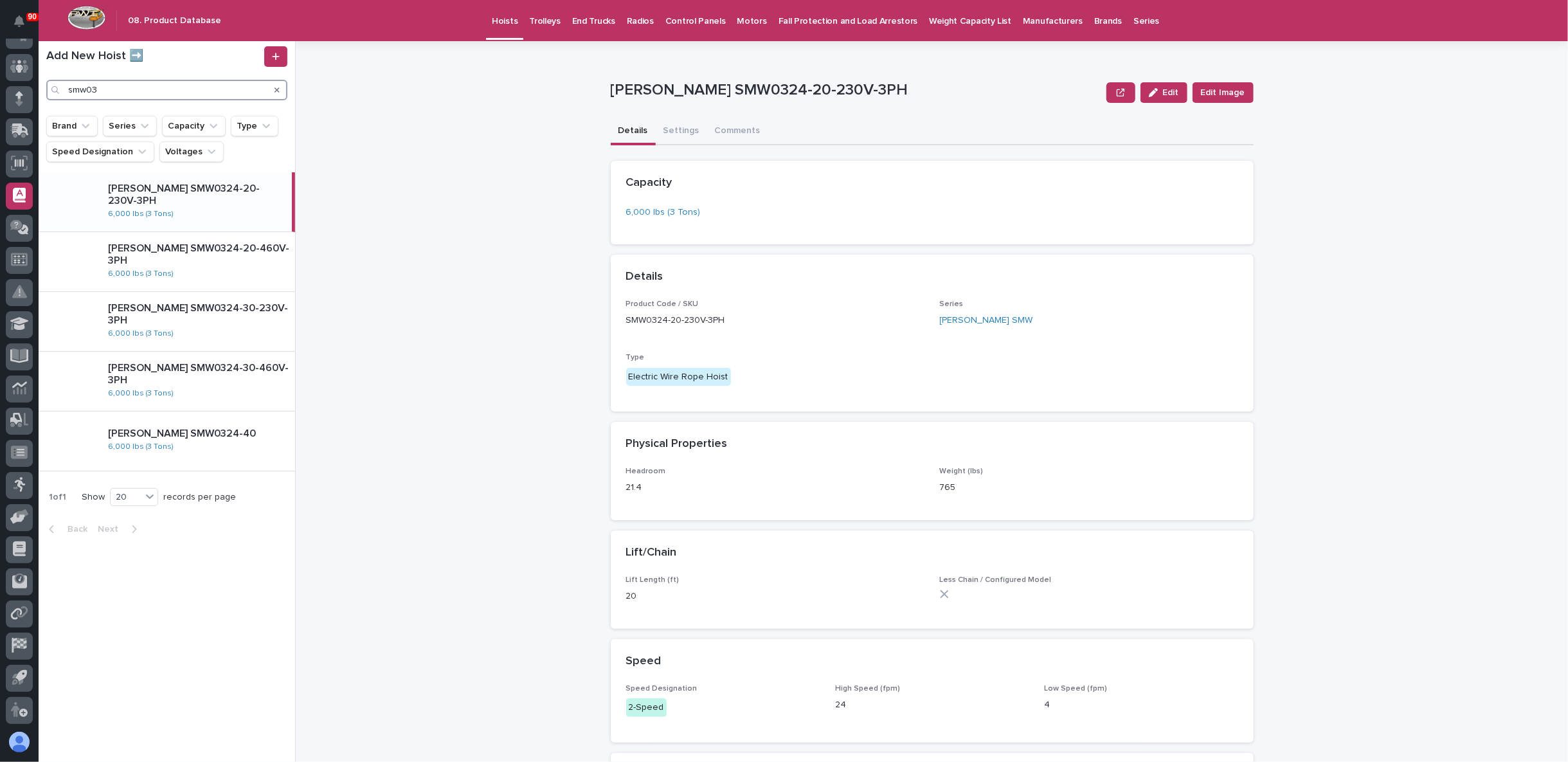
type input "smw03"
